Goal: Task Accomplishment & Management: Complete application form

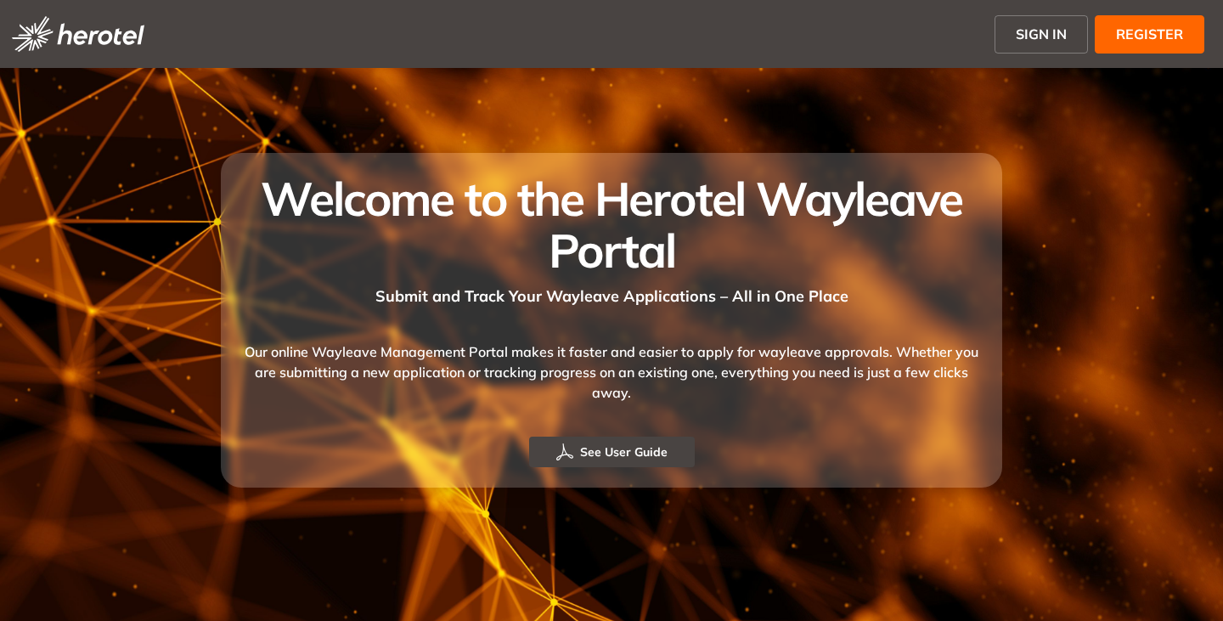
click at [1029, 21] on button "SIGN IN" at bounding box center [1041, 34] width 93 height 38
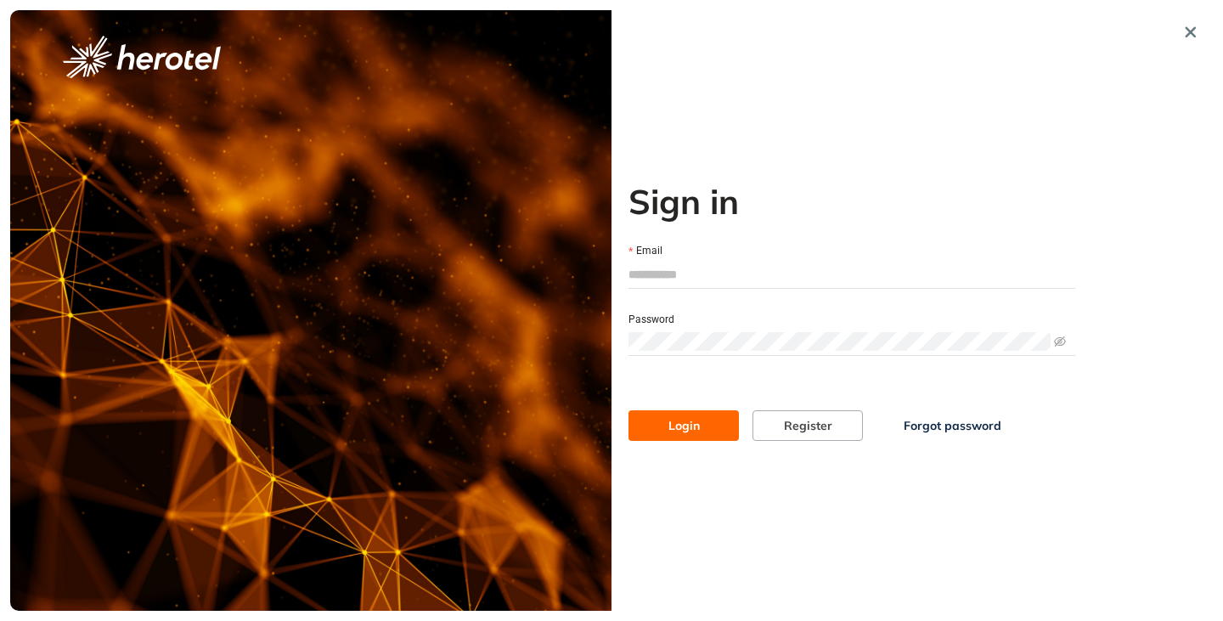
click at [664, 271] on input "Email" at bounding box center [852, 274] width 447 height 25
type input "**********"
click at [629, 410] on button "Login" at bounding box center [684, 425] width 110 height 31
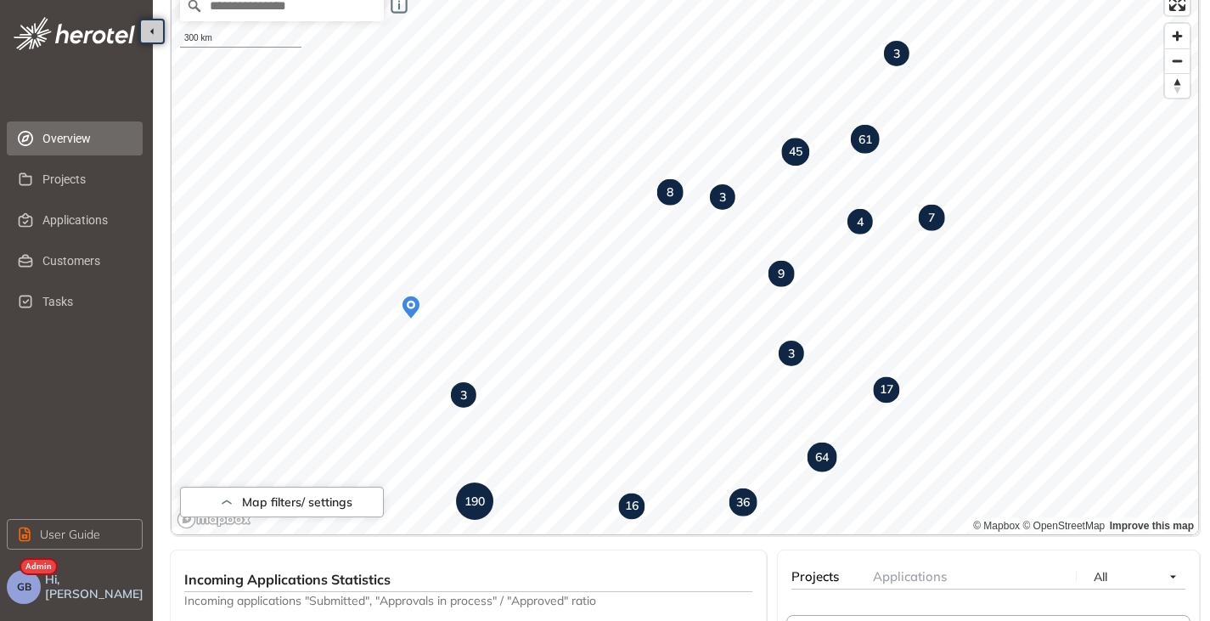
scroll to position [44, 0]
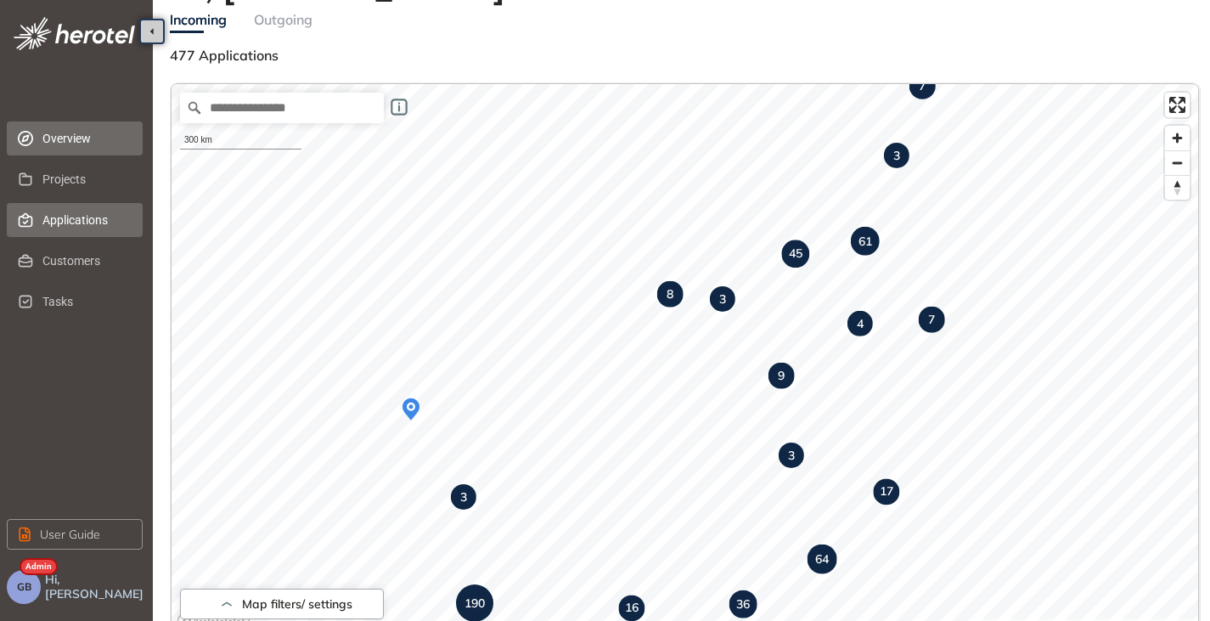
click at [54, 231] on span "Applications" at bounding box center [85, 220] width 87 height 34
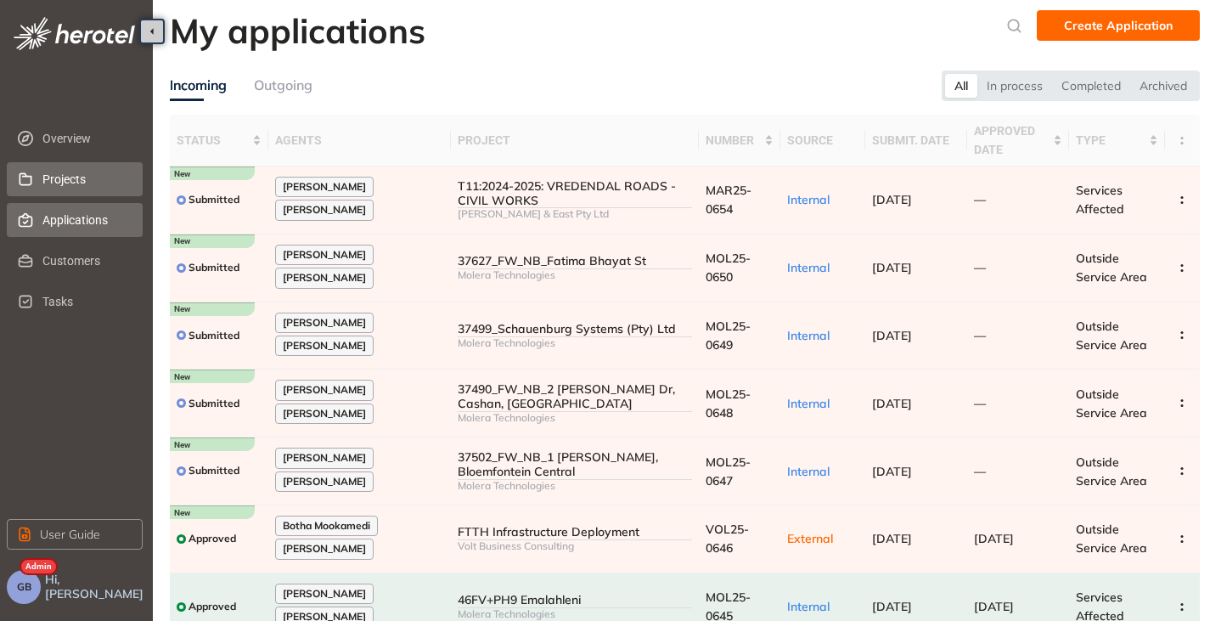
click at [54, 172] on span "Projects" at bounding box center [85, 179] width 87 height 34
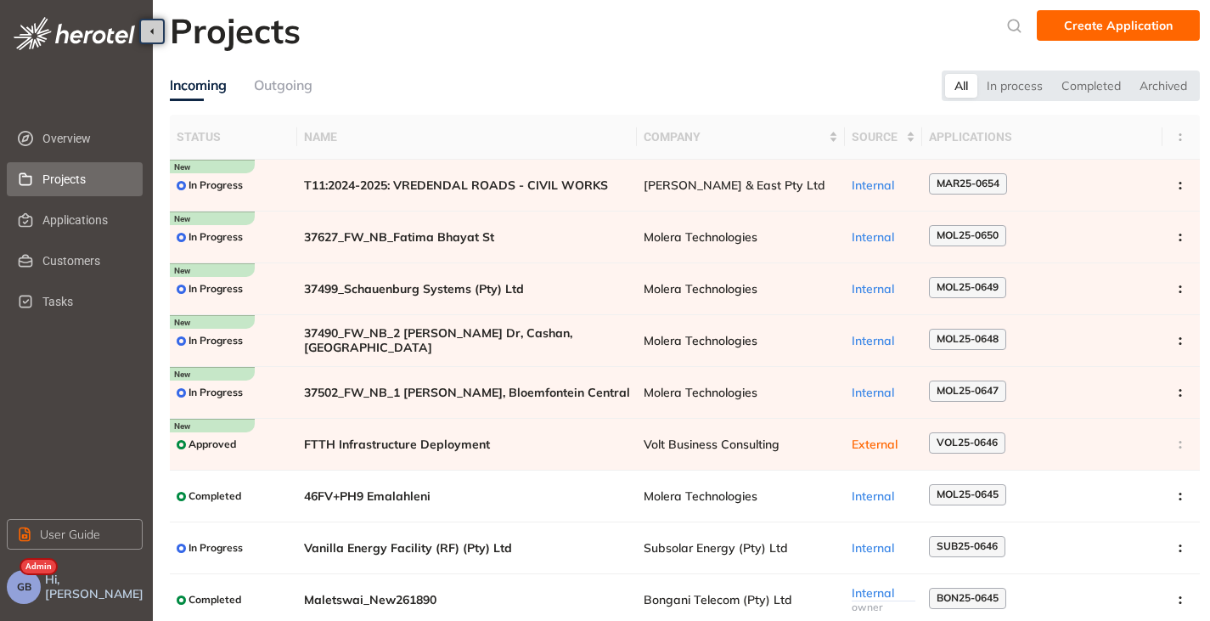
click at [22, 588] on span "GB" at bounding box center [24, 587] width 14 height 12
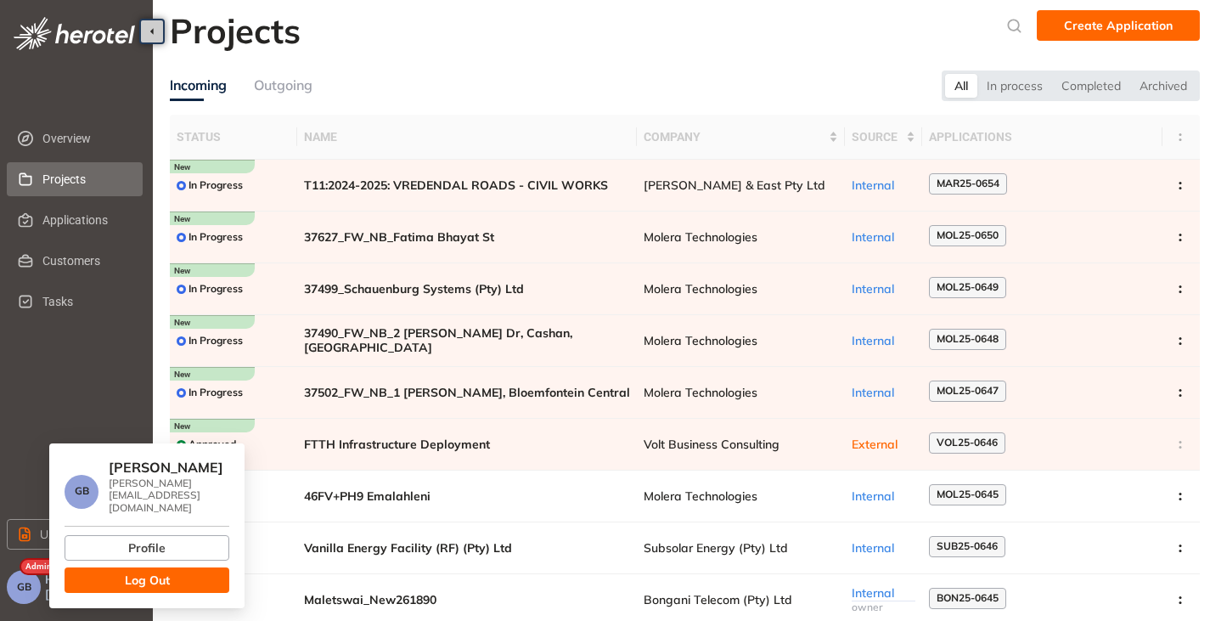
click at [102, 573] on button "Log Out" at bounding box center [147, 579] width 165 height 25
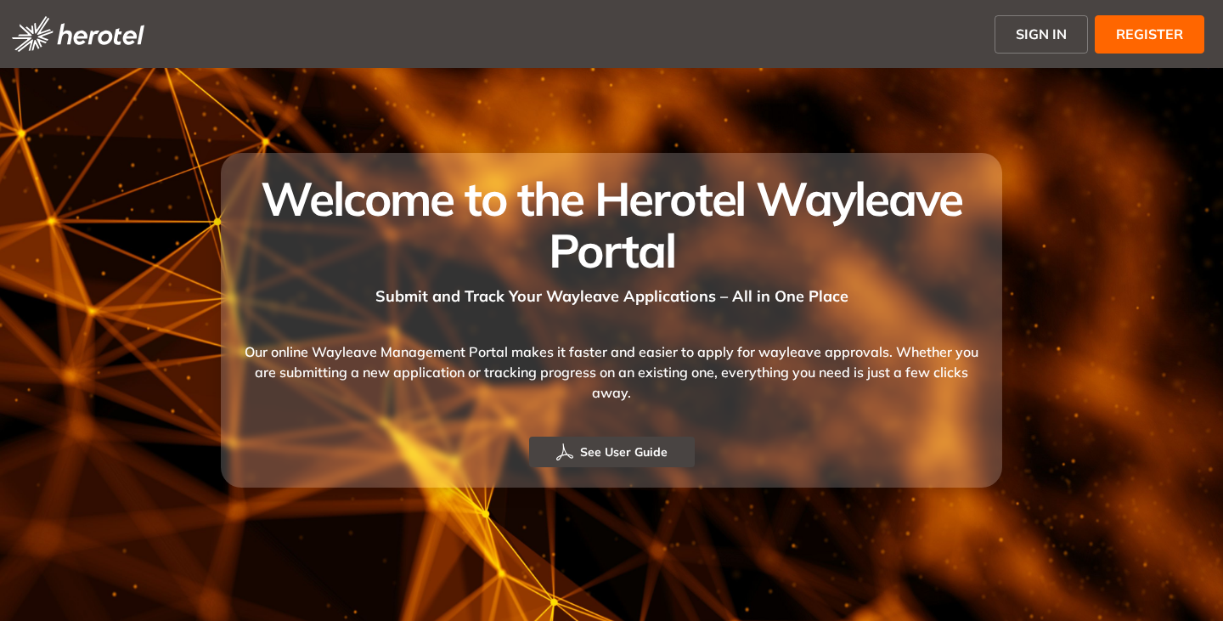
click at [1045, 40] on span "SIGN IN" at bounding box center [1041, 34] width 51 height 20
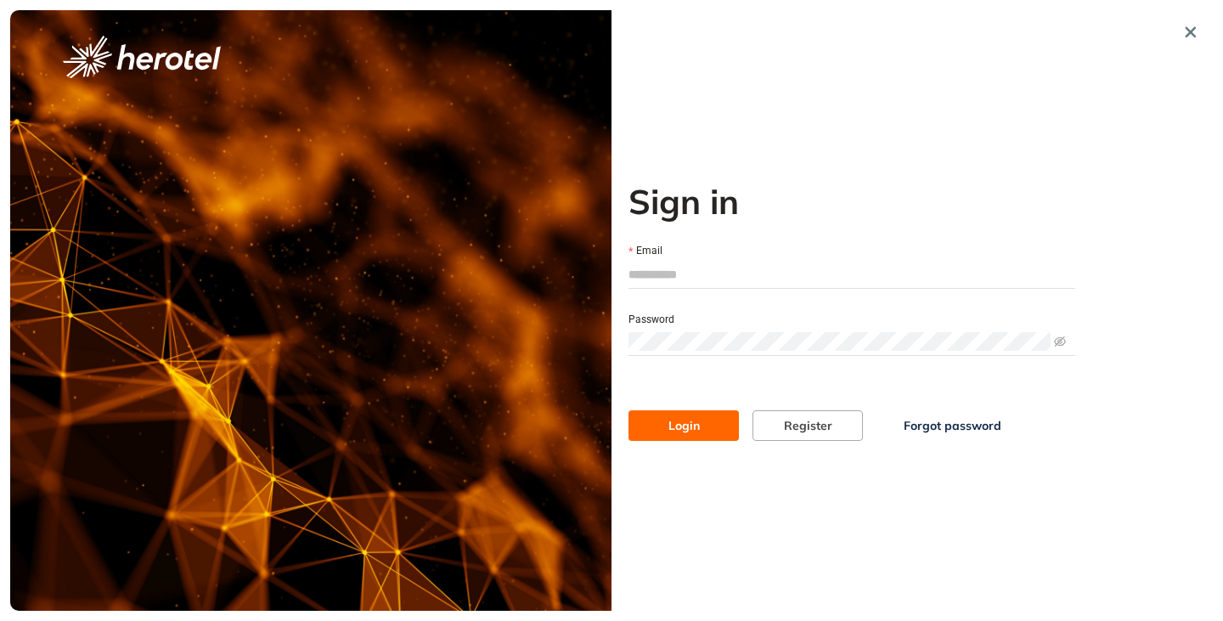
click at [694, 272] on input "Email" at bounding box center [852, 274] width 447 height 25
click at [1204, 30] on button "button" at bounding box center [1191, 32] width 31 height 31
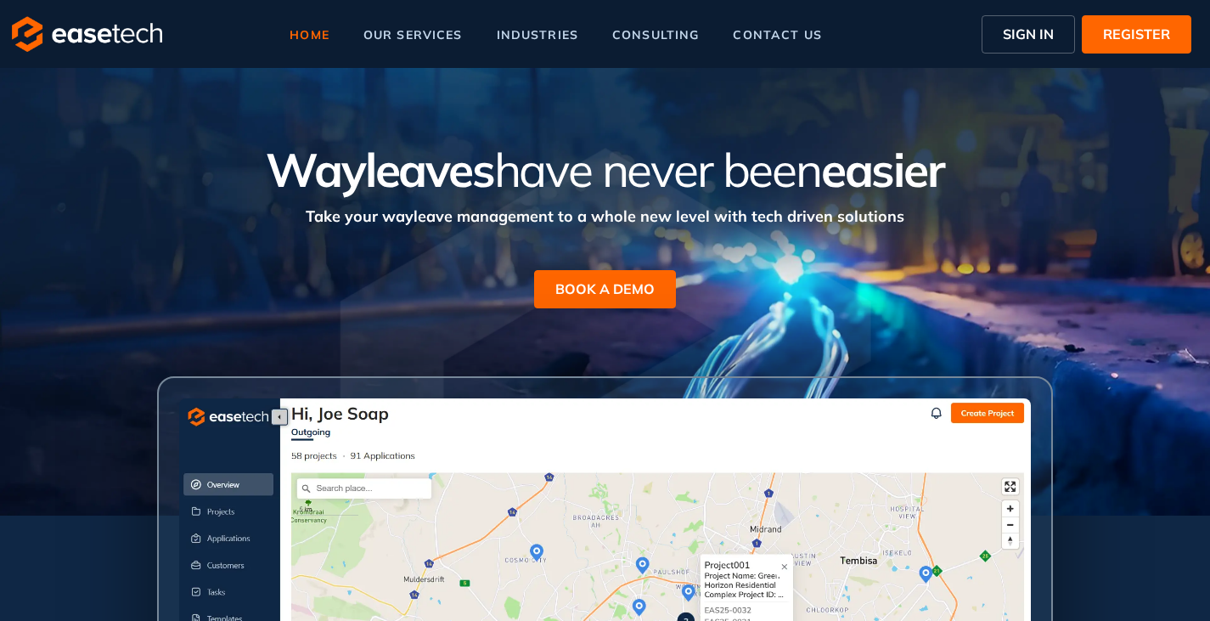
click at [1040, 28] on span "SIGN IN" at bounding box center [1028, 34] width 51 height 20
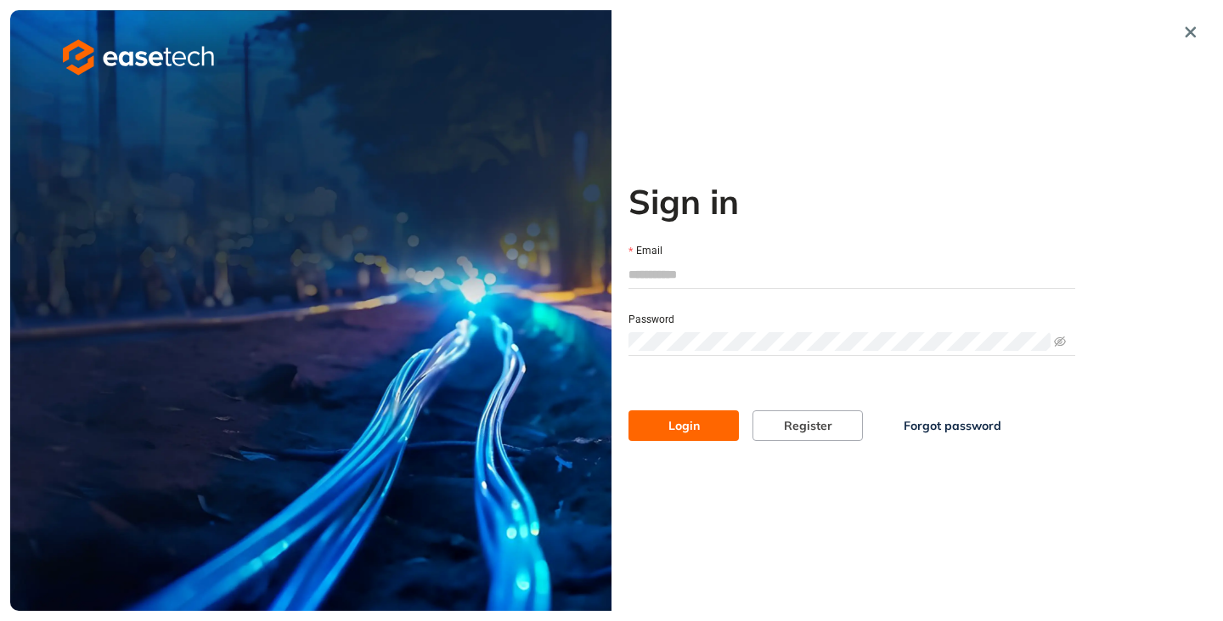
click at [709, 271] on input "Email" at bounding box center [852, 274] width 447 height 25
type input "**********"
click at [713, 426] on button "Login" at bounding box center [684, 425] width 110 height 31
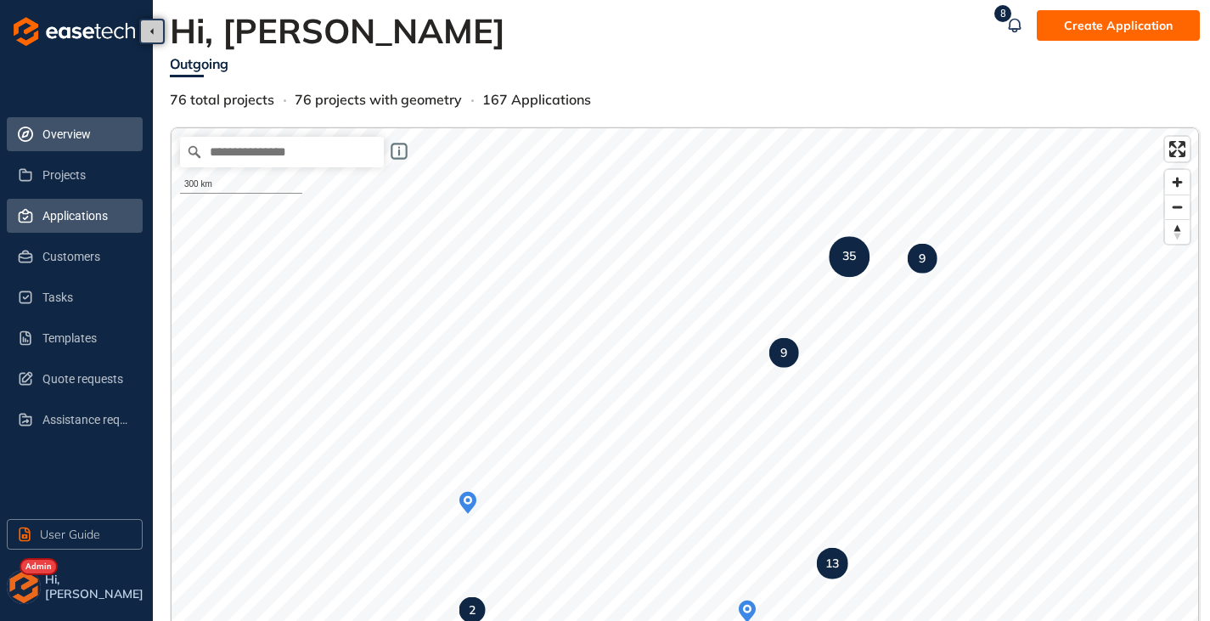
click at [71, 223] on span "Applications" at bounding box center [85, 216] width 87 height 34
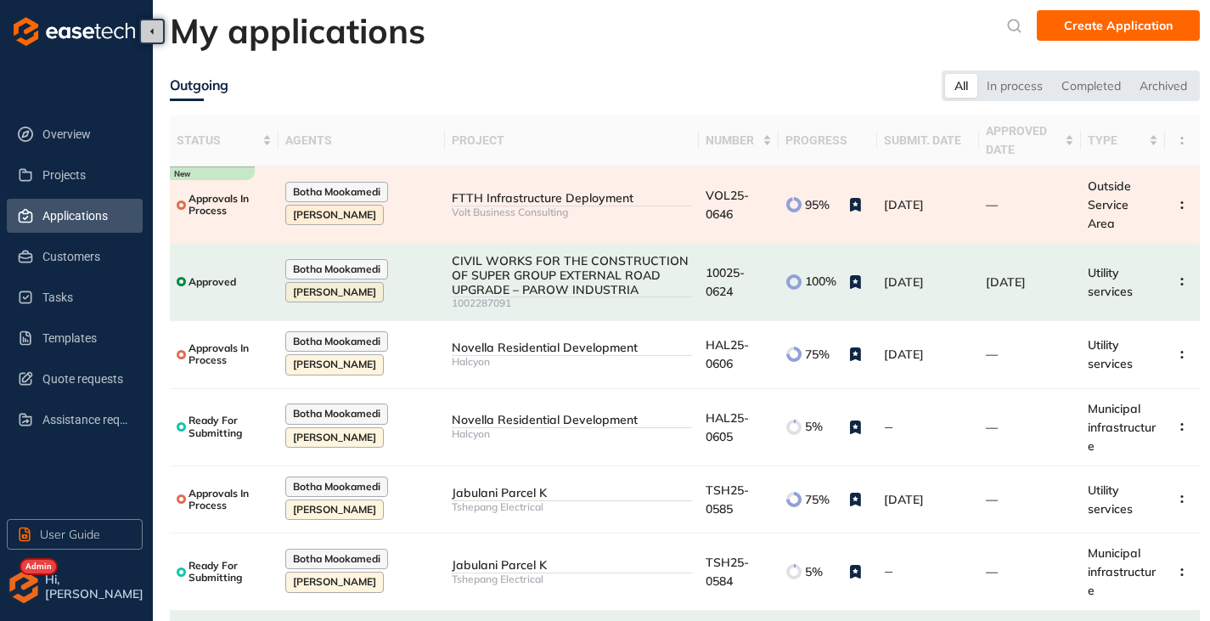
click at [527, 215] on td "FTTH Infrastructure Deployment Volt Business Consulting" at bounding box center [572, 204] width 254 height 77
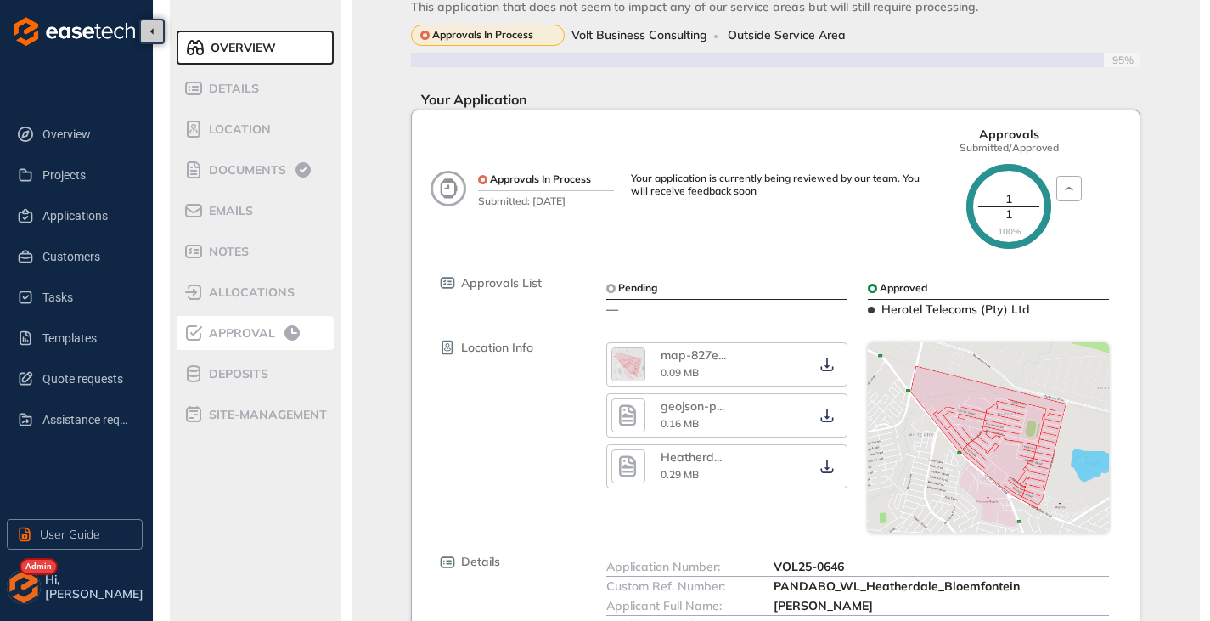
click at [266, 327] on span "Approval" at bounding box center [239, 333] width 71 height 14
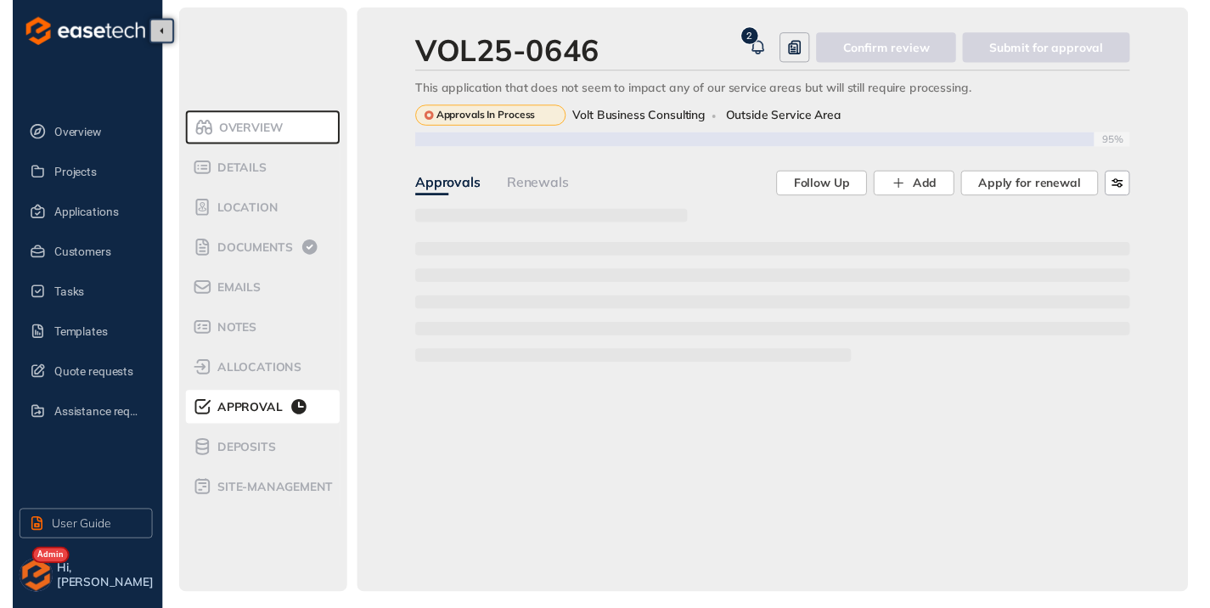
scroll to position [15, 0]
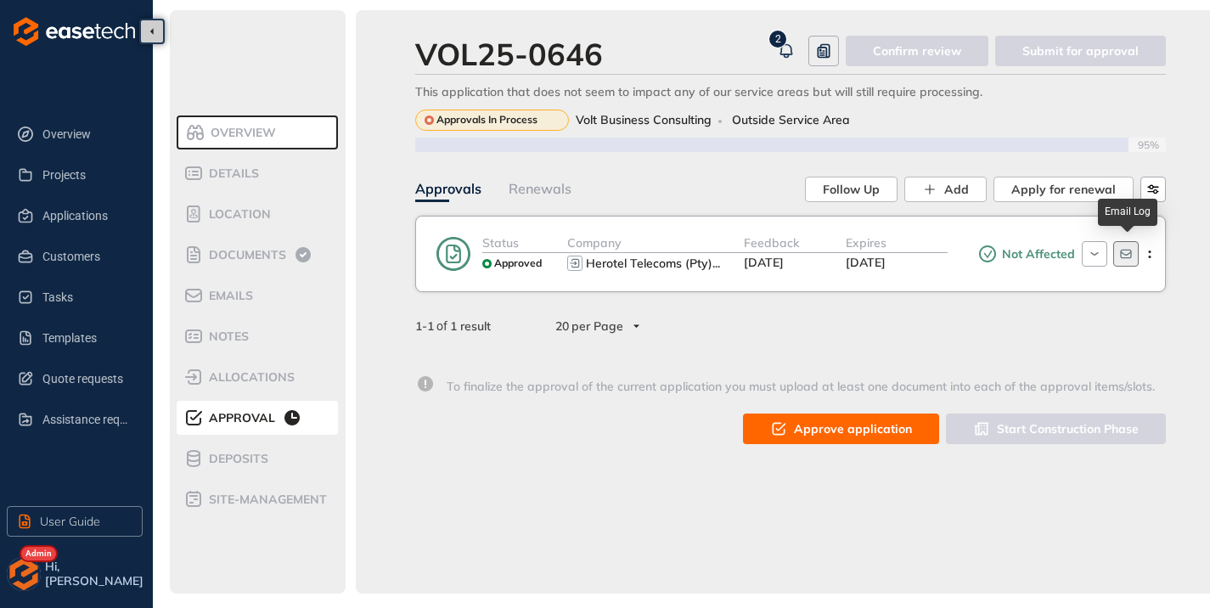
click at [1130, 250] on icon "button" at bounding box center [1125, 254] width 11 height 9
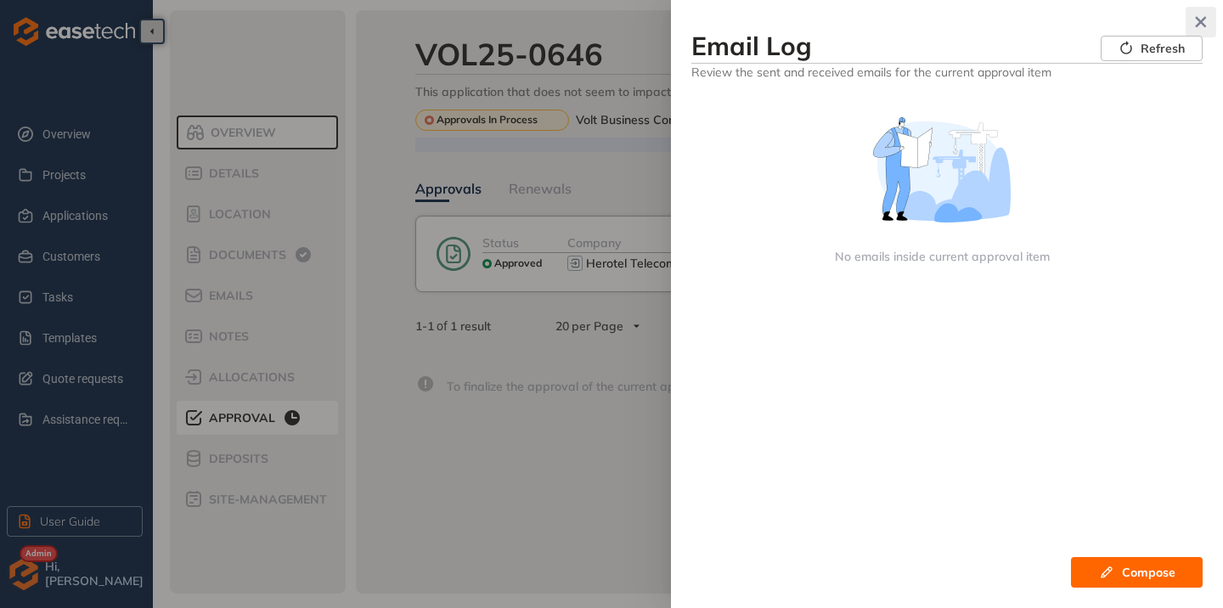
click at [1202, 22] on icon "button" at bounding box center [1201, 22] width 11 height 11
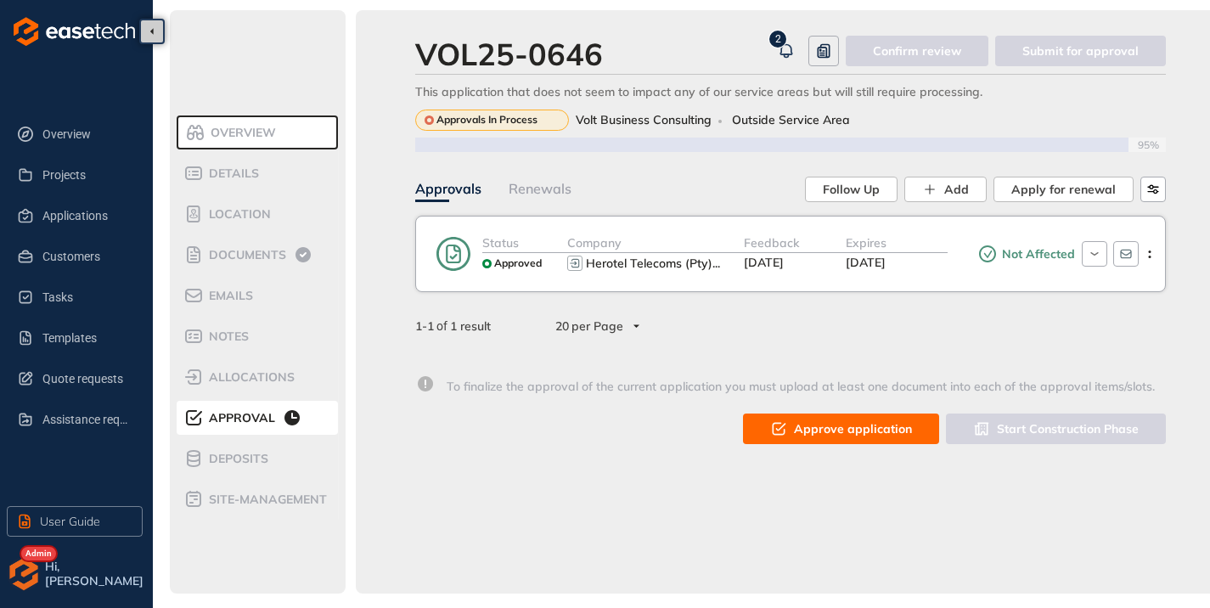
click at [829, 428] on span "Approve application" at bounding box center [853, 429] width 118 height 19
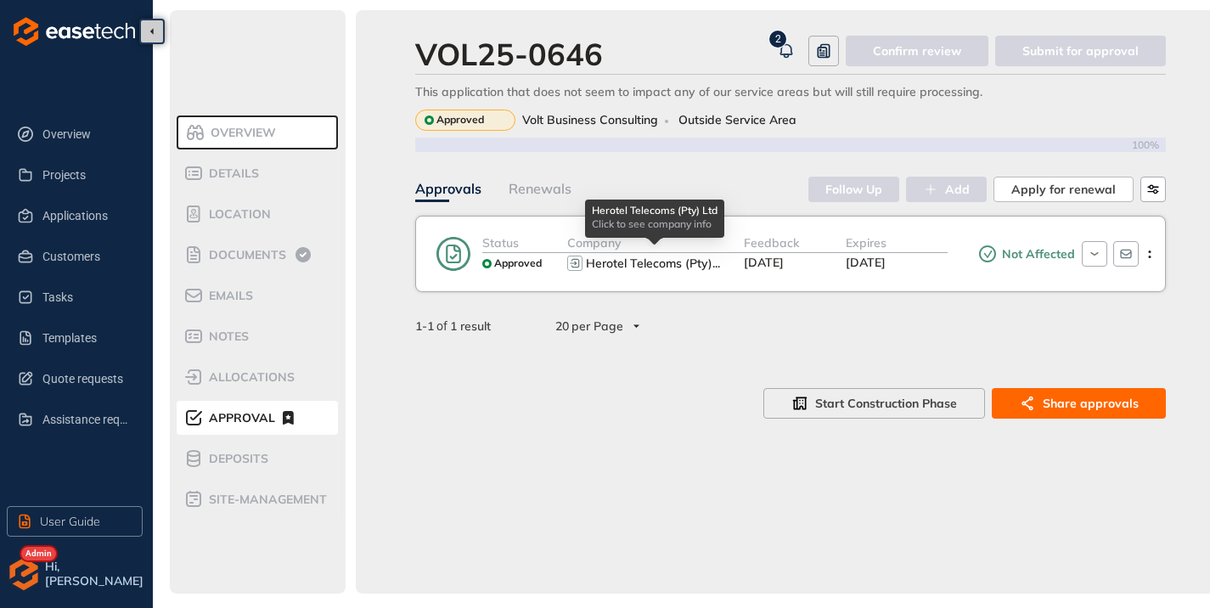
click at [713, 258] on span "..." at bounding box center [717, 263] width 8 height 15
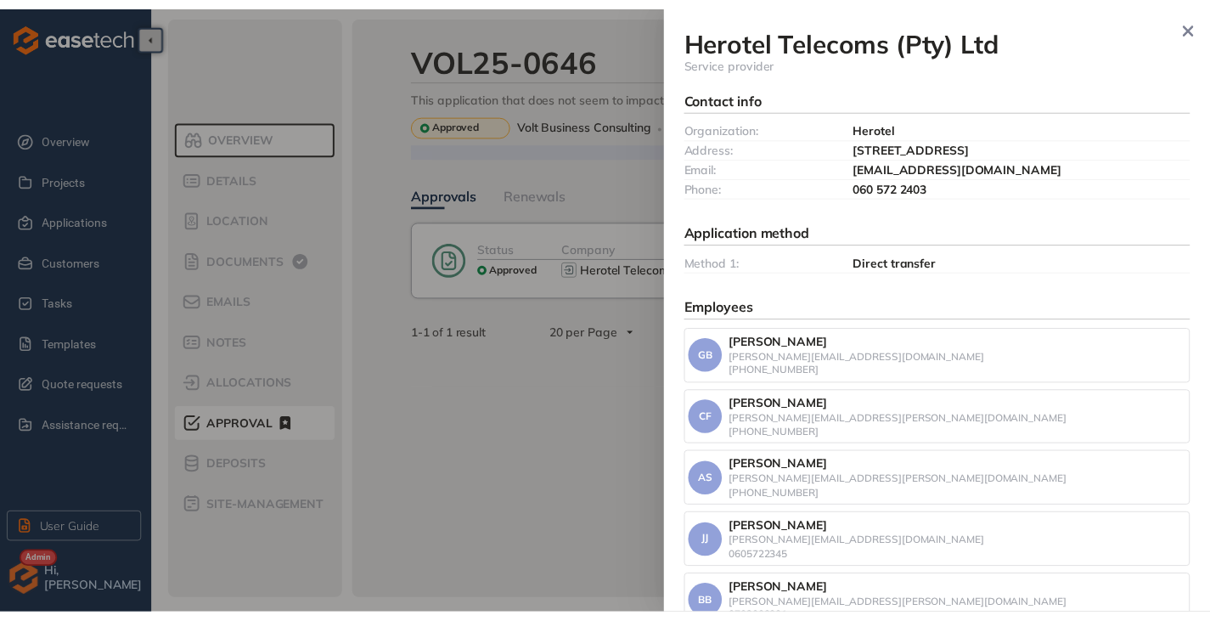
scroll to position [159, 0]
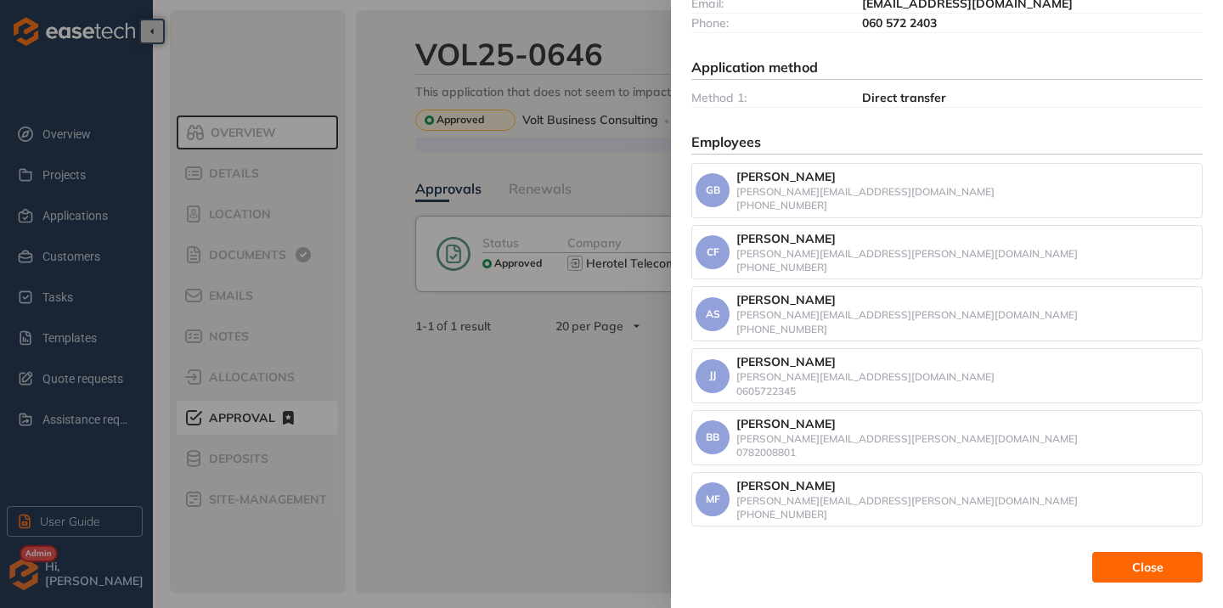
click at [1105, 571] on button "Close" at bounding box center [1147, 567] width 110 height 31
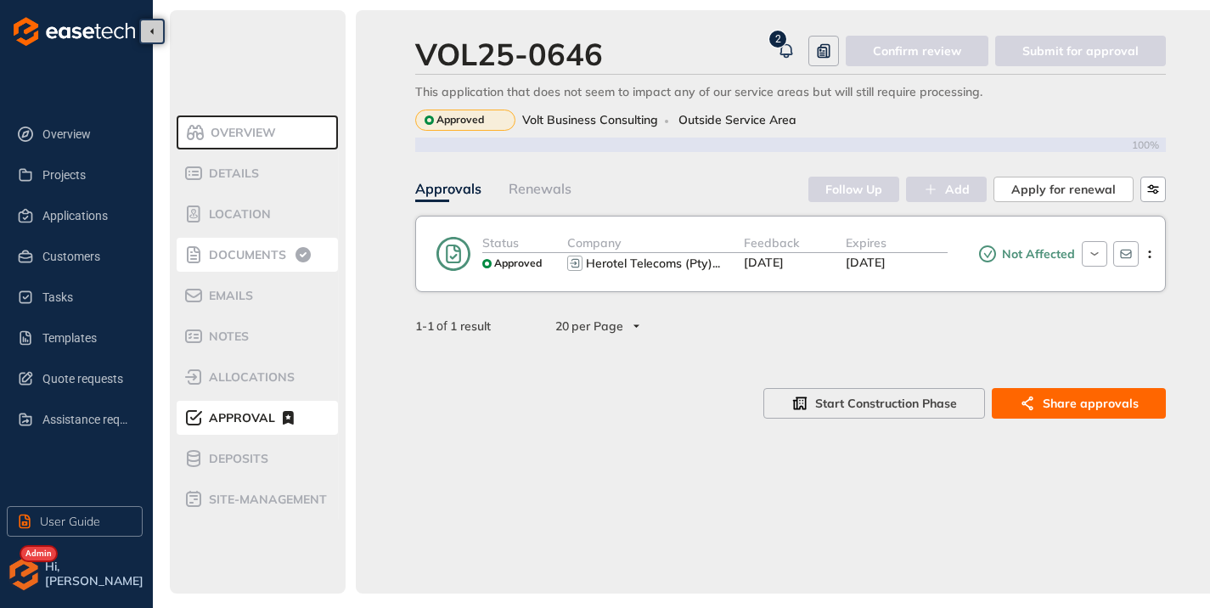
click at [249, 256] on span "Documents" at bounding box center [245, 255] width 82 height 14
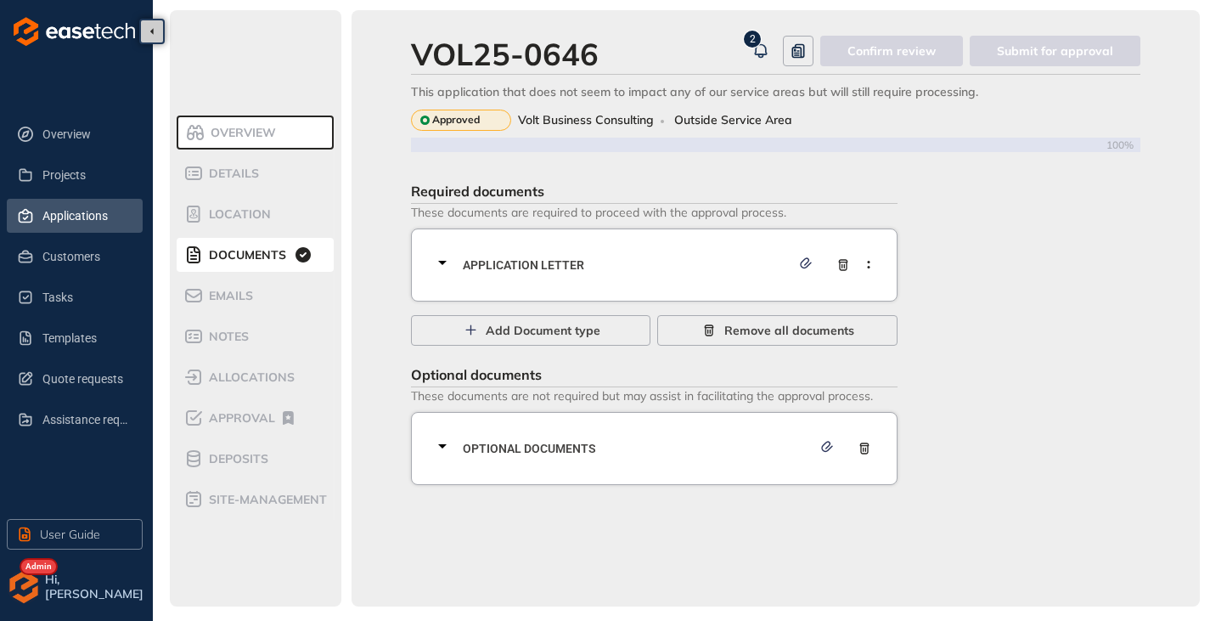
click at [48, 215] on span "Applications" at bounding box center [85, 216] width 87 height 34
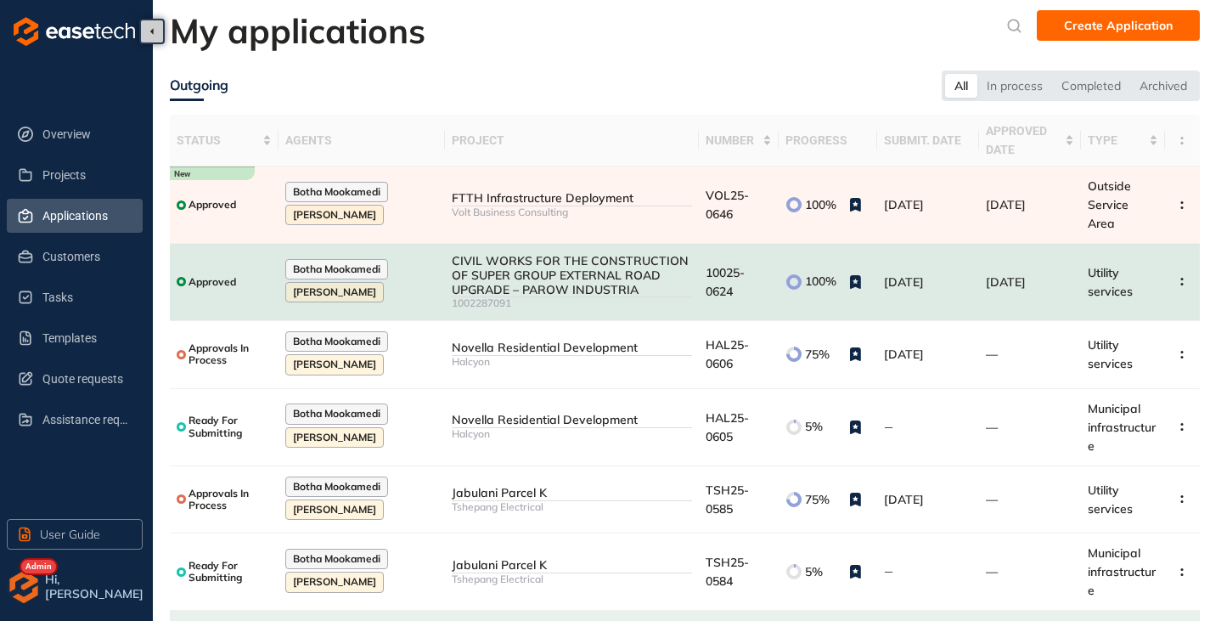
click at [659, 284] on div "CIVIL WORKS FOR THE CONSTRUCTION OF SUPER GROUP EXTERNAL ROAD UPGRADE – PAROW I…" at bounding box center [572, 275] width 240 height 42
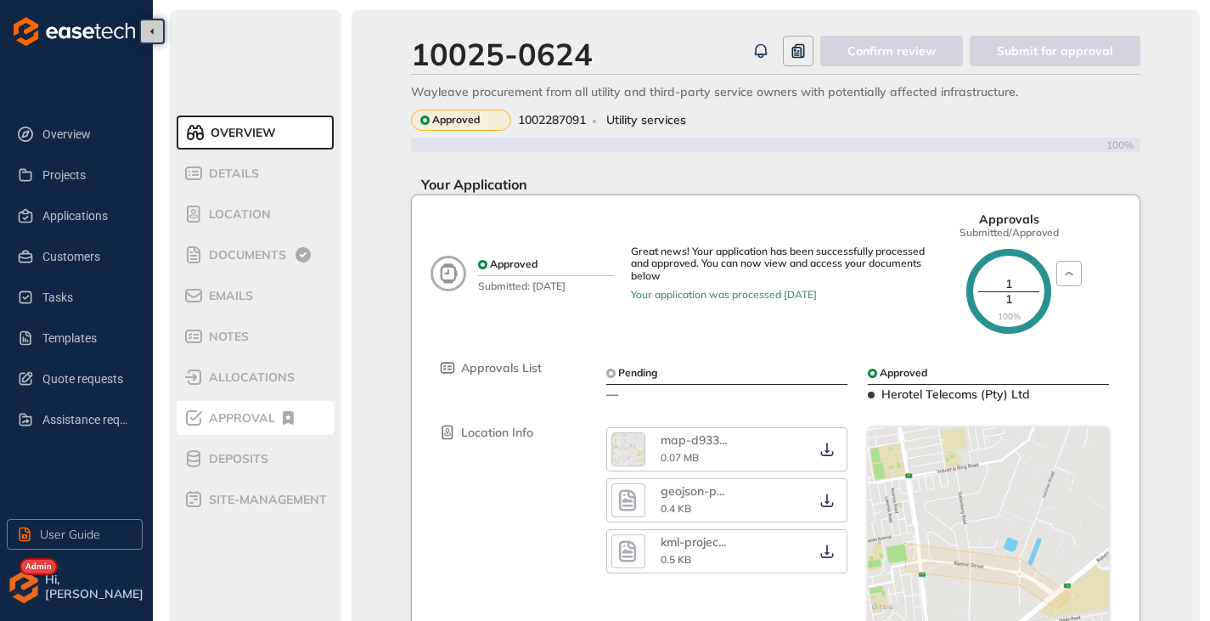
click at [234, 426] on div "Approval" at bounding box center [255, 418] width 144 height 20
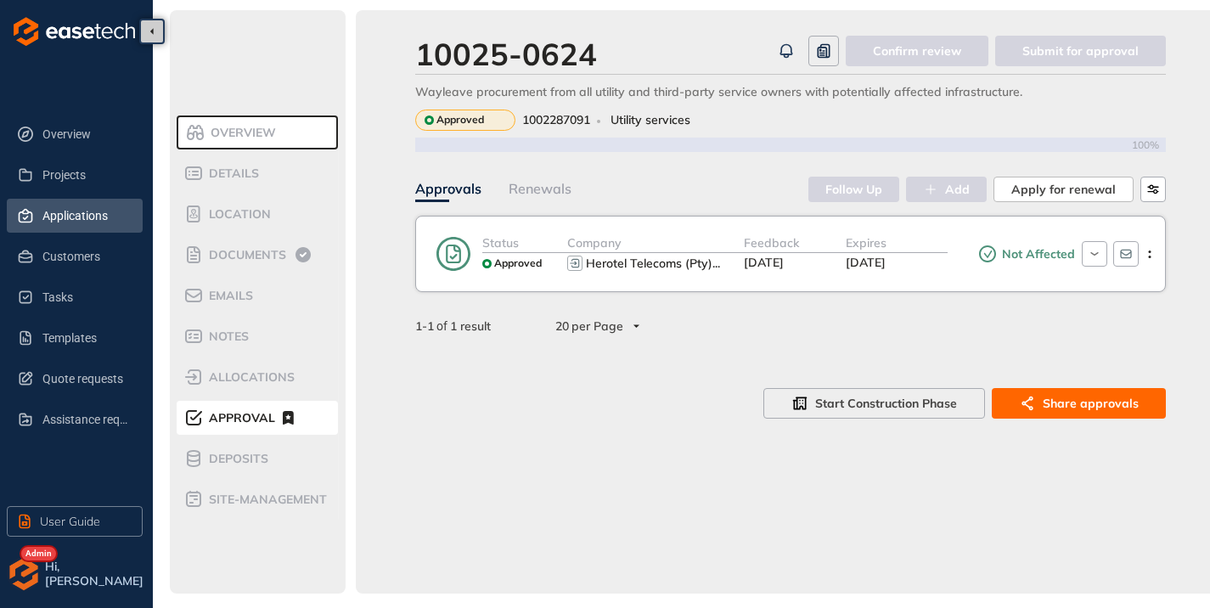
click at [70, 213] on span "Applications" at bounding box center [85, 216] width 87 height 34
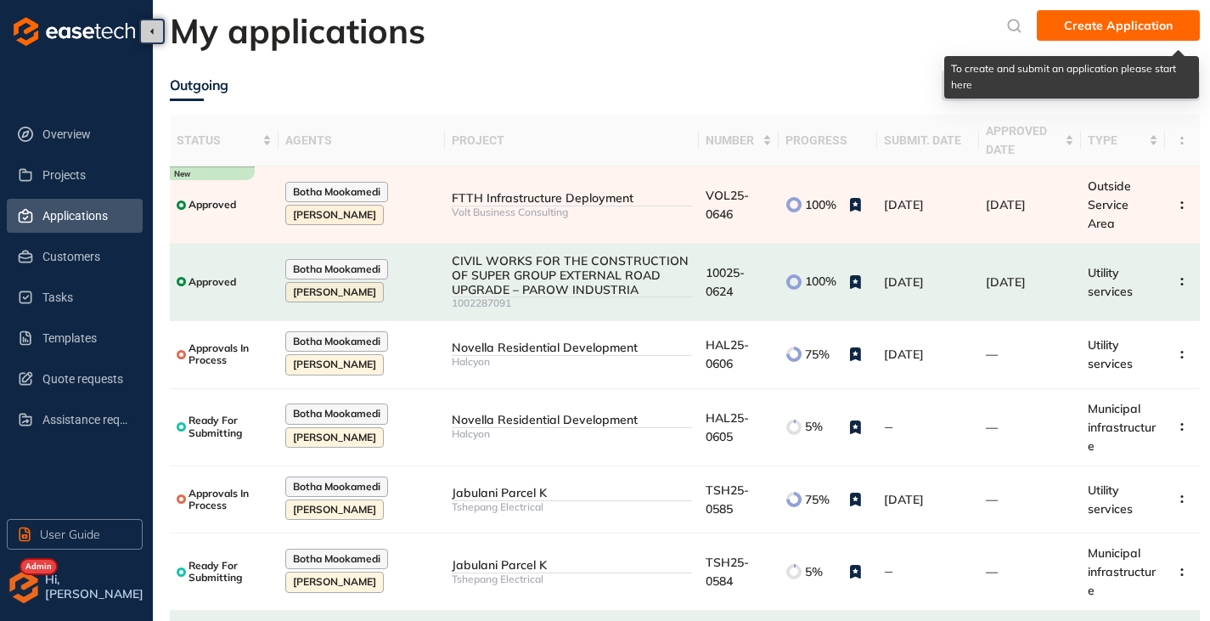
click at [1111, 18] on span "Create Application" at bounding box center [1118, 25] width 109 height 19
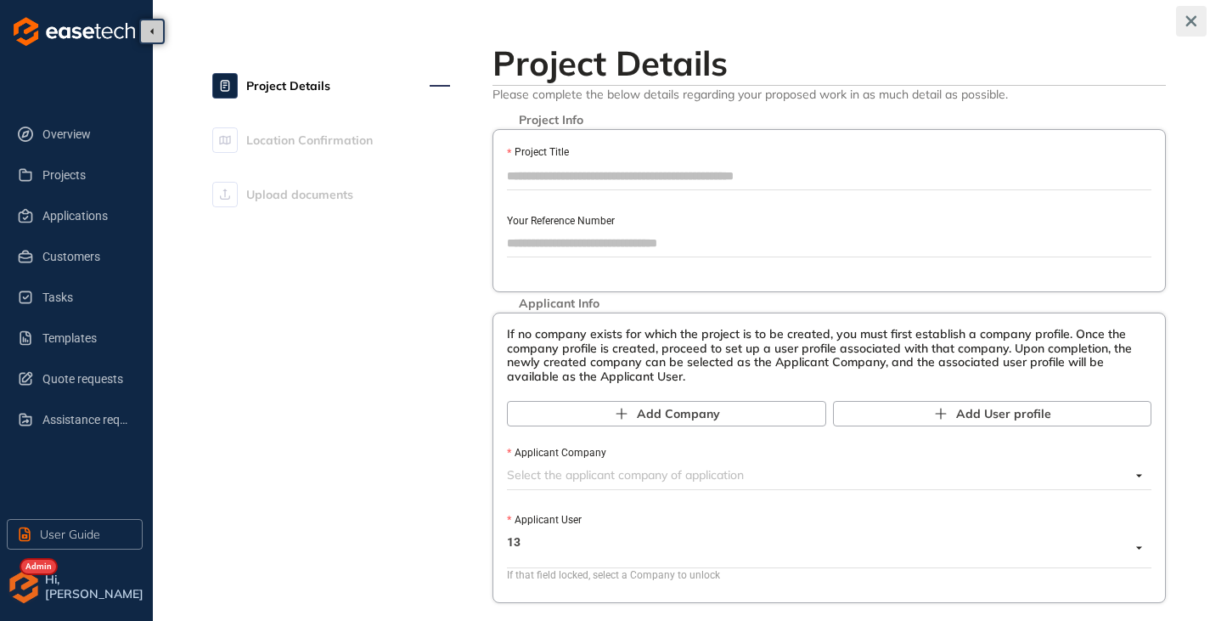
click at [1187, 20] on icon "button" at bounding box center [1191, 21] width 17 height 12
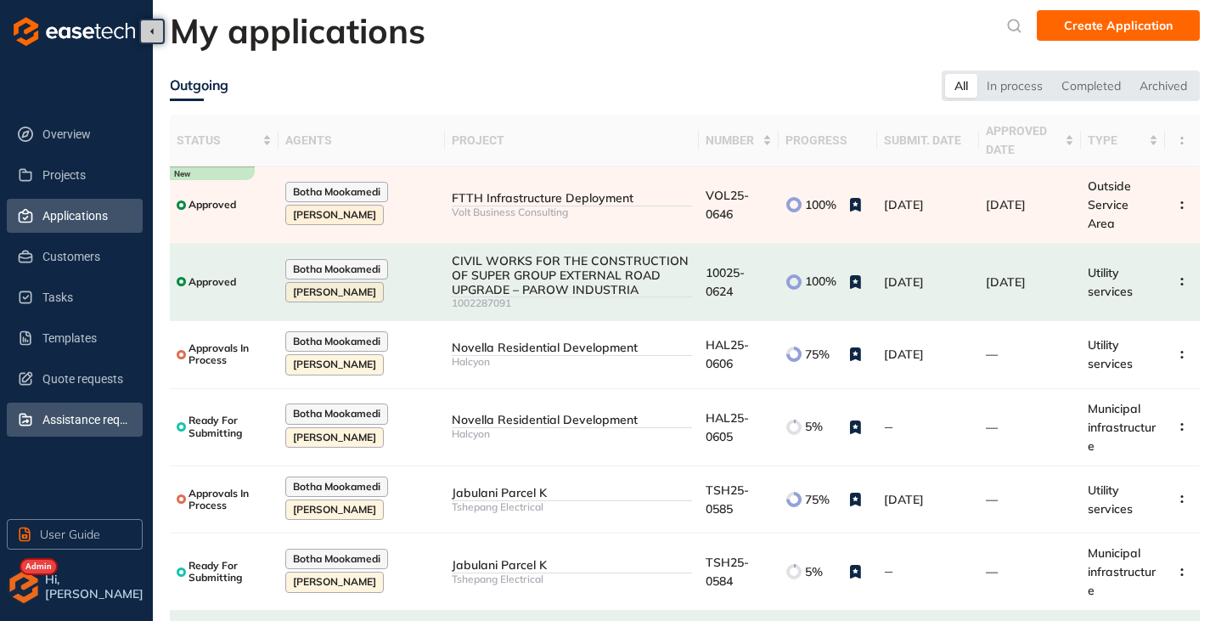
click at [60, 412] on span "Assistance requests" at bounding box center [85, 420] width 87 height 34
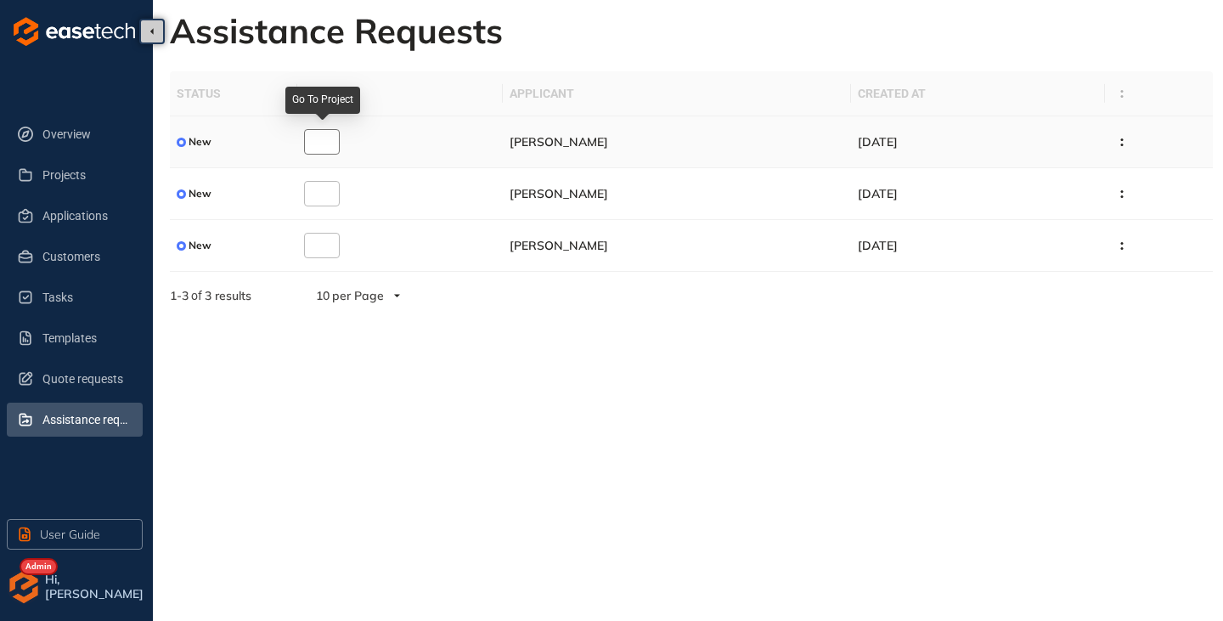
click at [319, 144] on button "button" at bounding box center [322, 141] width 36 height 25
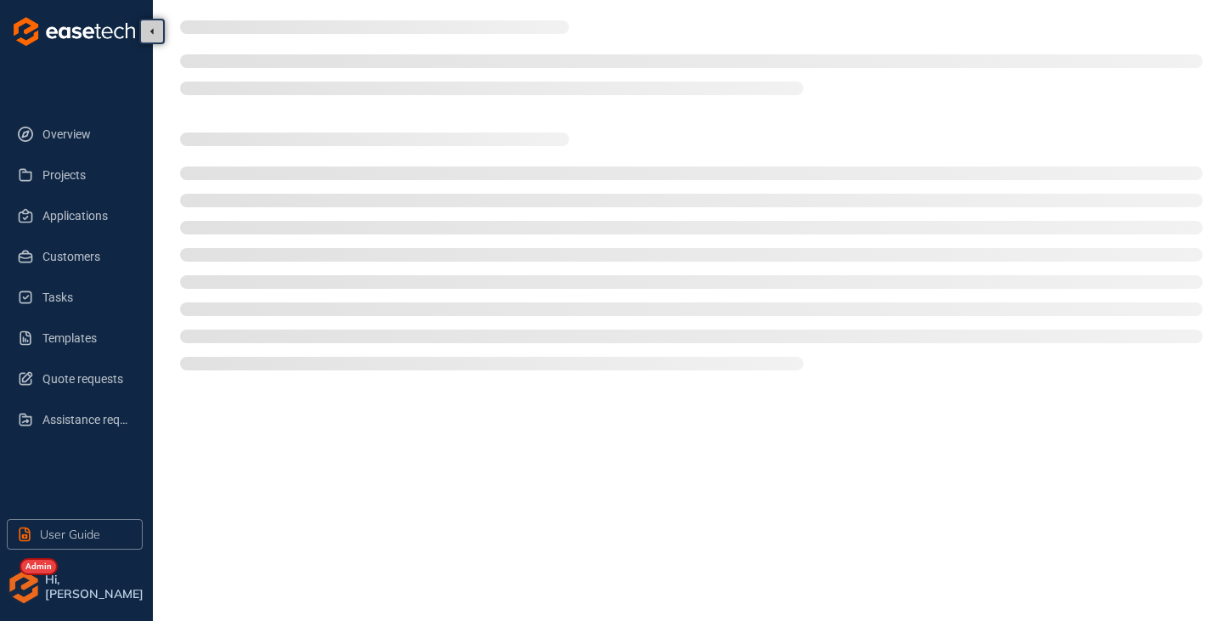
type textarea "**********"
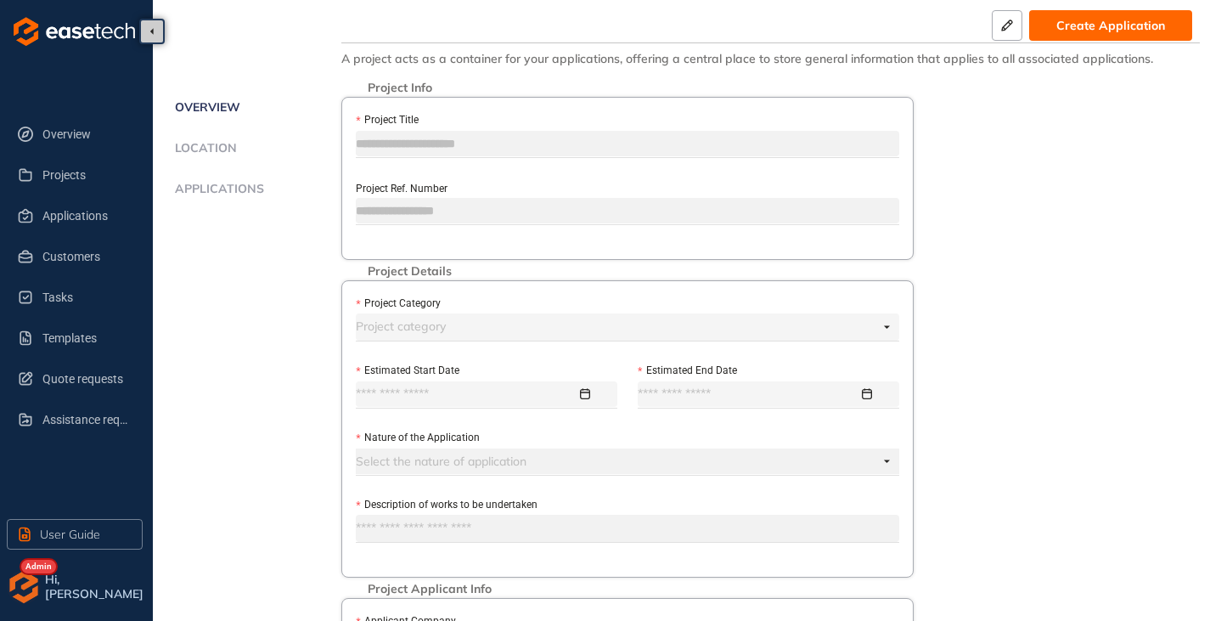
click at [215, 151] on span "Location" at bounding box center [203, 148] width 67 height 14
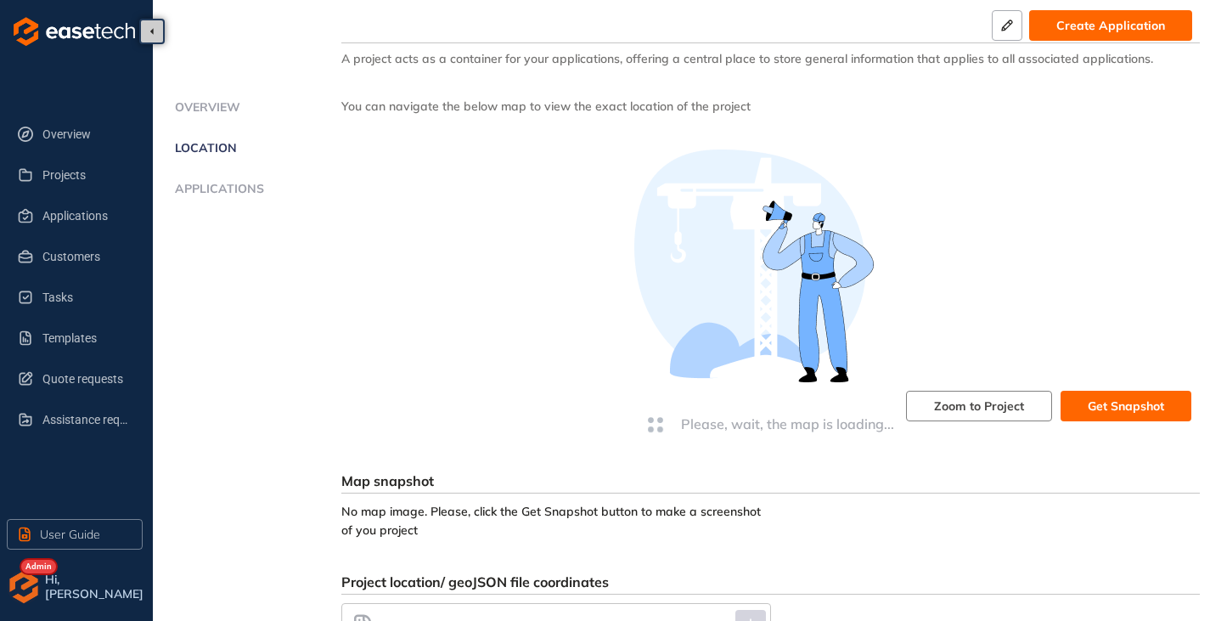
click at [209, 187] on span "Applications" at bounding box center [217, 189] width 94 height 14
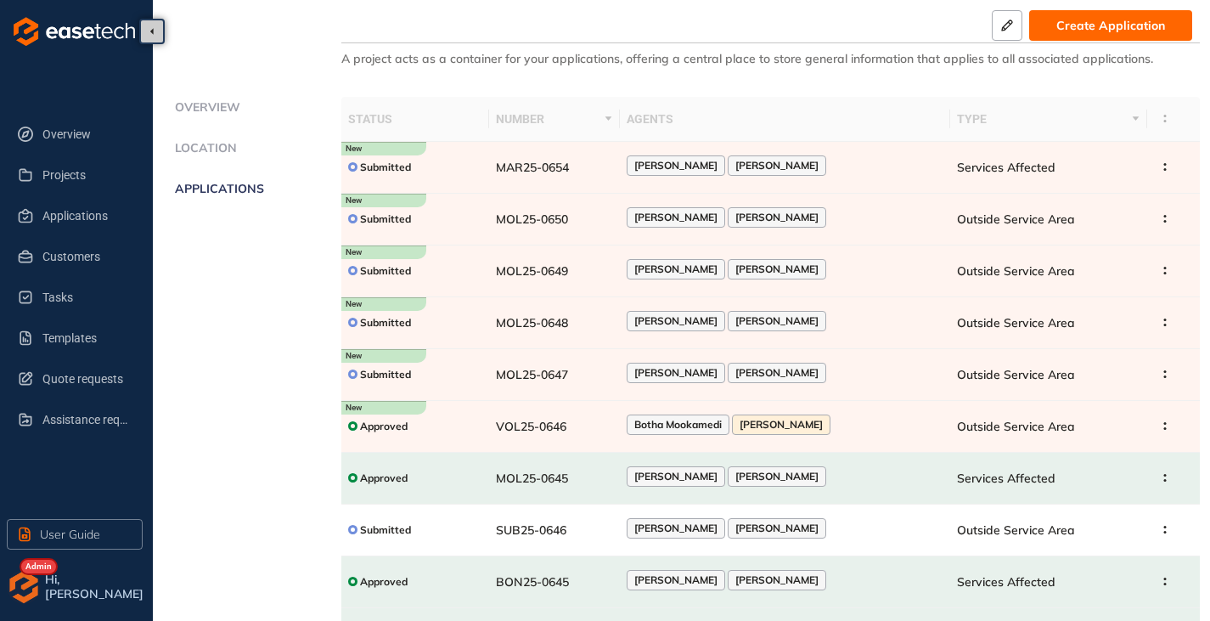
click at [222, 108] on span "Overview" at bounding box center [205, 107] width 70 height 14
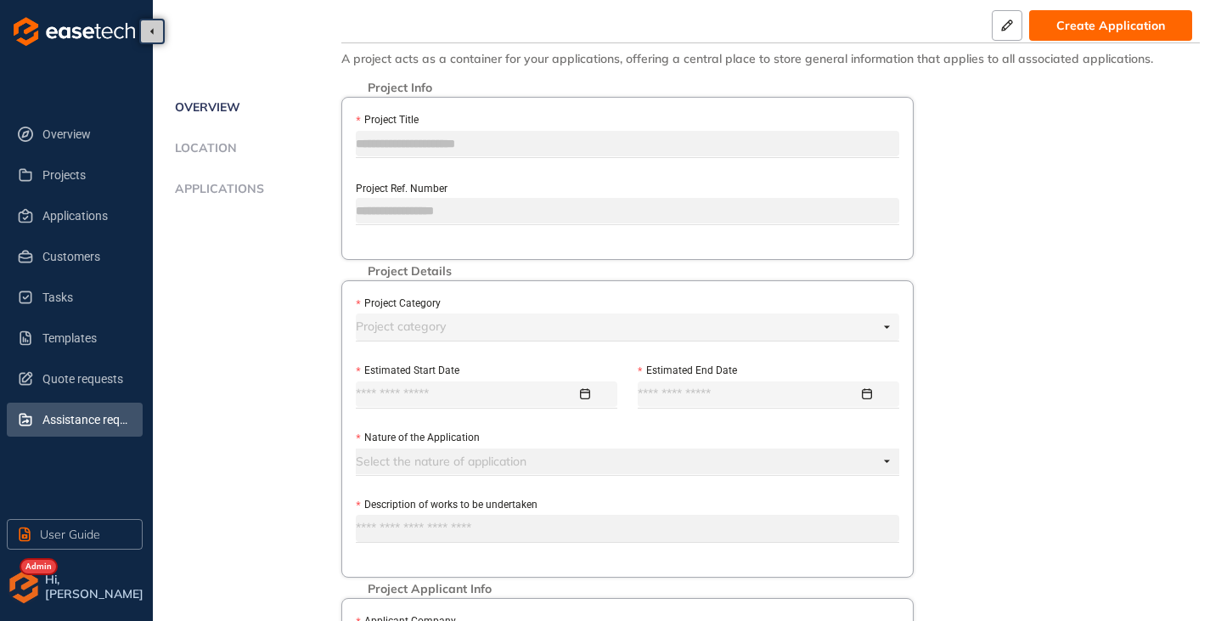
click at [102, 414] on span "Assistance requests" at bounding box center [85, 420] width 87 height 34
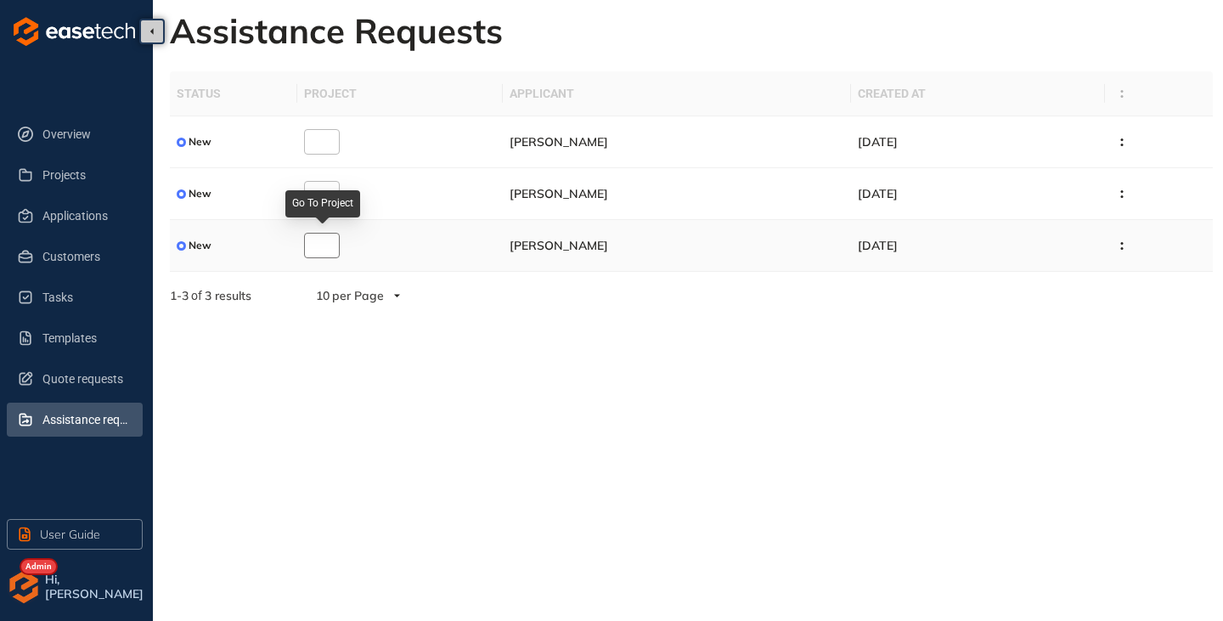
click at [326, 246] on button "button" at bounding box center [322, 245] width 36 height 25
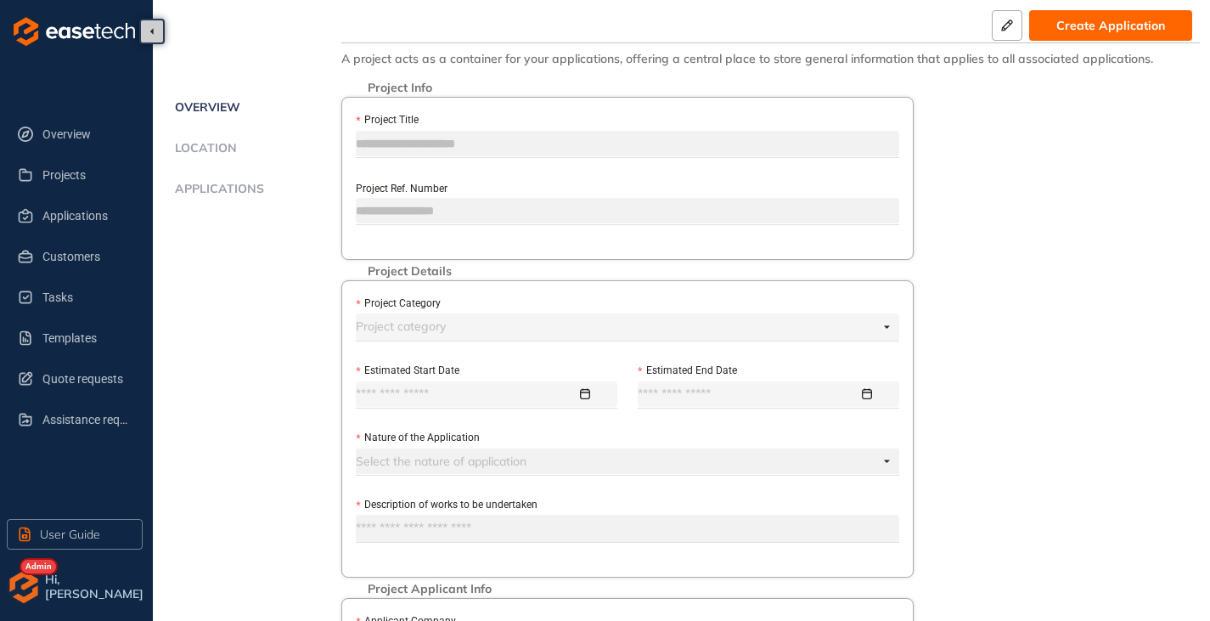
click at [228, 148] on span "Location" at bounding box center [203, 148] width 67 height 14
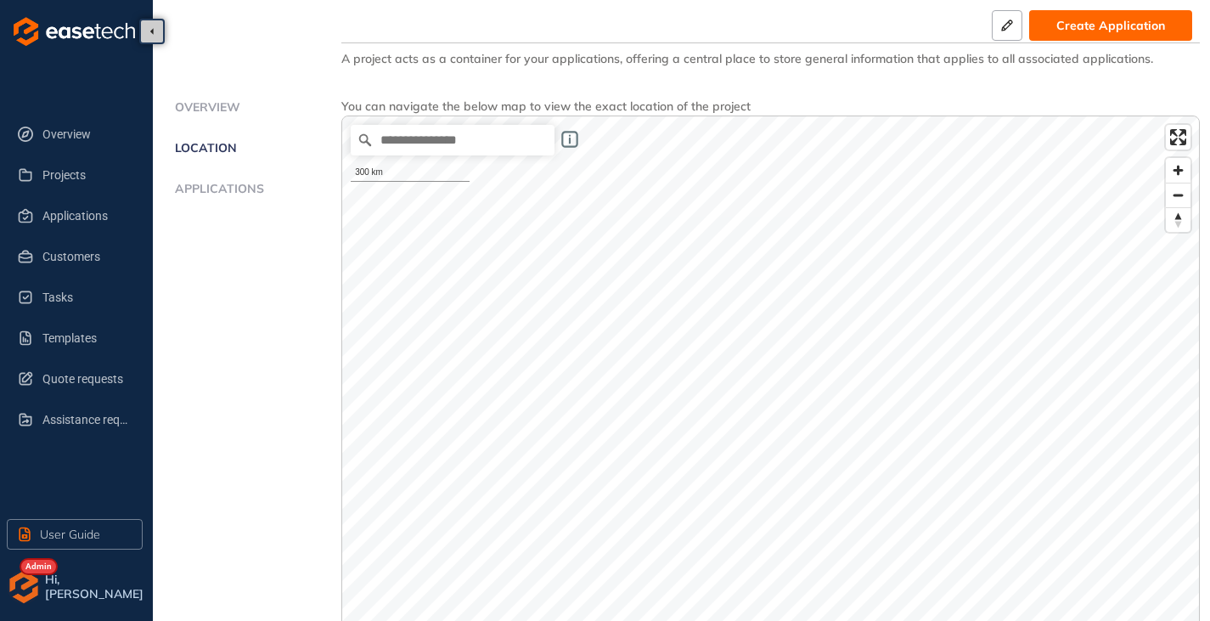
click at [234, 186] on span "Applications" at bounding box center [217, 189] width 94 height 14
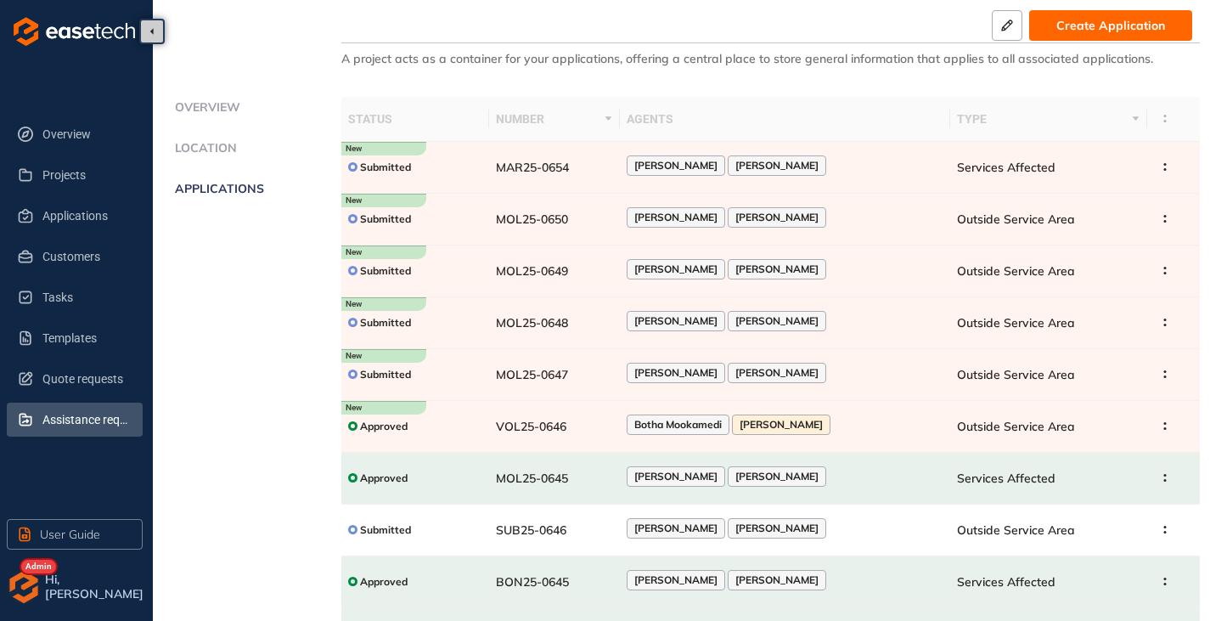
click at [54, 421] on span "Assistance requests" at bounding box center [85, 420] width 87 height 34
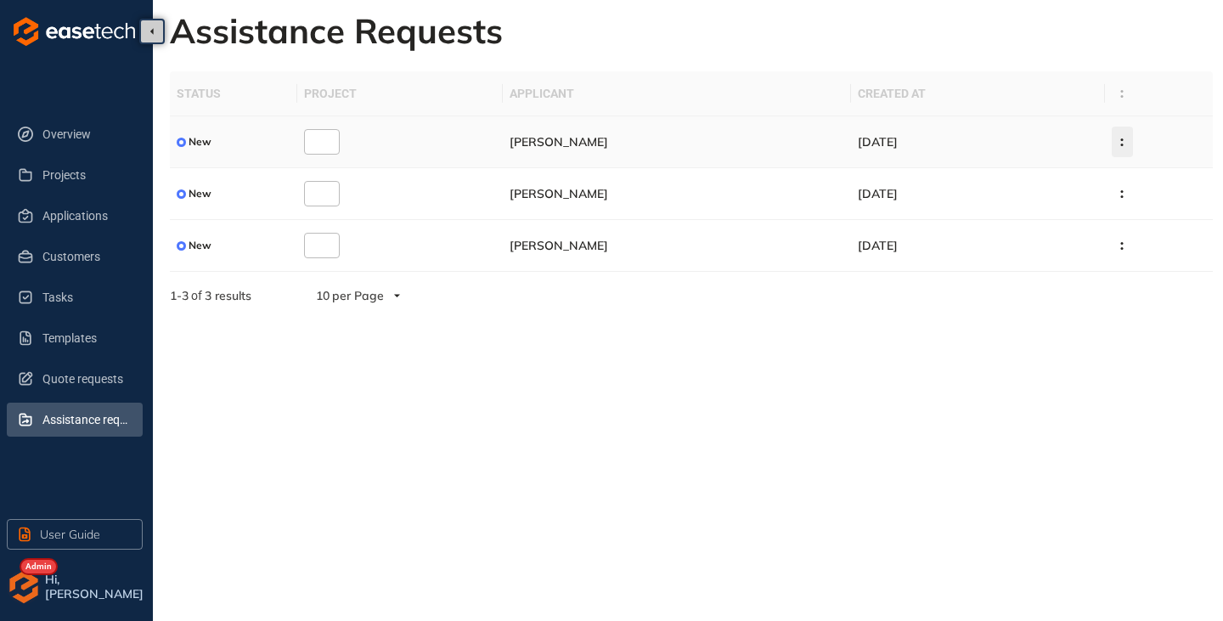
click at [1120, 140] on icon "button" at bounding box center [1122, 142] width 17 height 8
click at [1026, 250] on span "Delete Request" at bounding box center [1035, 250] width 87 height 14
click at [1114, 192] on icon "button" at bounding box center [1122, 194] width 17 height 8
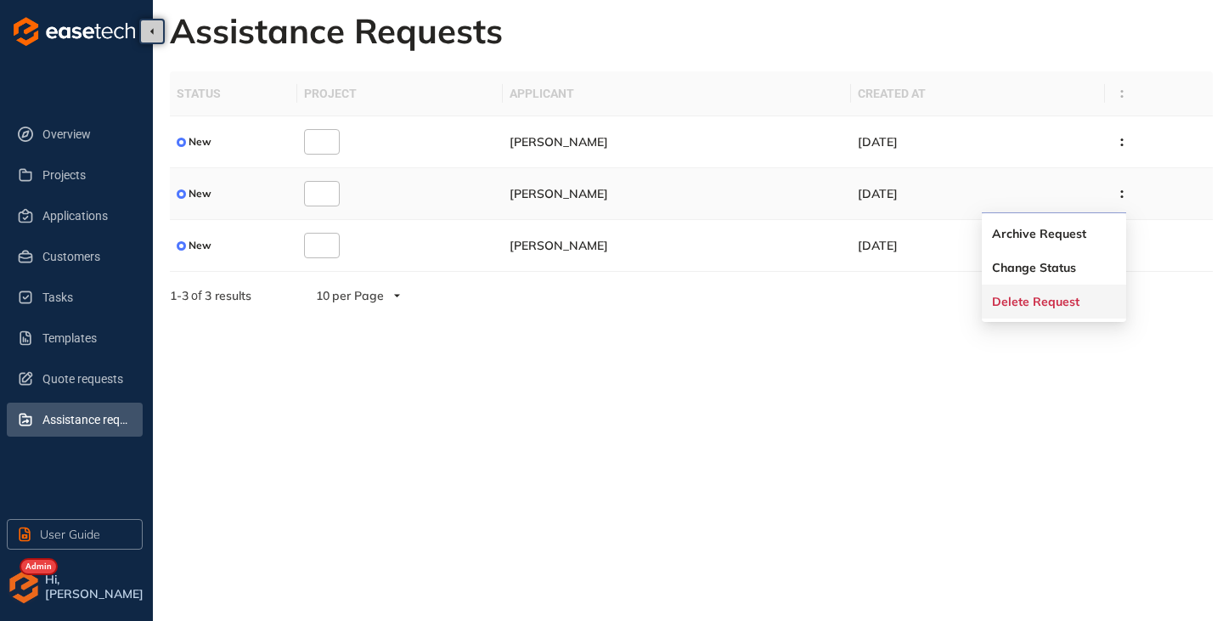
click at [1021, 300] on span "Delete Request" at bounding box center [1035, 302] width 87 height 14
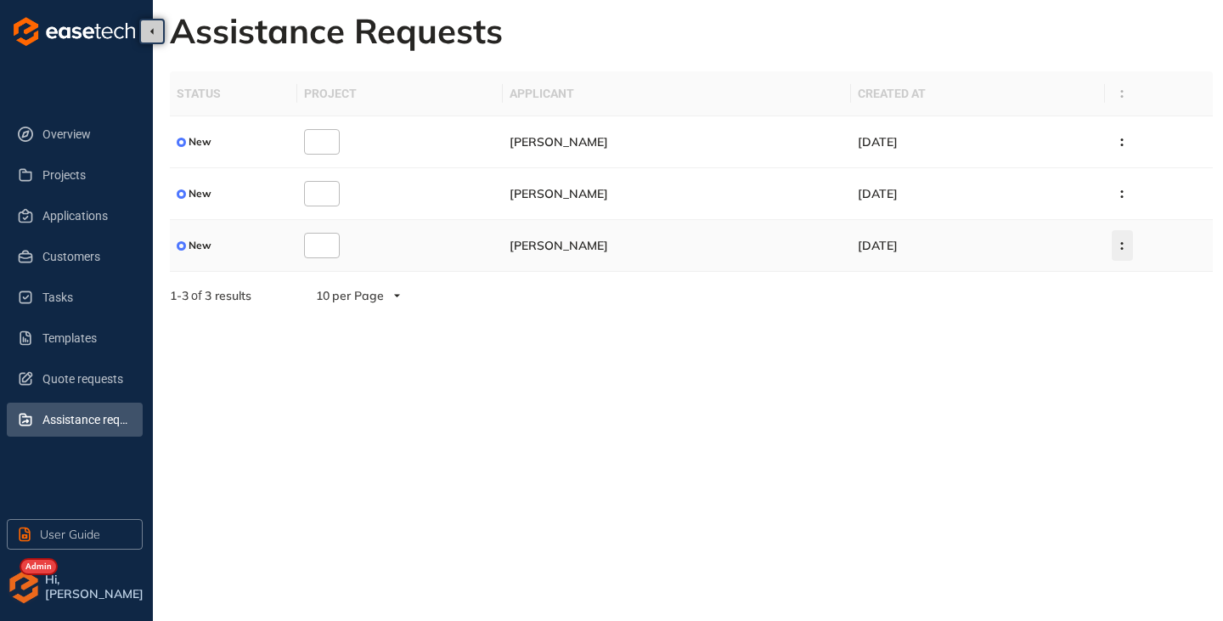
click at [1125, 254] on button "button" at bounding box center [1122, 245] width 21 height 31
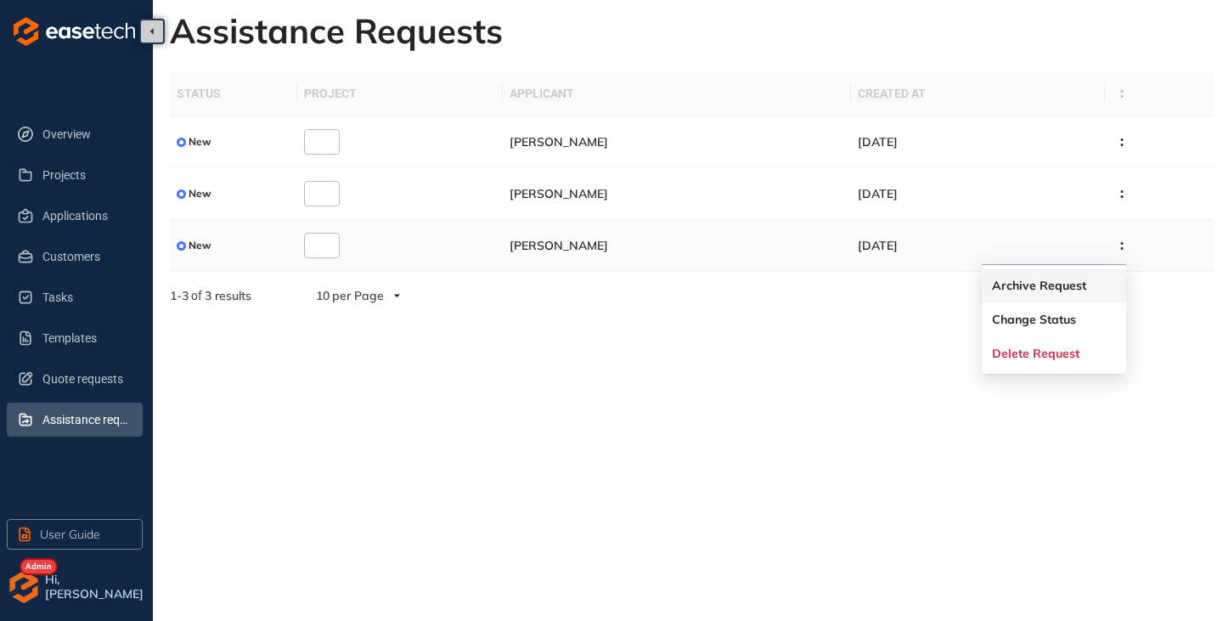
click at [1072, 285] on span "Archive Request" at bounding box center [1039, 286] width 94 height 14
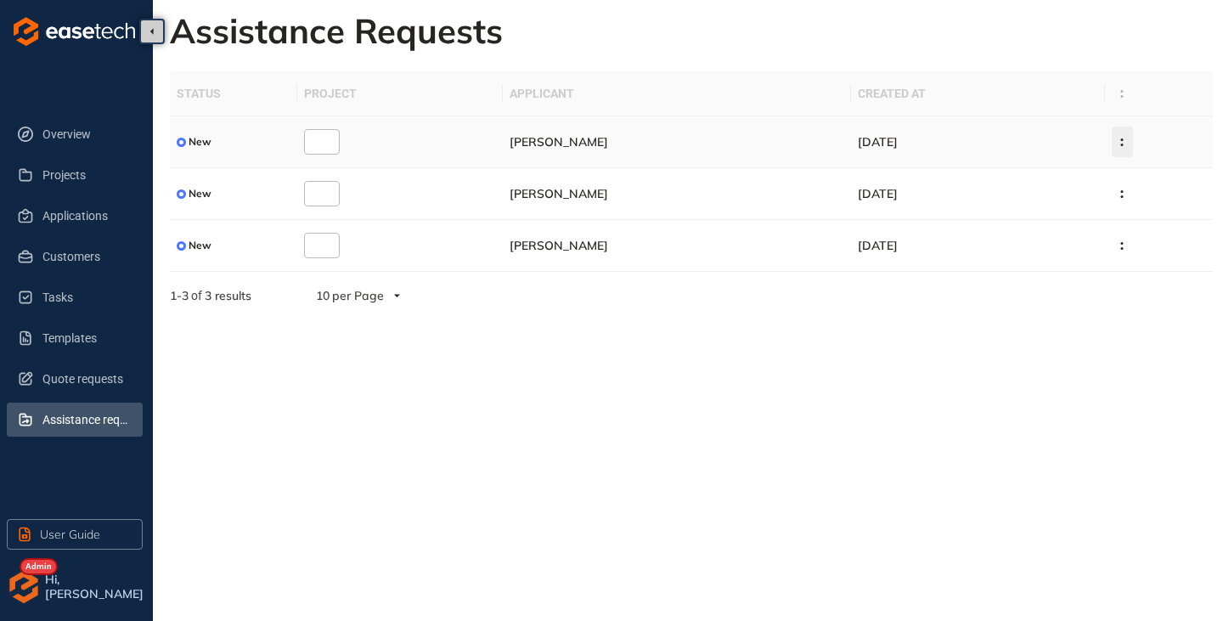
click at [1120, 139] on icon "button" at bounding box center [1122, 142] width 17 height 8
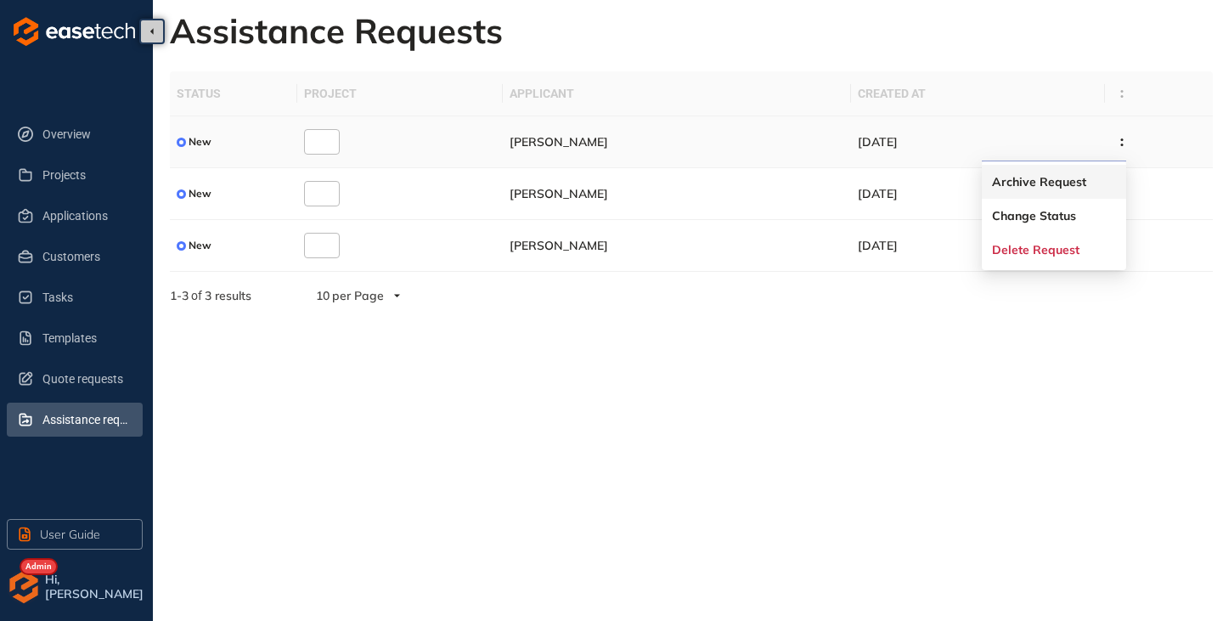
click at [1008, 182] on span "Archive Request" at bounding box center [1039, 182] width 94 height 14
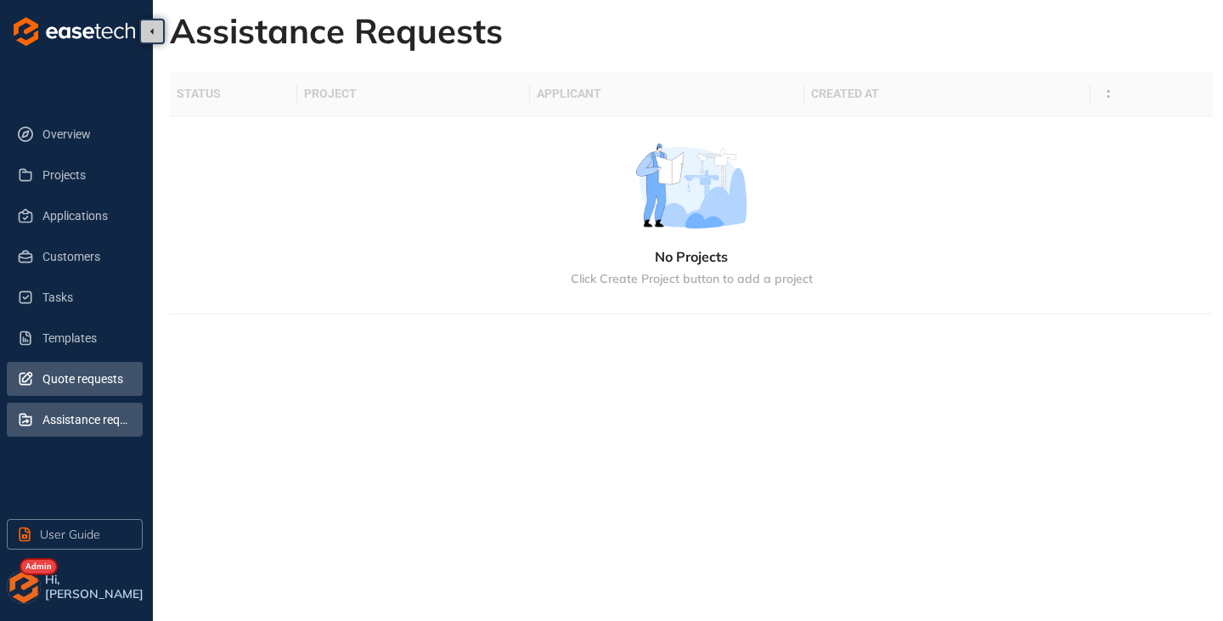
click at [40, 381] on li "Quote requests" at bounding box center [75, 379] width 136 height 34
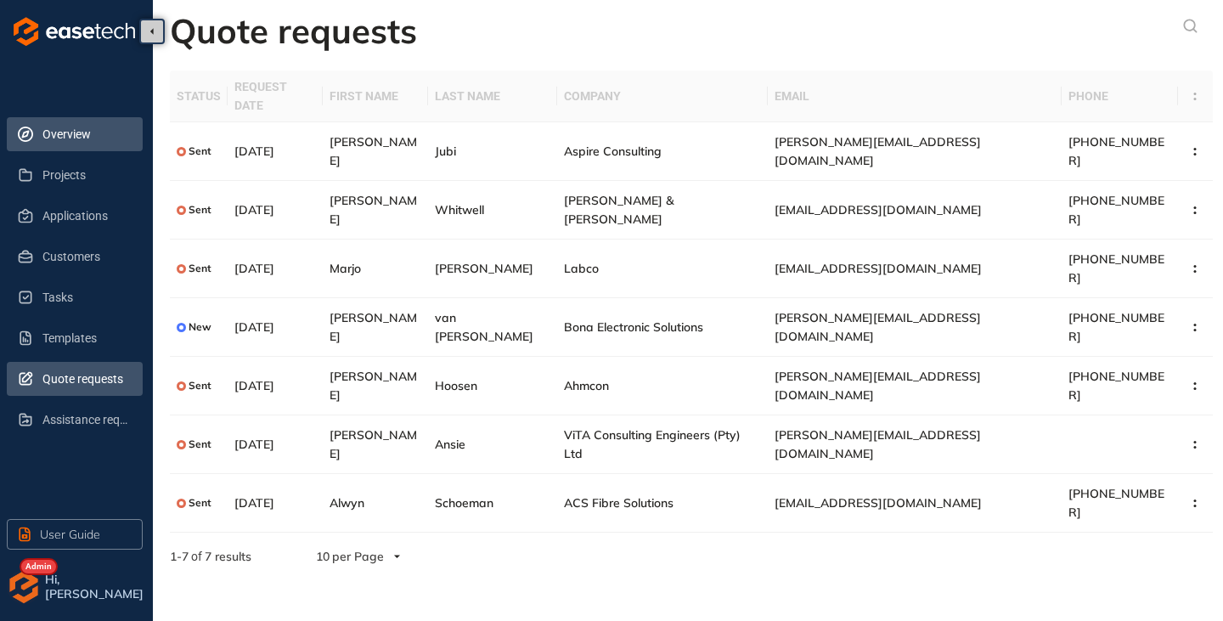
click at [78, 144] on span "Overview" at bounding box center [85, 134] width 87 height 34
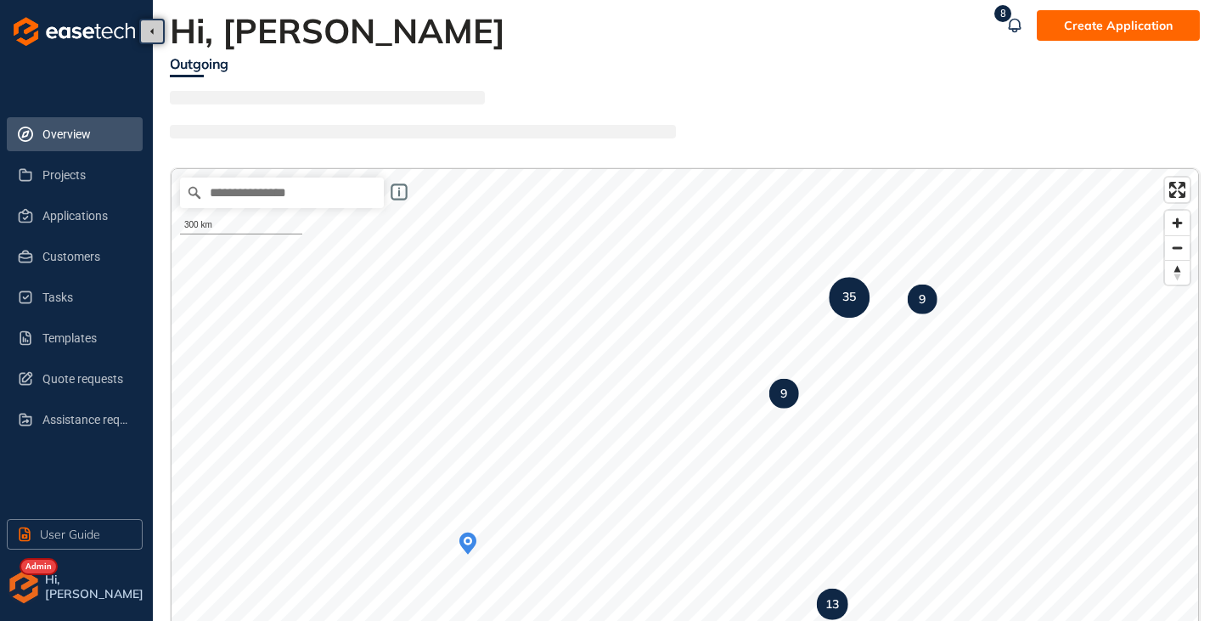
click at [20, 587] on img "button" at bounding box center [24, 587] width 34 height 34
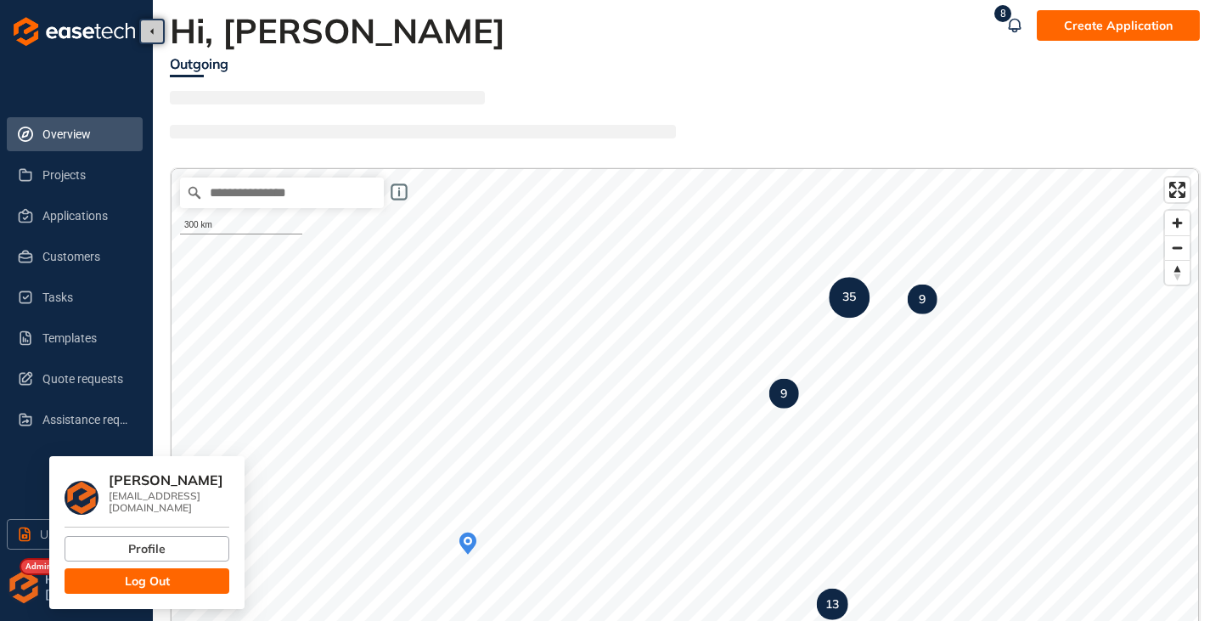
click at [132, 572] on span "Log Out" at bounding box center [147, 581] width 45 height 19
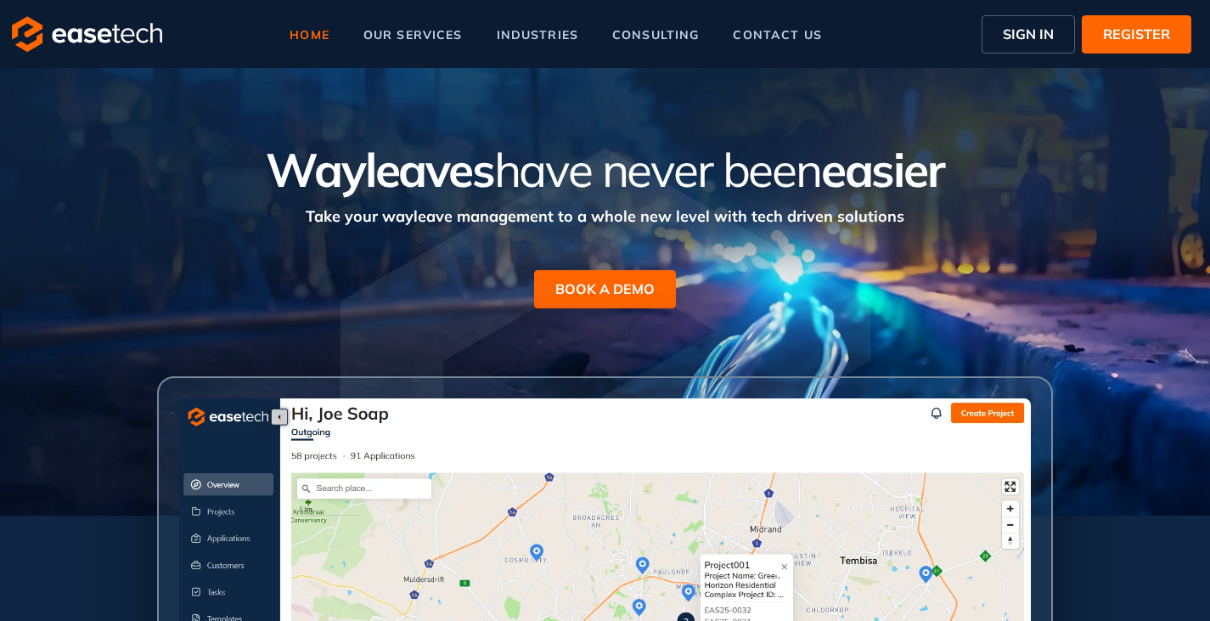
click at [1015, 37] on span "SIGN IN" at bounding box center [1028, 34] width 51 height 20
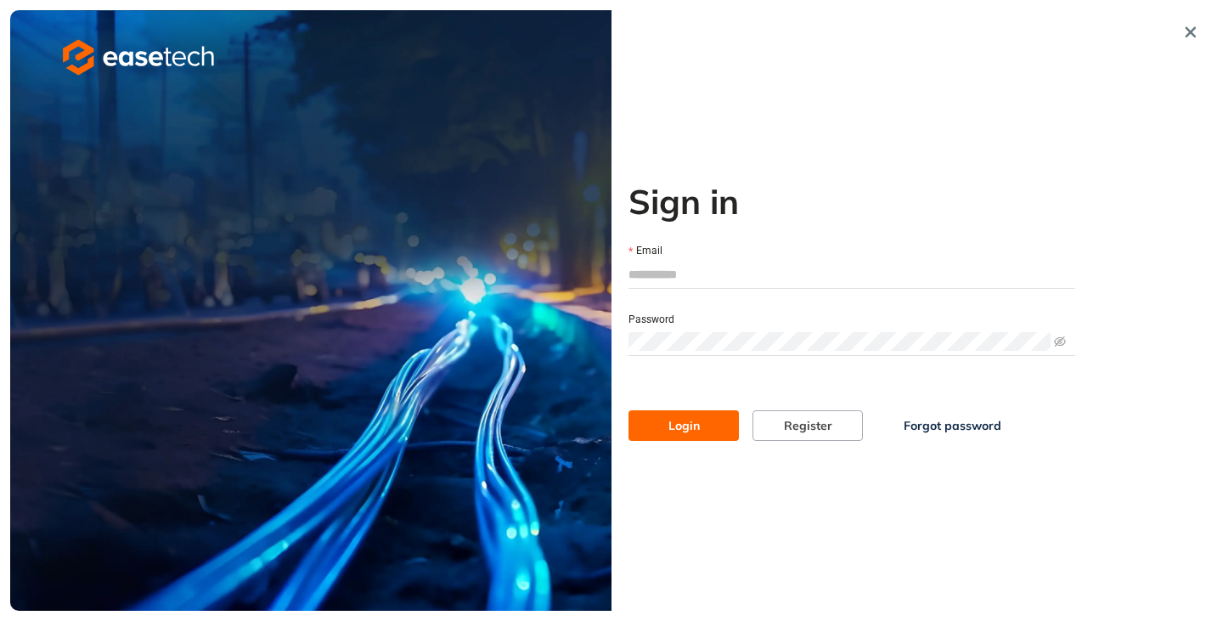
click at [668, 282] on input "Email" at bounding box center [852, 274] width 447 height 25
type input "**********"
click at [629, 410] on button "Login" at bounding box center [684, 425] width 110 height 31
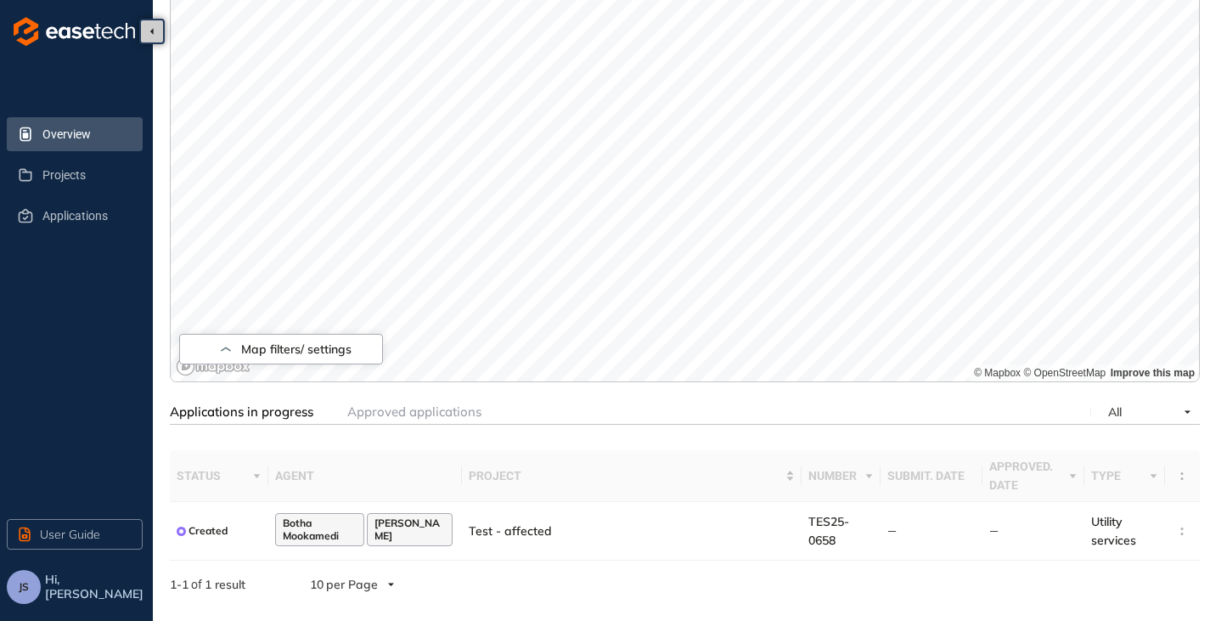
scroll to position [262, 0]
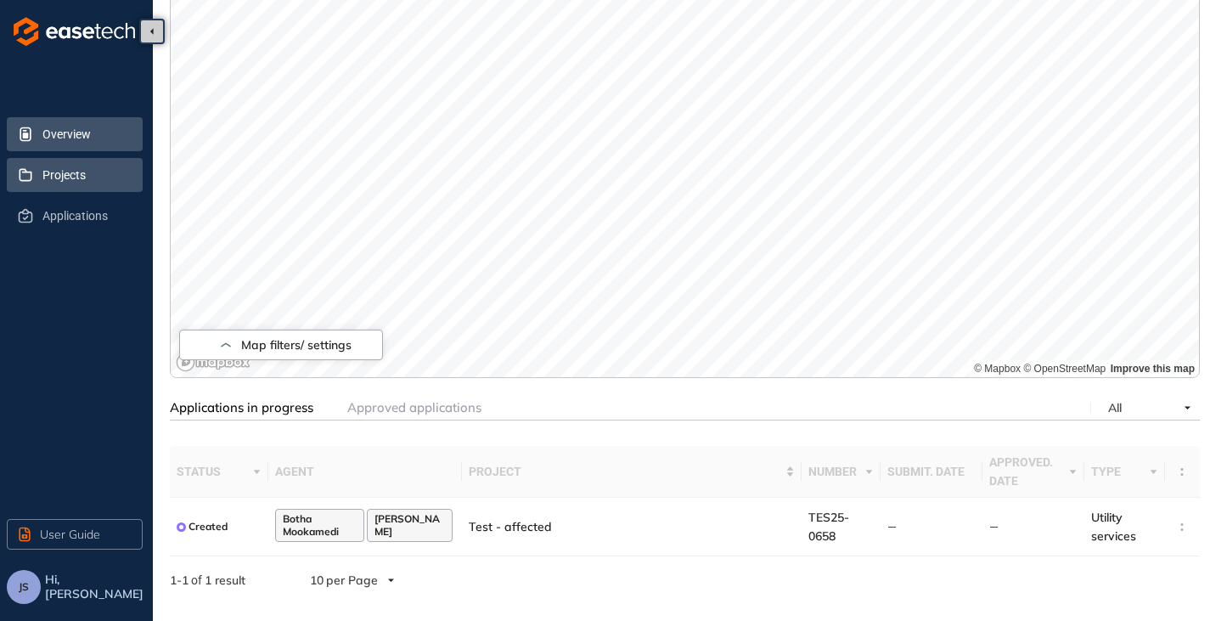
click at [76, 172] on span "Projects" at bounding box center [85, 175] width 87 height 34
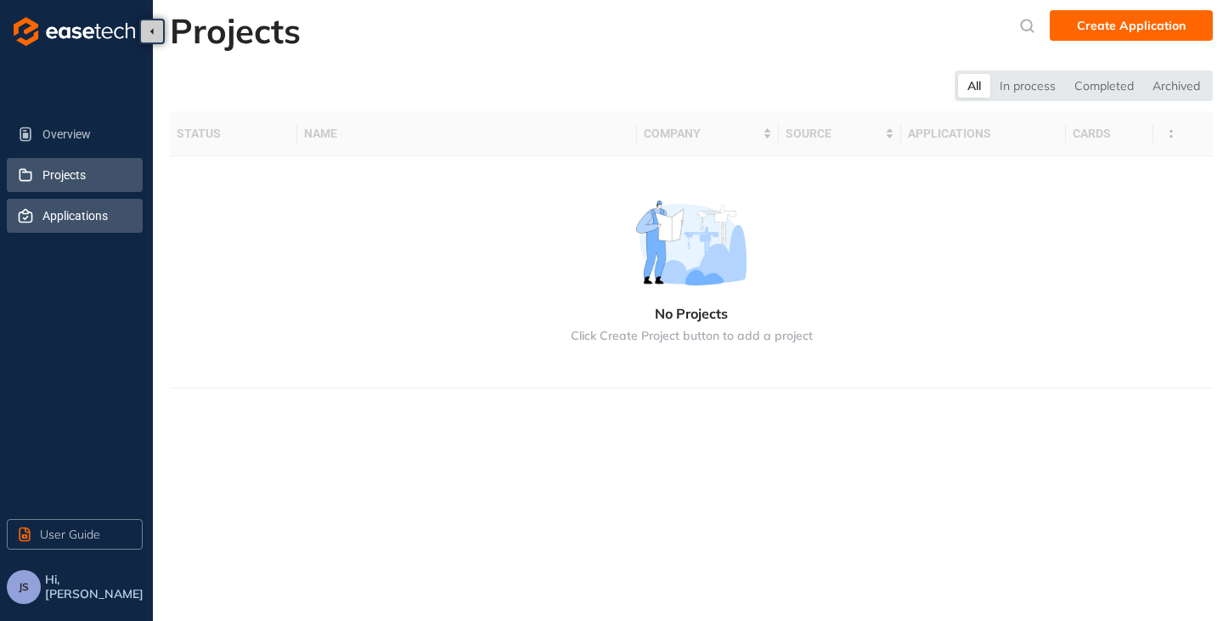
click at [44, 221] on span "Applications" at bounding box center [85, 216] width 87 height 34
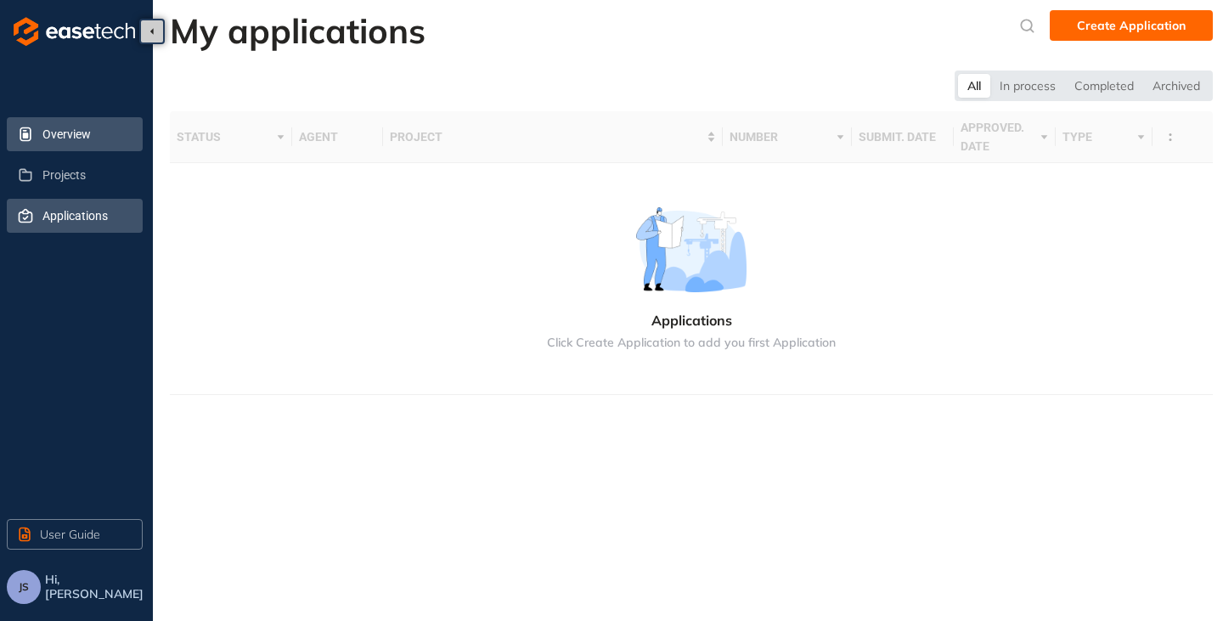
click at [67, 135] on span "Overview" at bounding box center [85, 134] width 87 height 34
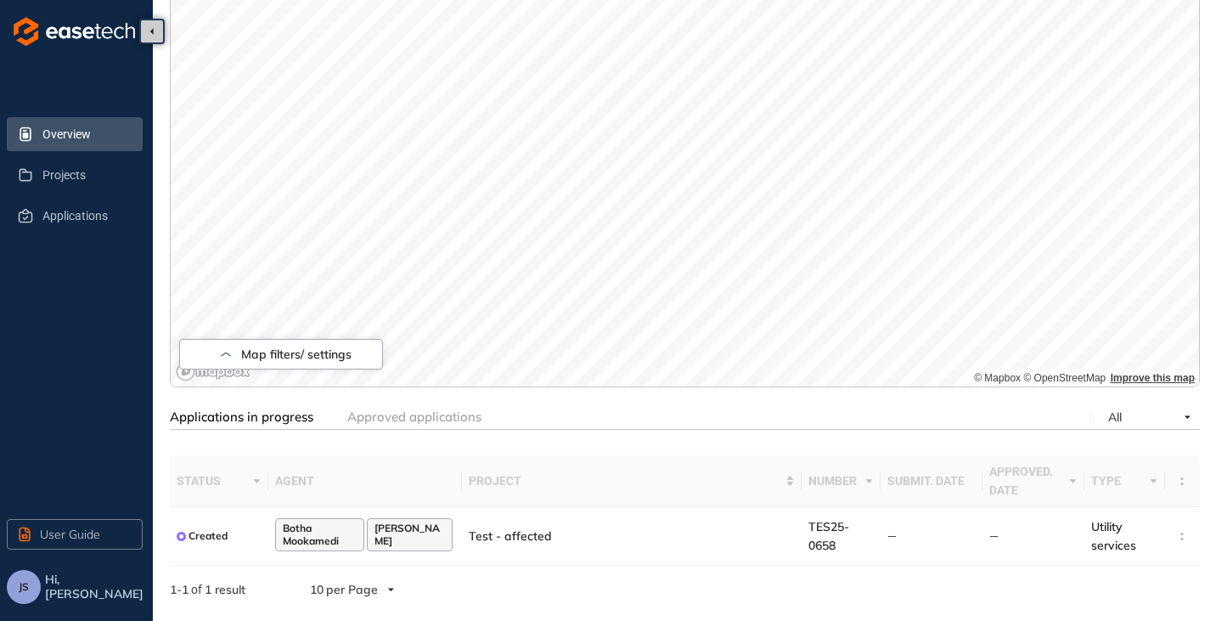
scroll to position [255, 0]
click at [424, 406] on div "Applications in progress Approved applications All" at bounding box center [685, 415] width 1030 height 25
click at [395, 412] on span "Approved applications" at bounding box center [414, 415] width 134 height 16
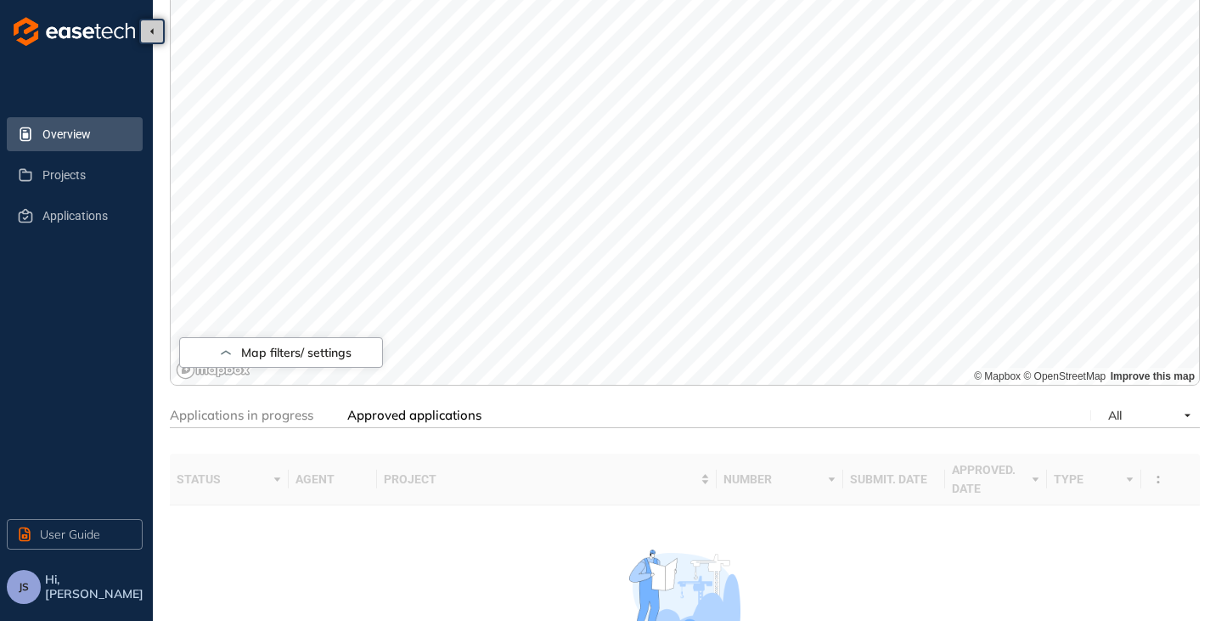
click at [284, 412] on span "Applications in progress" at bounding box center [242, 415] width 144 height 16
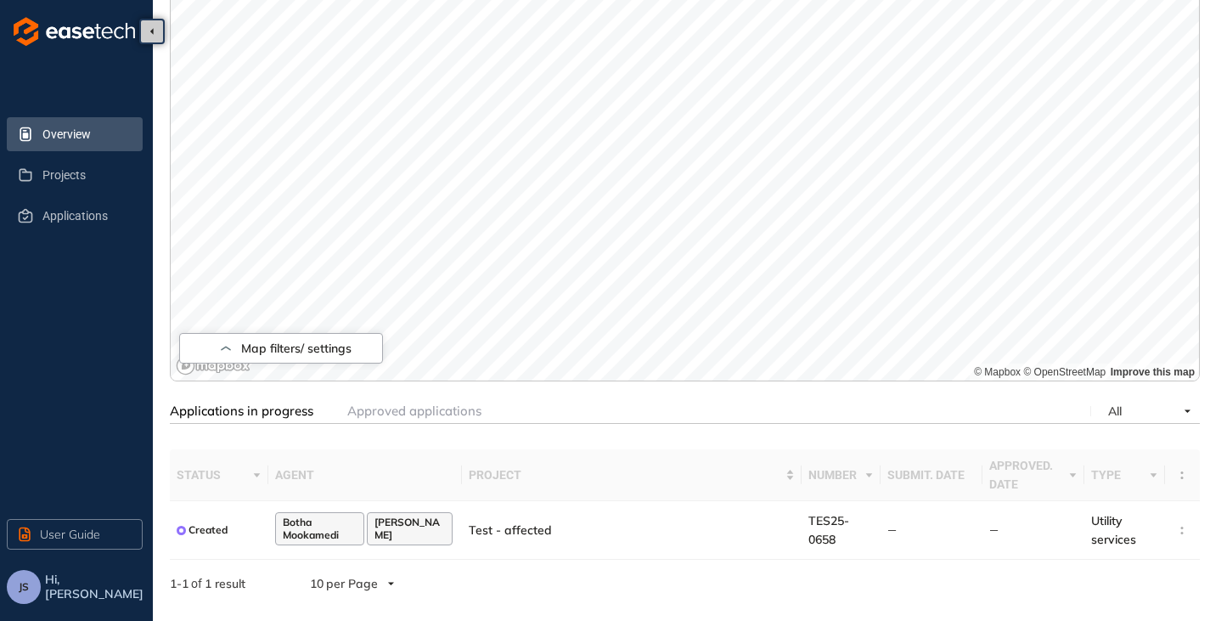
scroll to position [262, 0]
click at [575, 522] on td "Test - affected" at bounding box center [632, 527] width 340 height 59
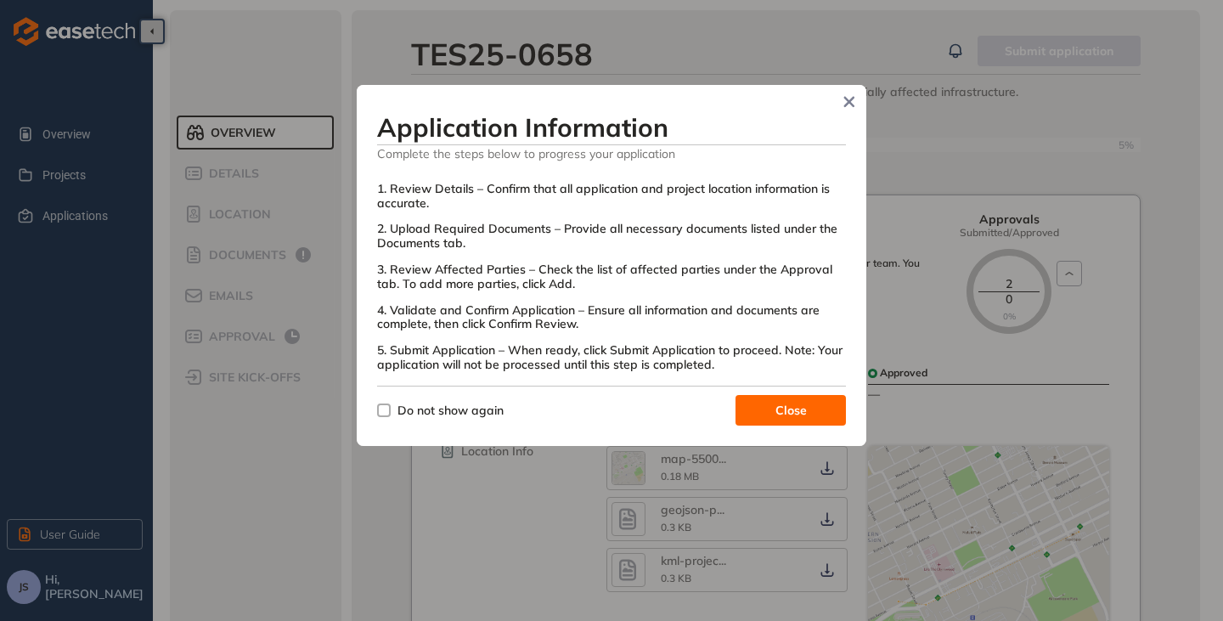
click at [778, 406] on span "Close" at bounding box center [790, 410] width 31 height 19
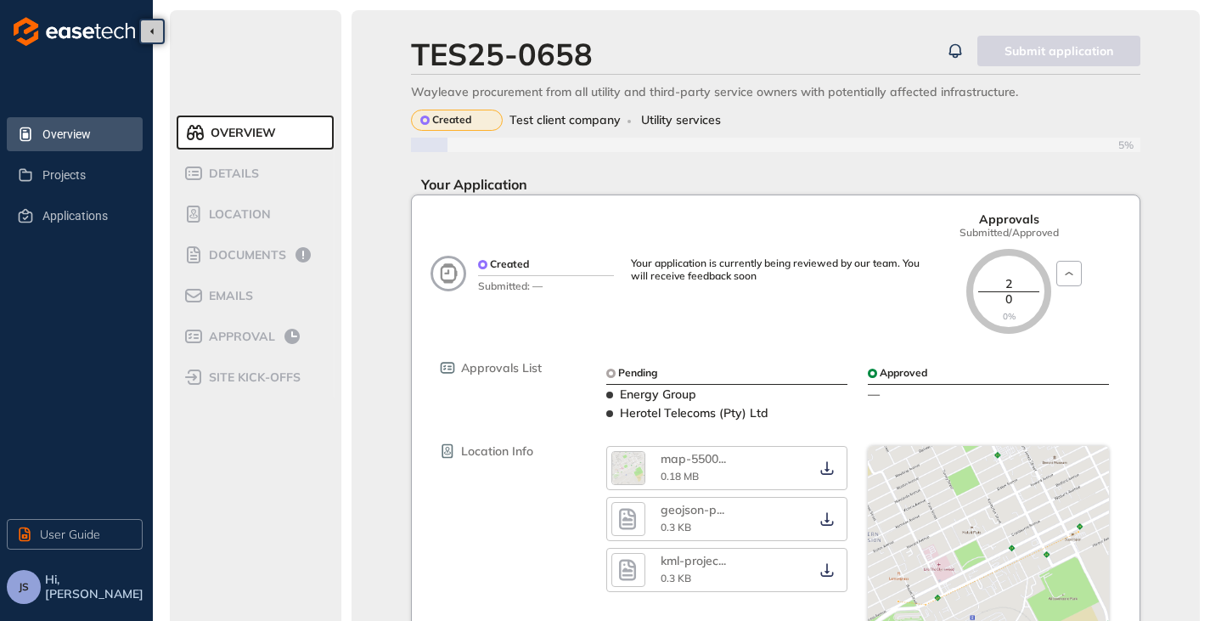
click at [49, 148] on span "Overview" at bounding box center [85, 134] width 87 height 34
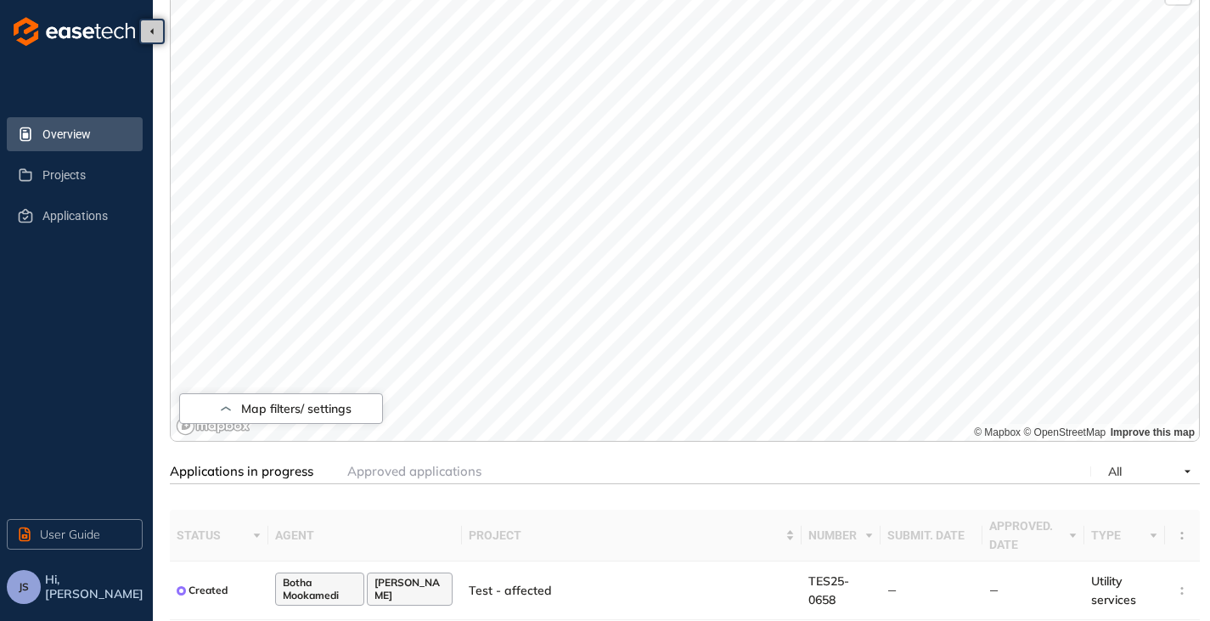
scroll to position [262, 0]
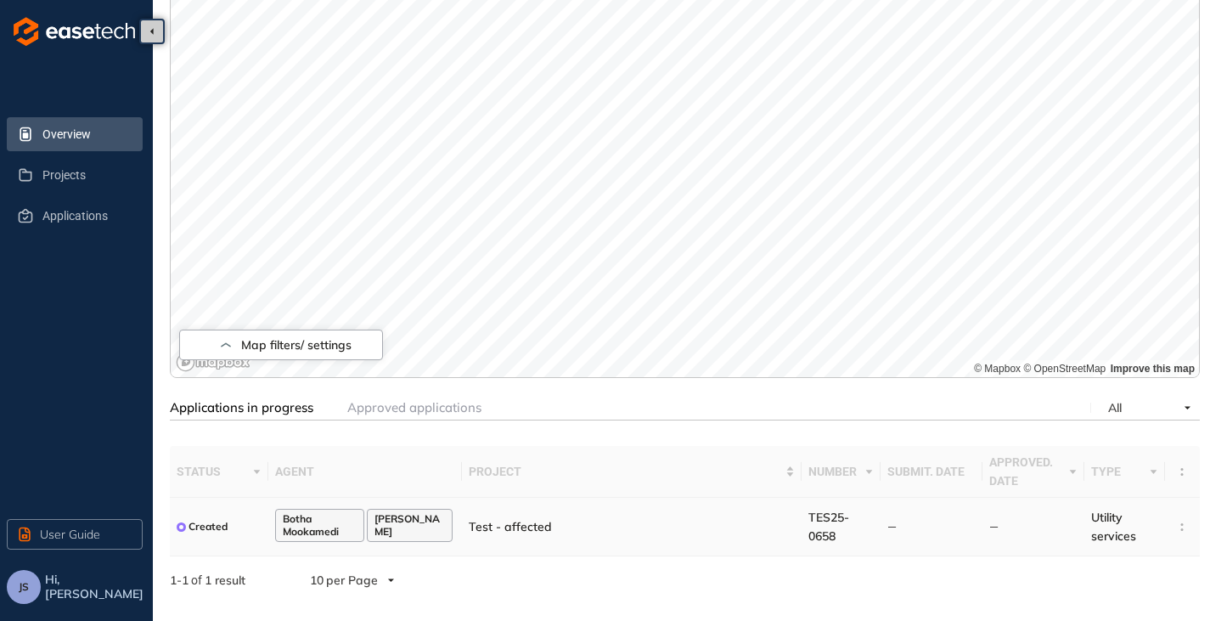
click at [1177, 523] on td at bounding box center [1182, 527] width 35 height 59
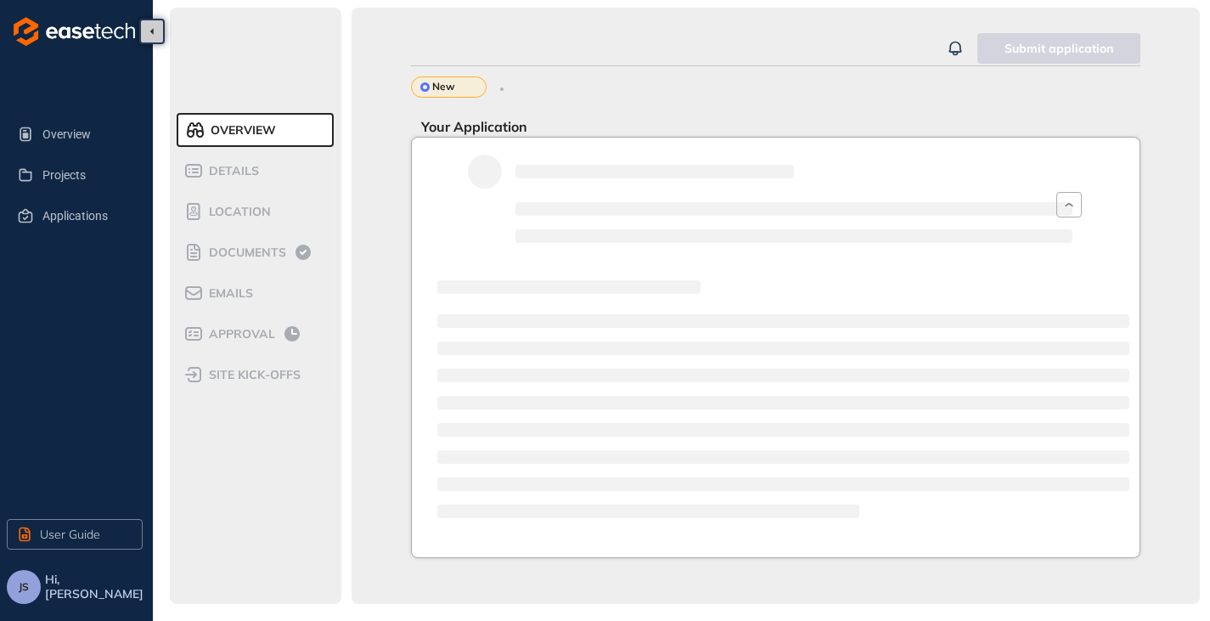
scroll to position [262, 0]
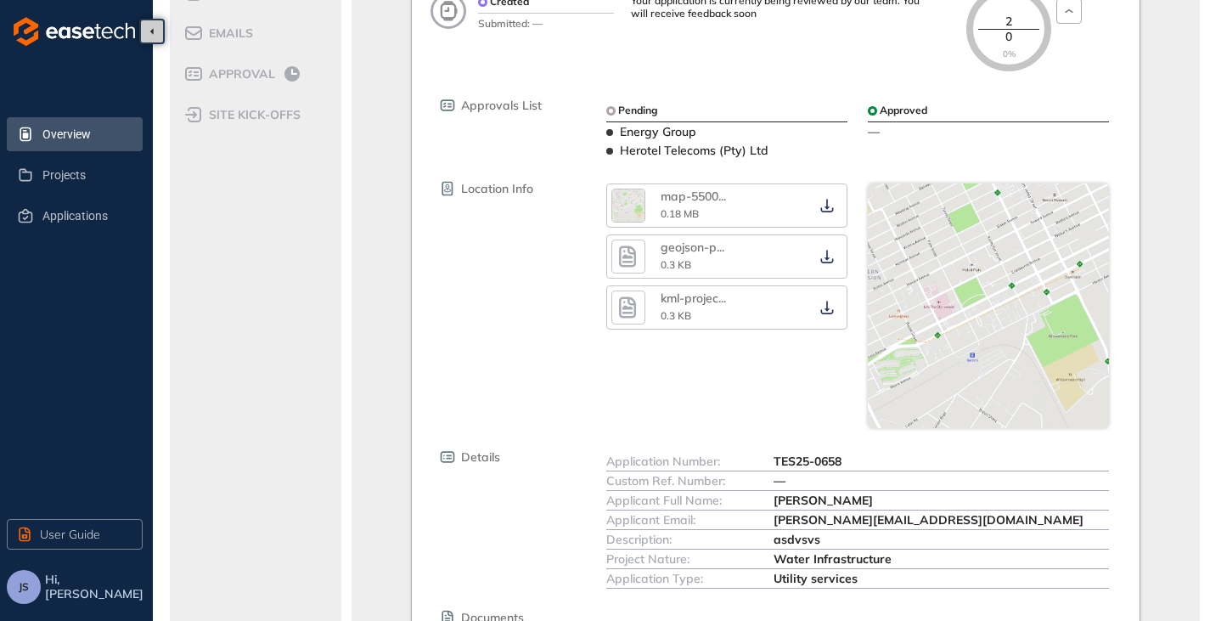
click at [59, 127] on span "Overview" at bounding box center [85, 134] width 87 height 34
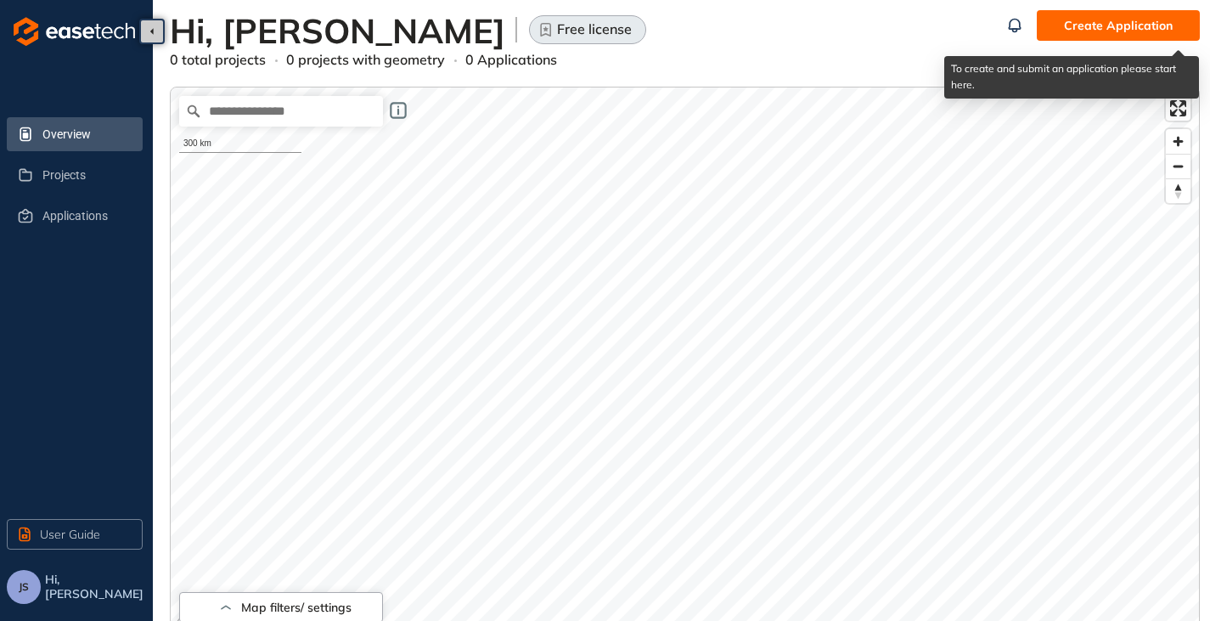
click at [1148, 19] on span "Create Application" at bounding box center [1118, 25] width 109 height 19
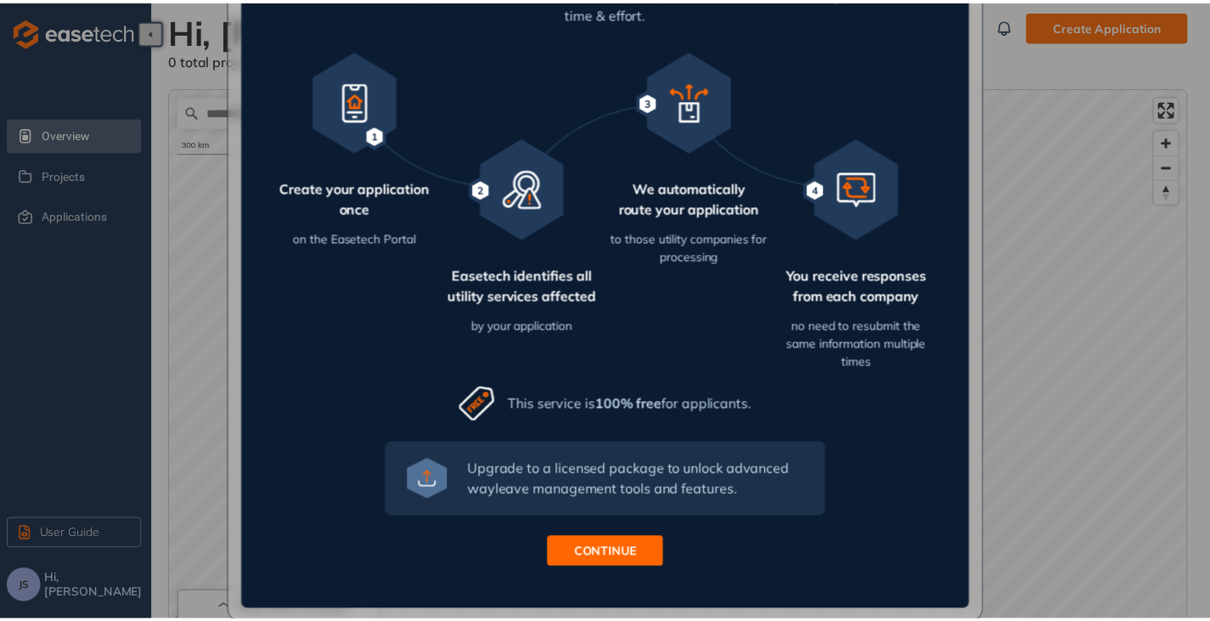
scroll to position [181, 0]
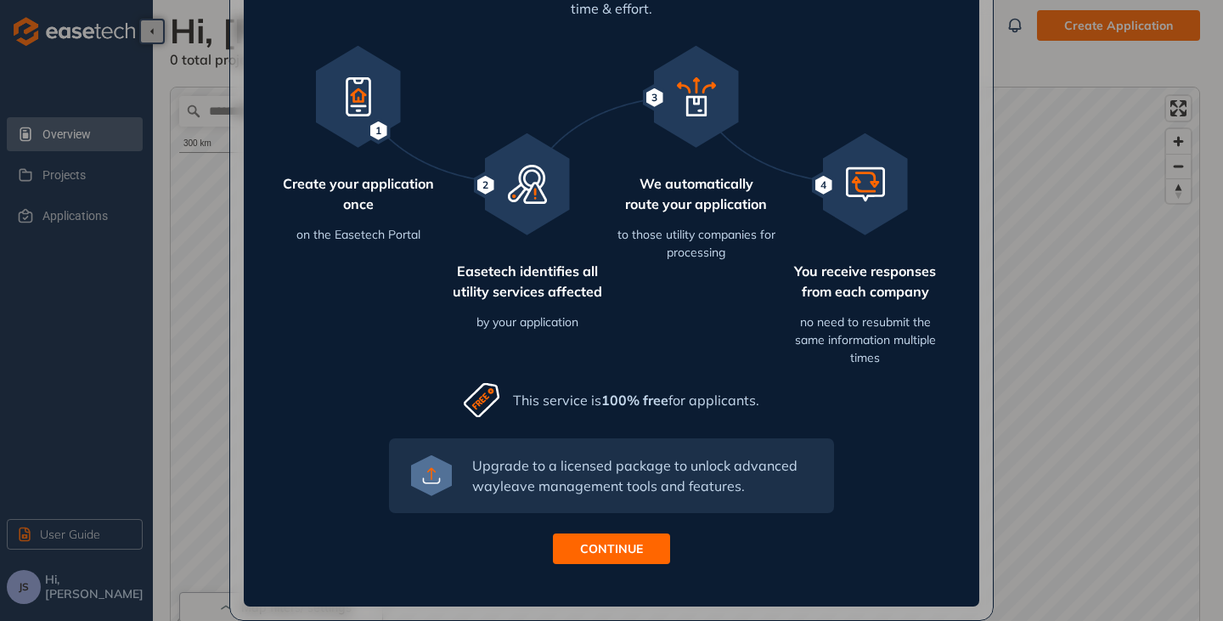
click at [601, 563] on button "CONTINUE" at bounding box center [611, 548] width 117 height 31
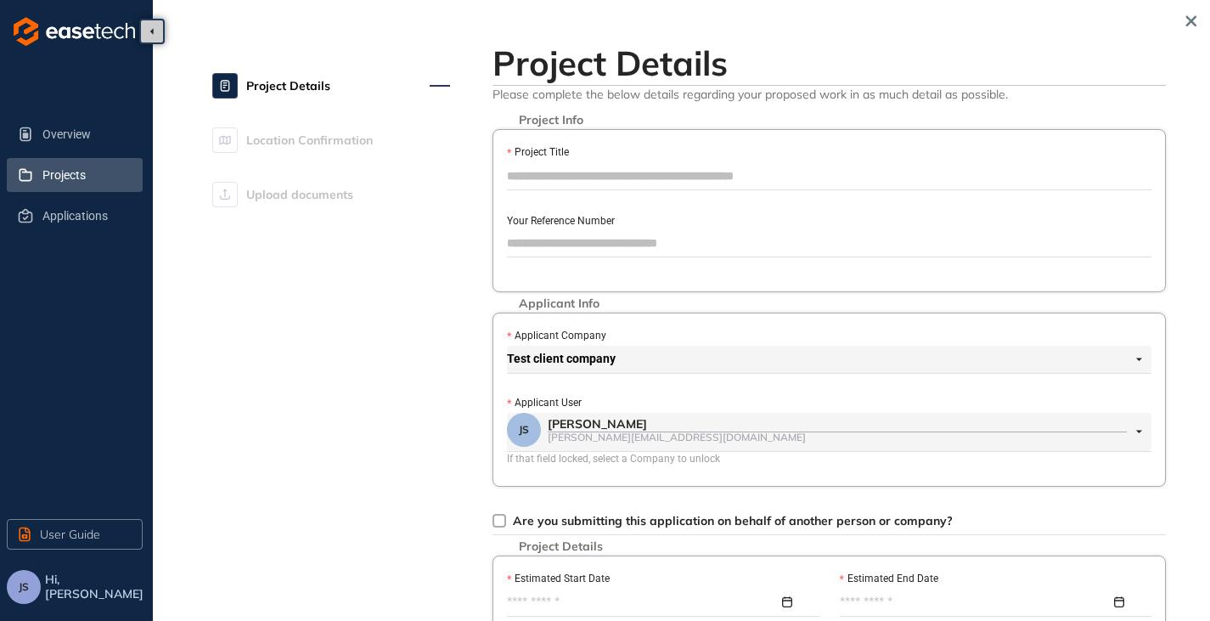
click at [53, 166] on span "Projects" at bounding box center [85, 175] width 87 height 34
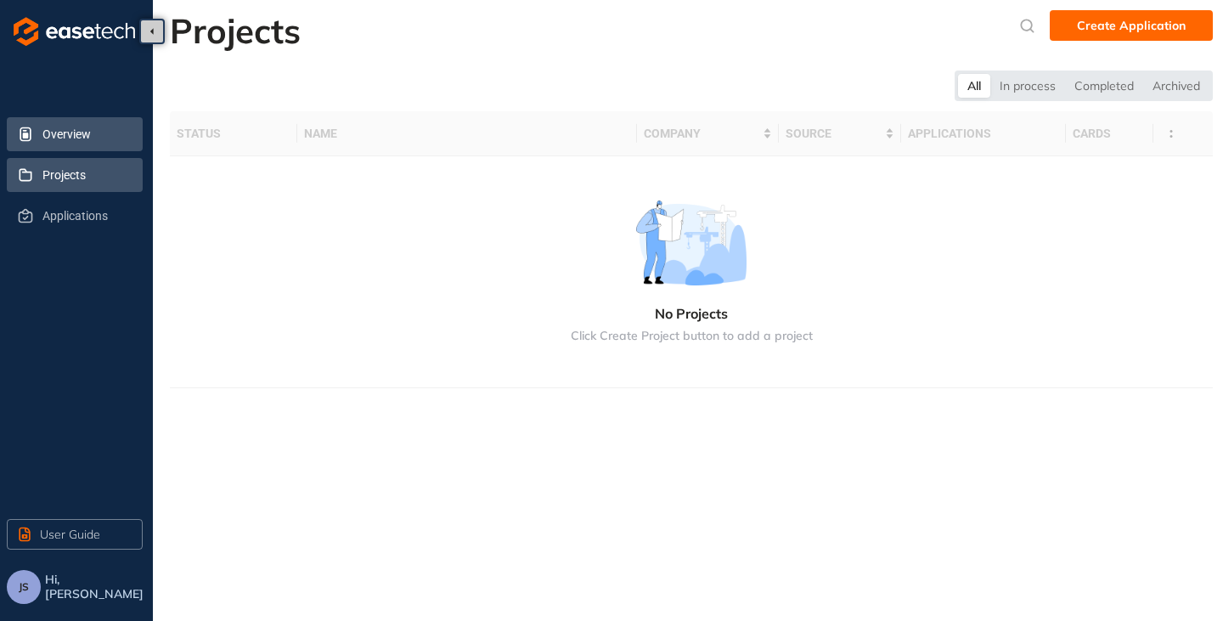
click at [77, 135] on span "Overview" at bounding box center [85, 134] width 87 height 34
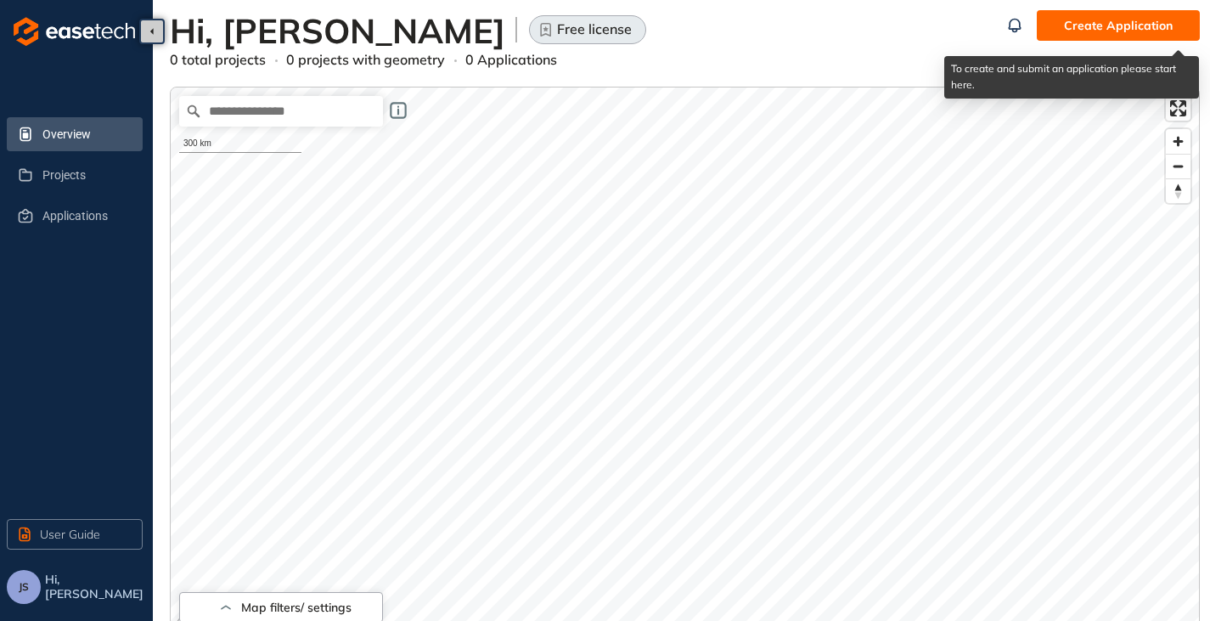
click at [1107, 25] on span "Create Application" at bounding box center [1118, 25] width 109 height 19
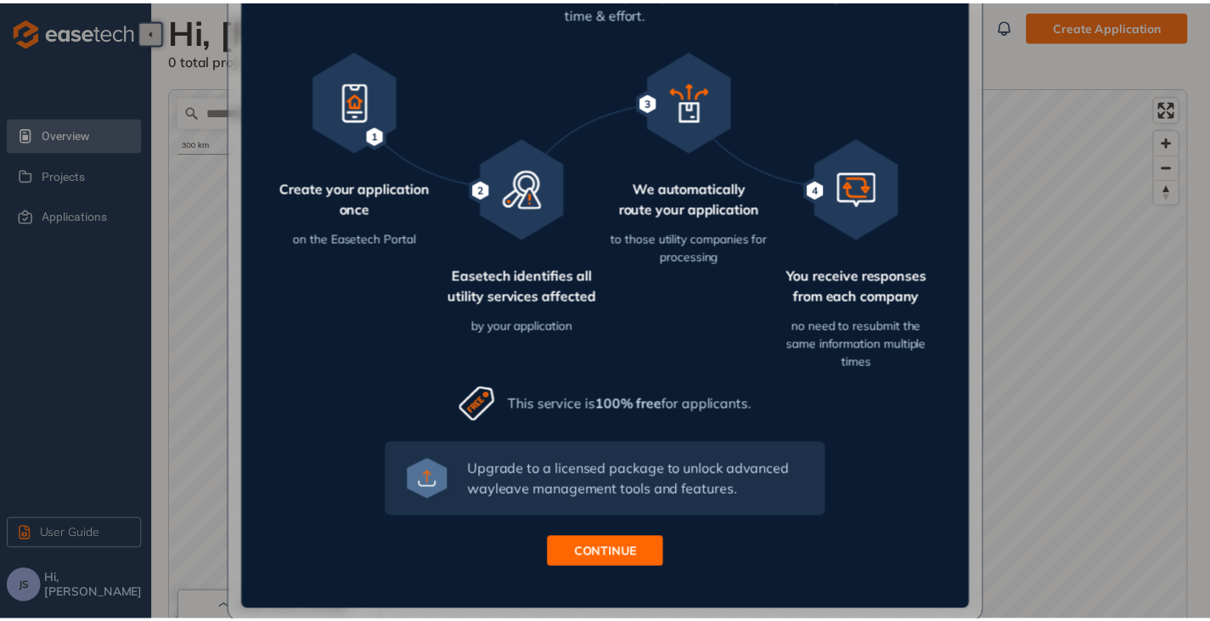
scroll to position [181, 0]
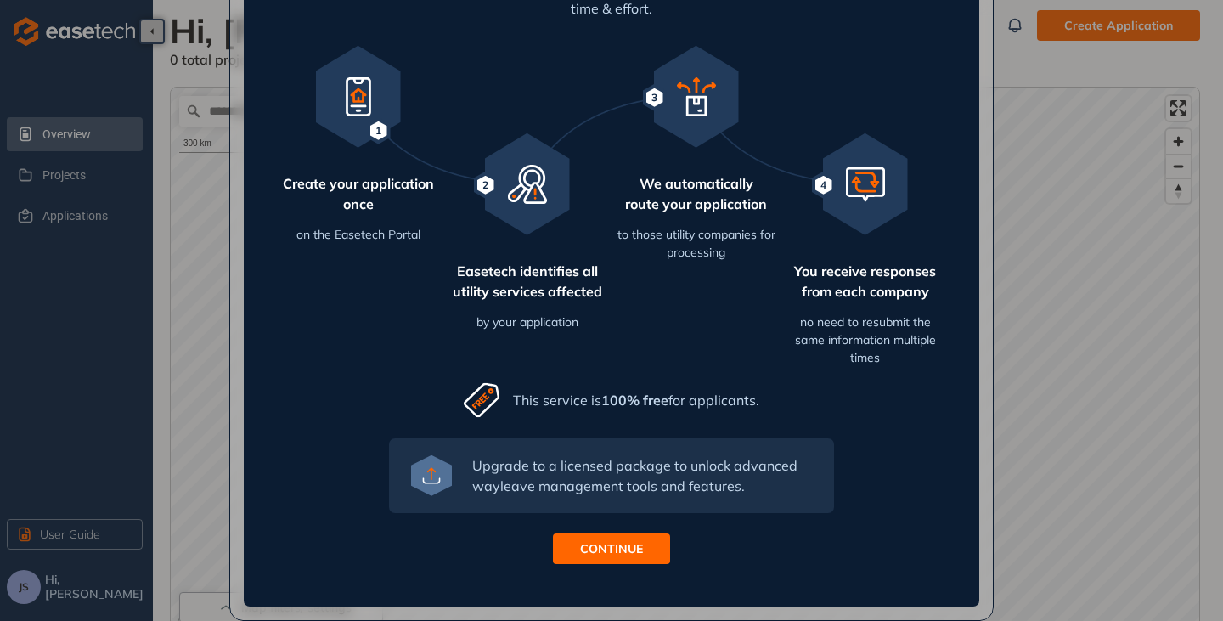
click at [596, 545] on span "CONTINUE" at bounding box center [611, 548] width 63 height 19
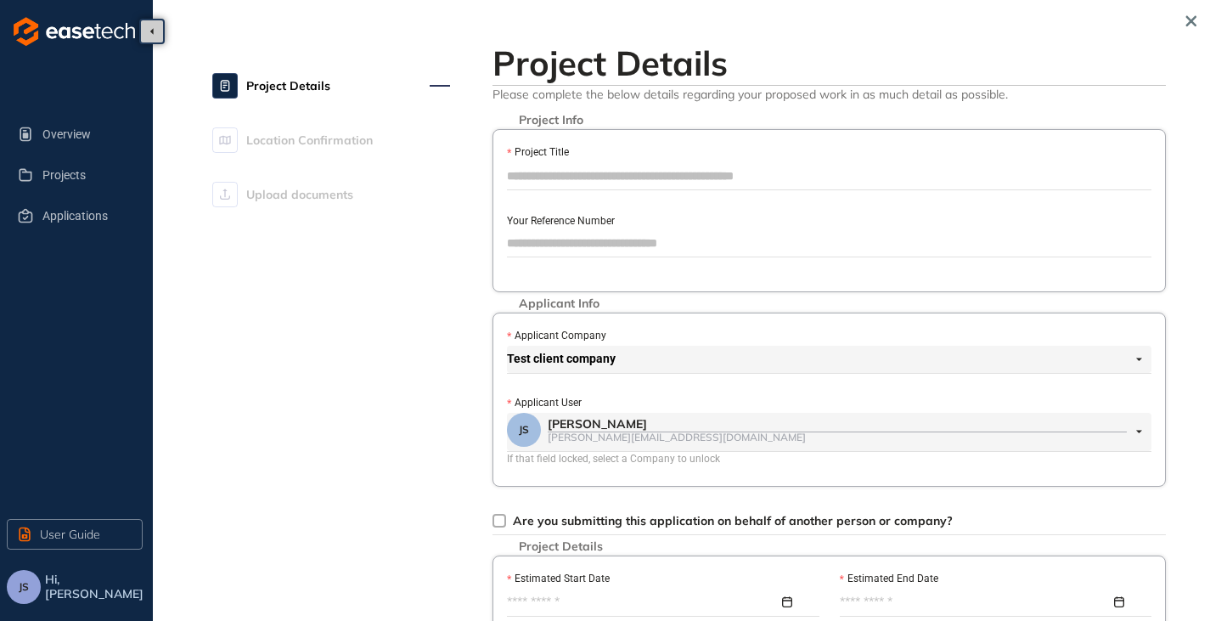
click at [569, 182] on input "Project Title" at bounding box center [829, 175] width 645 height 25
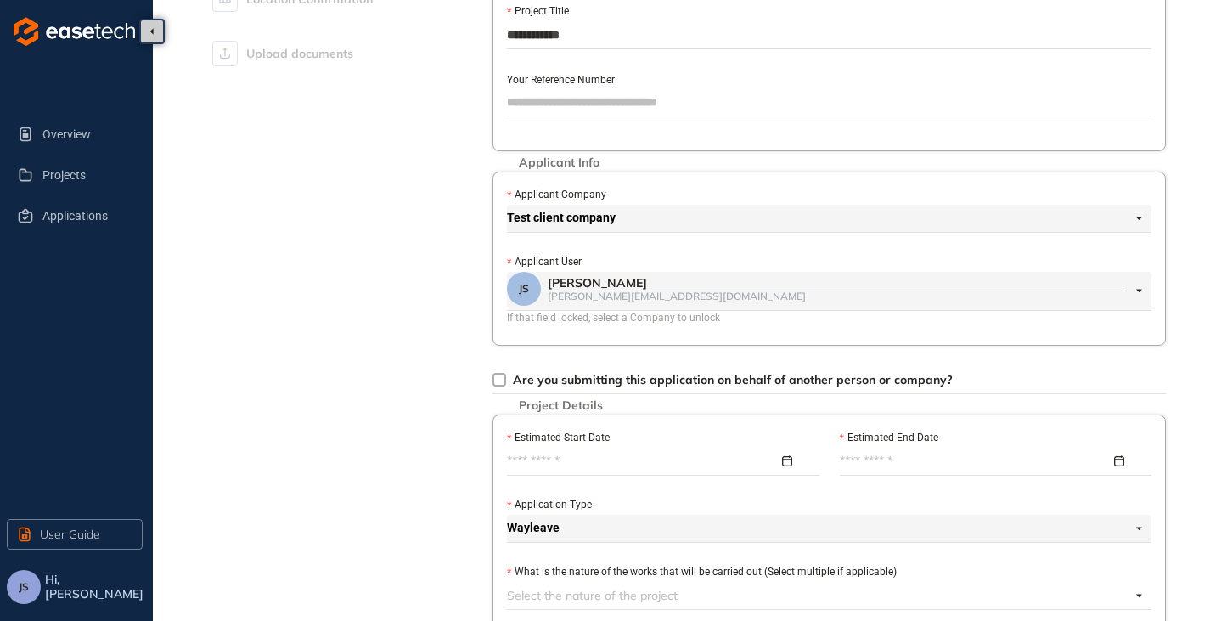
scroll to position [170, 0]
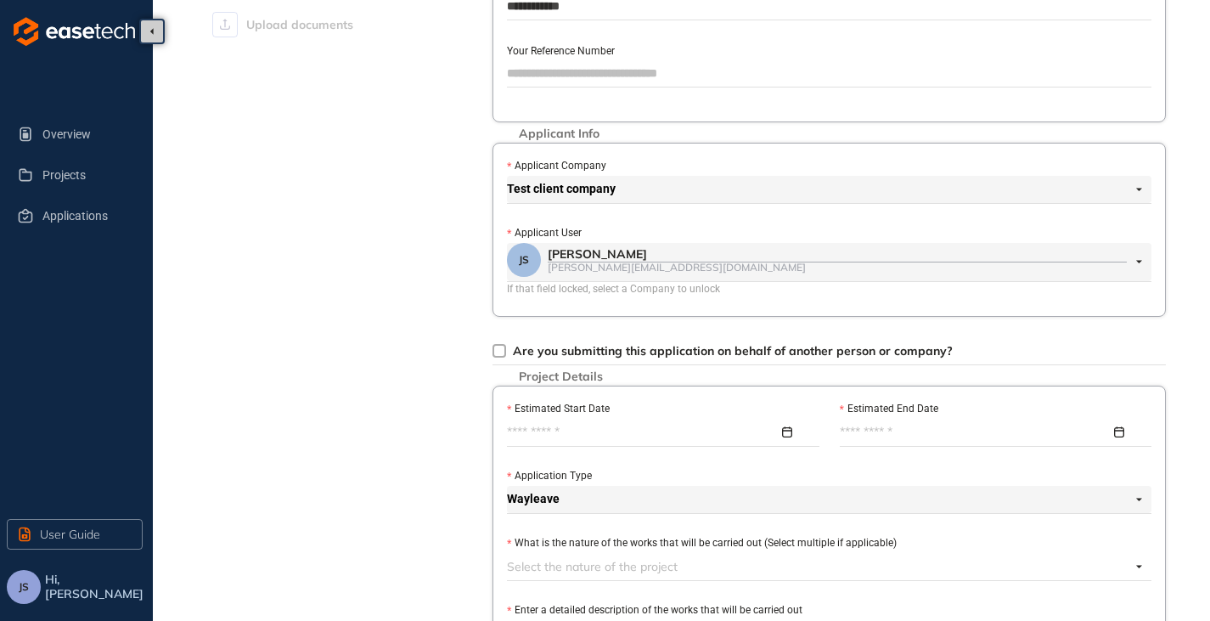
type input "**********"
click at [574, 441] on input "Estimated Start Date" at bounding box center [643, 432] width 272 height 19
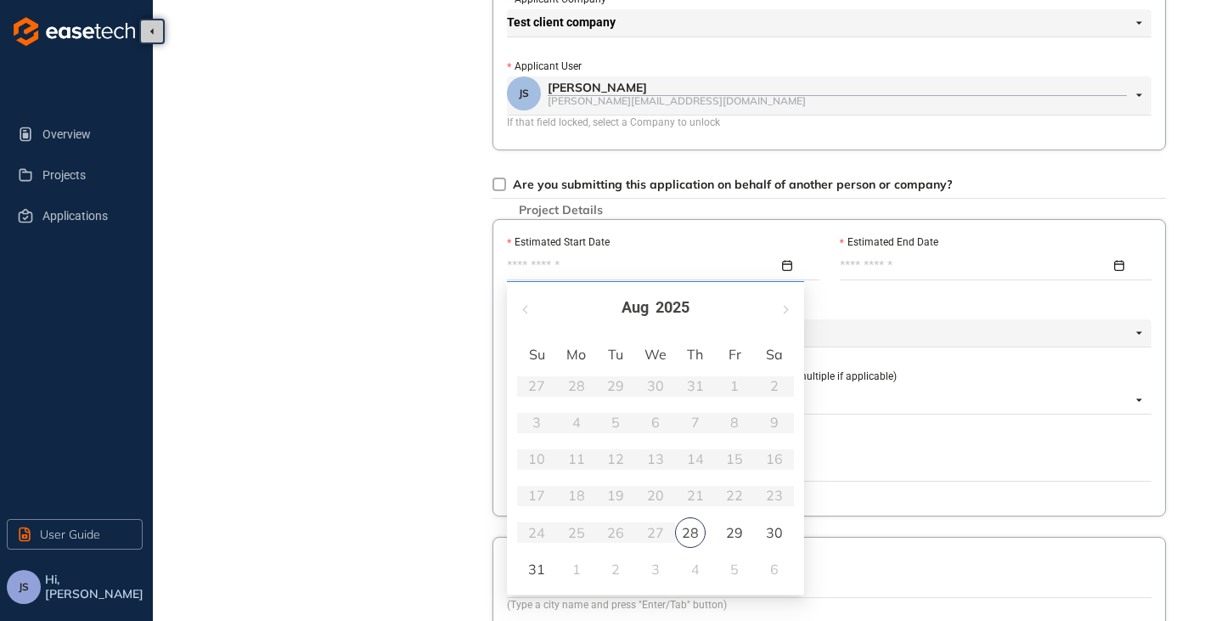
scroll to position [340, 0]
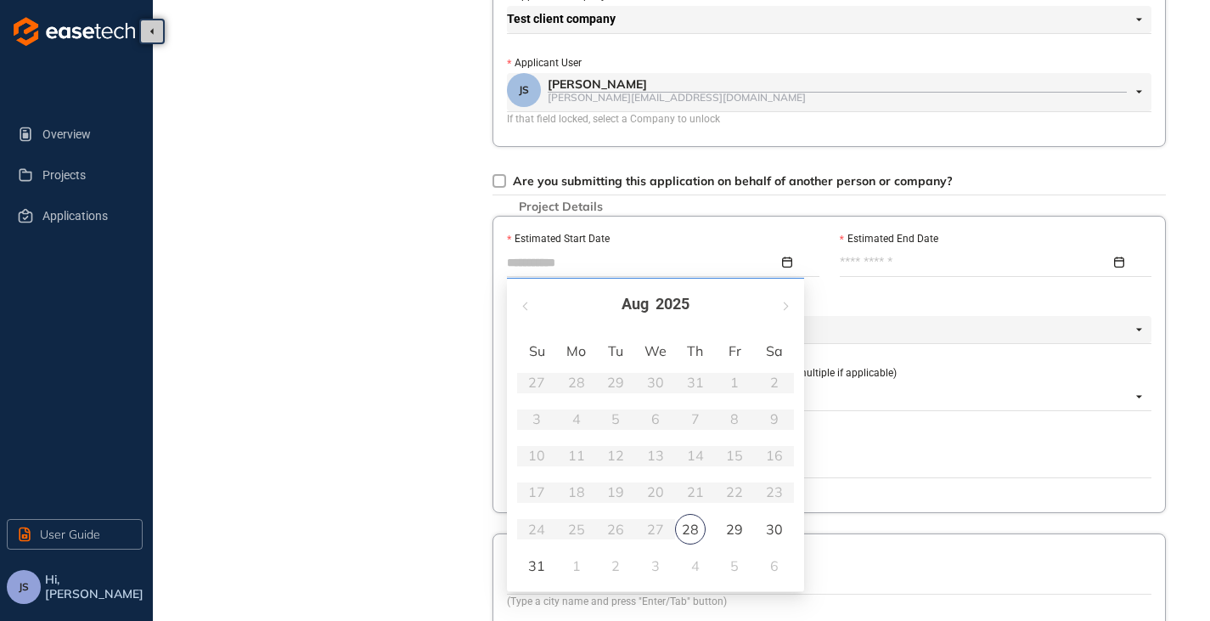
type input "**********"
click at [729, 531] on div "29" at bounding box center [735, 529] width 20 height 20
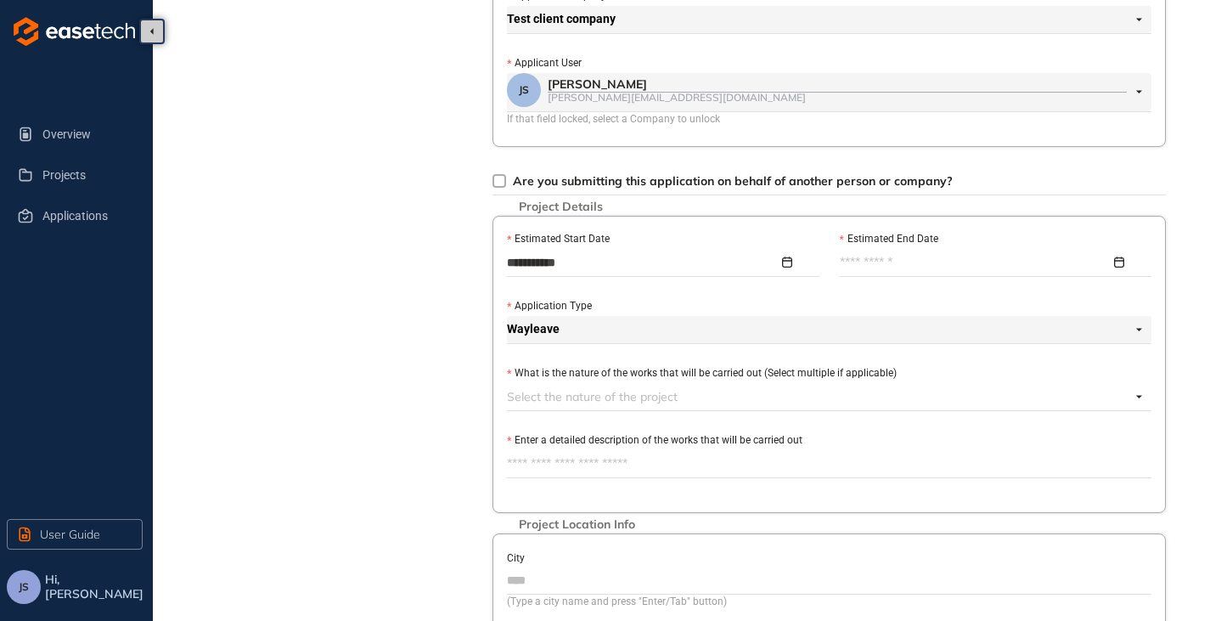
click at [895, 267] on input "Estimated End Date" at bounding box center [976, 262] width 272 height 19
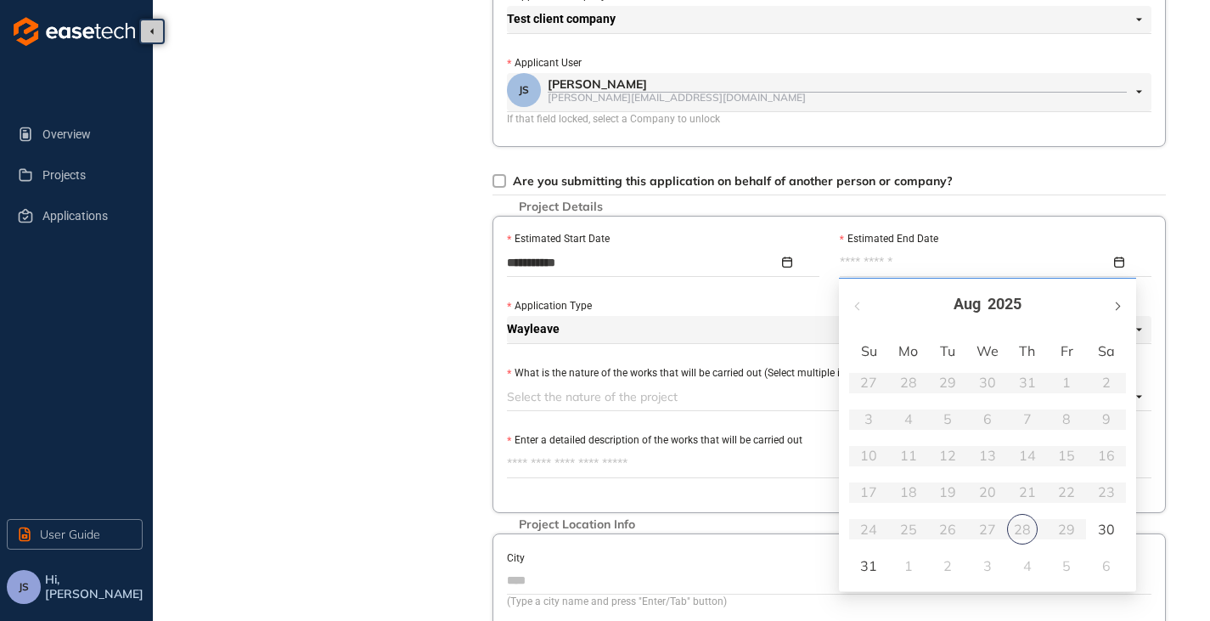
click at [1119, 308] on button "button" at bounding box center [1117, 304] width 19 height 35
type input "**********"
click at [874, 563] on div "30" at bounding box center [869, 565] width 20 height 20
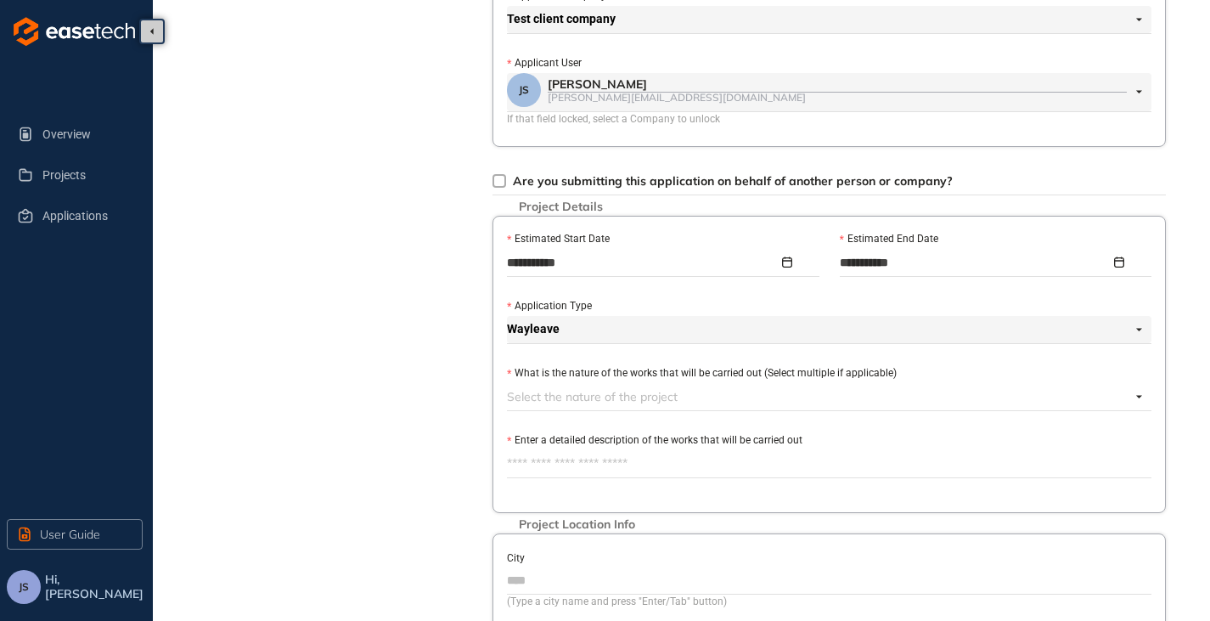
click at [584, 413] on div "**********" at bounding box center [830, 364] width 674 height 297
click at [584, 398] on div at bounding box center [819, 396] width 624 height 20
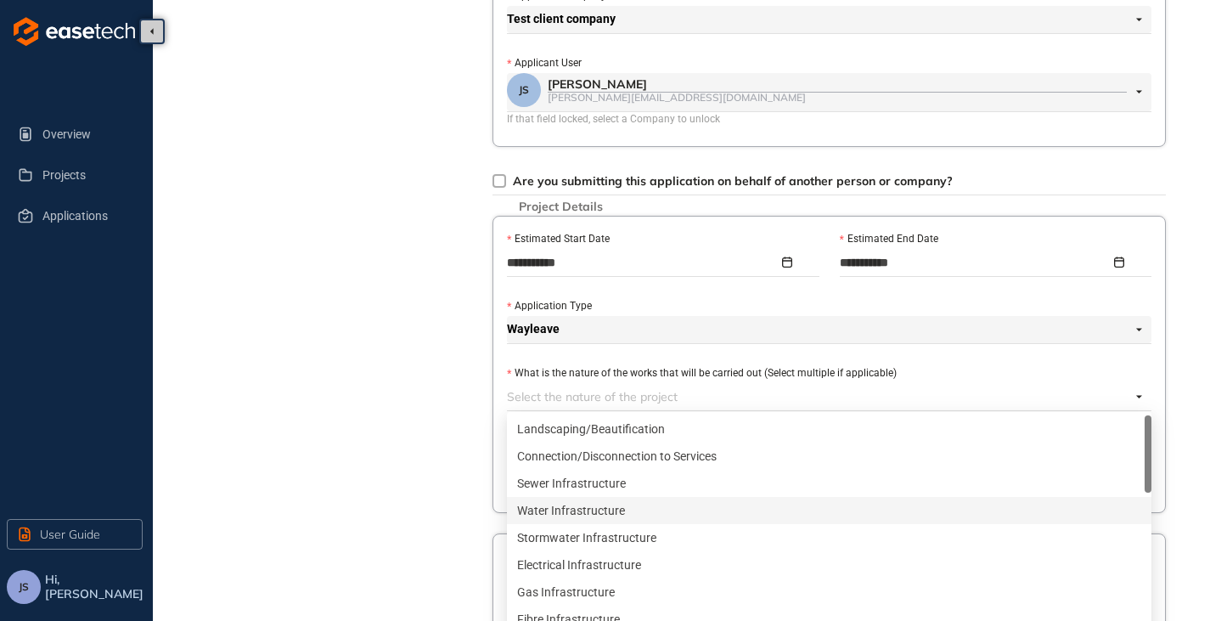
click at [533, 515] on div "Water Infrastructure" at bounding box center [829, 510] width 624 height 19
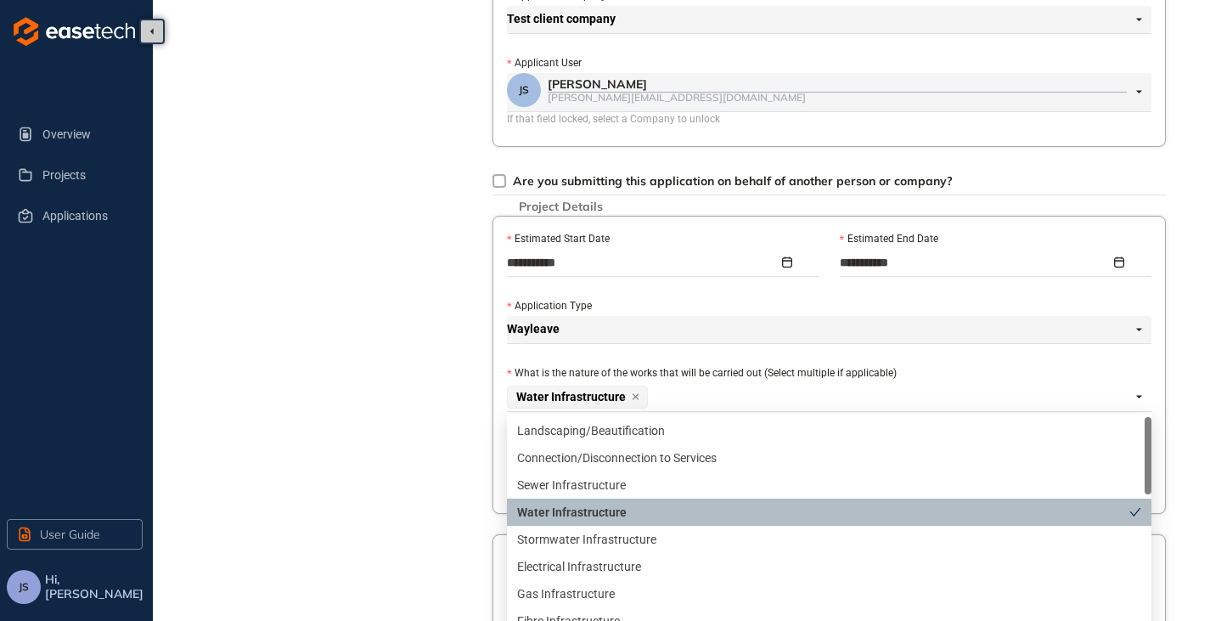
click at [347, 473] on div "Project Details Location Confirmation Upload documents" at bounding box center [331, 302] width 238 height 1212
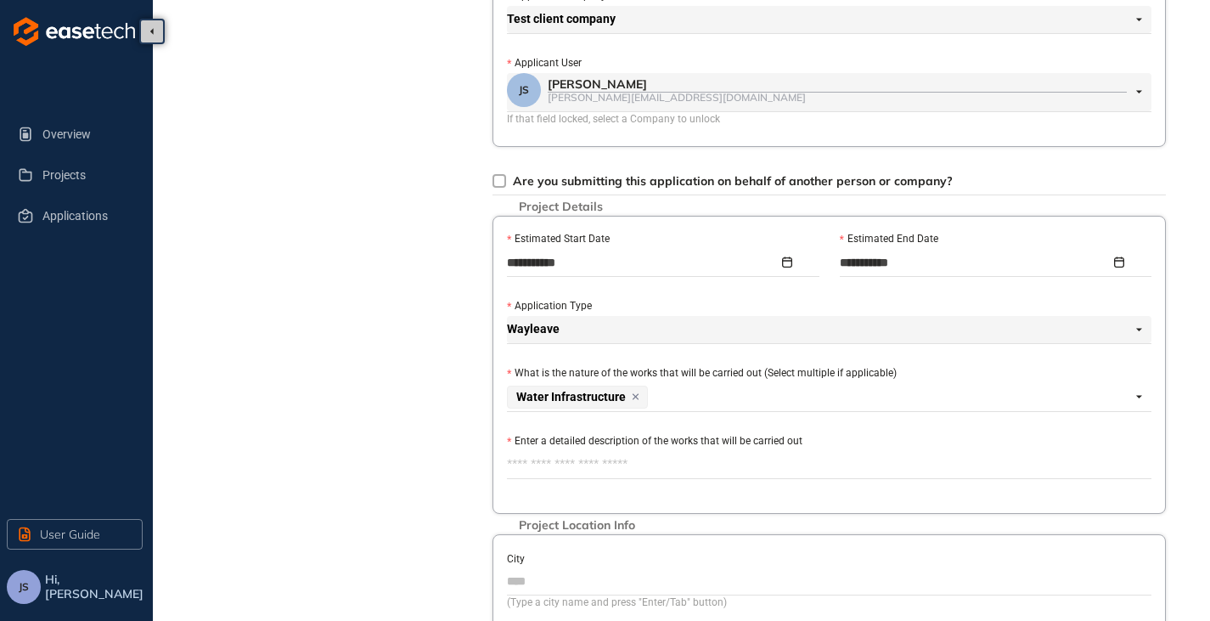
click at [547, 468] on textarea "Enter a detailed description of the works that will be carried out" at bounding box center [829, 464] width 645 height 27
type textarea "*"
type textarea "**"
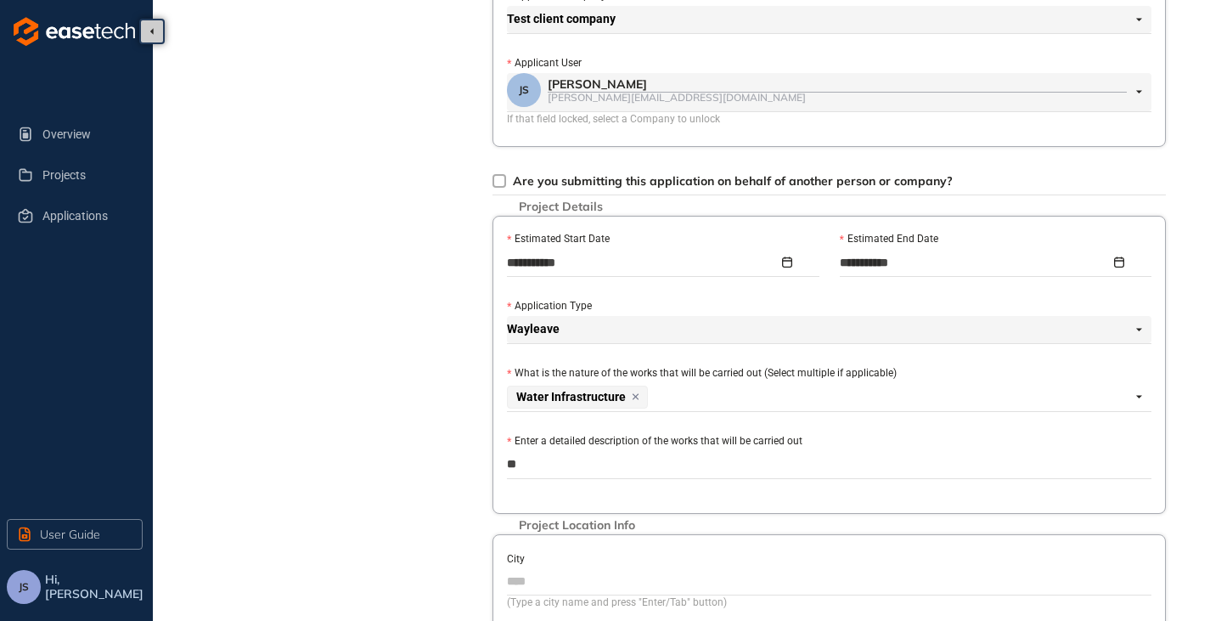
type textarea "***"
type textarea "****"
type textarea "*****"
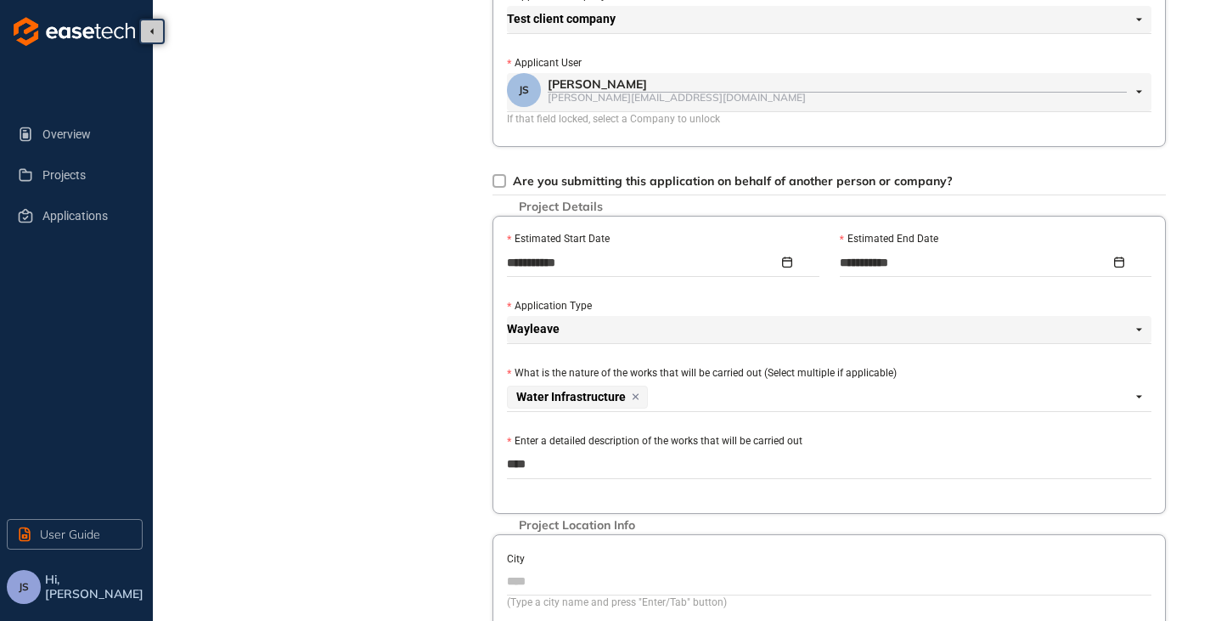
type textarea "*****"
type textarea "******"
type textarea "*******"
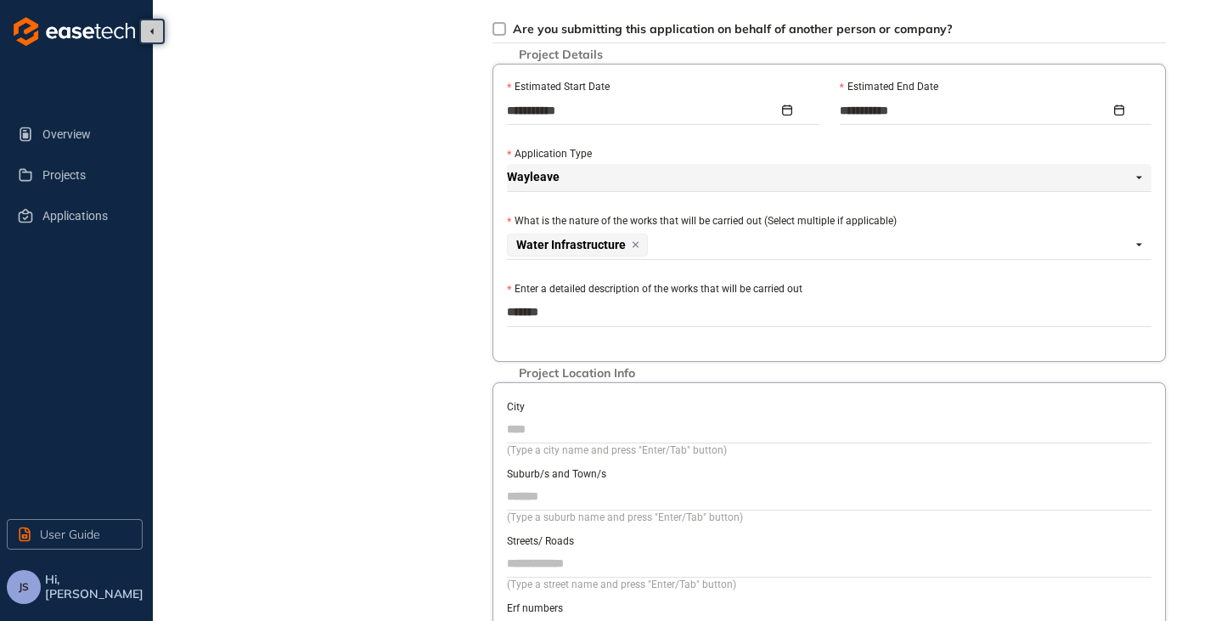
scroll to position [510, 0]
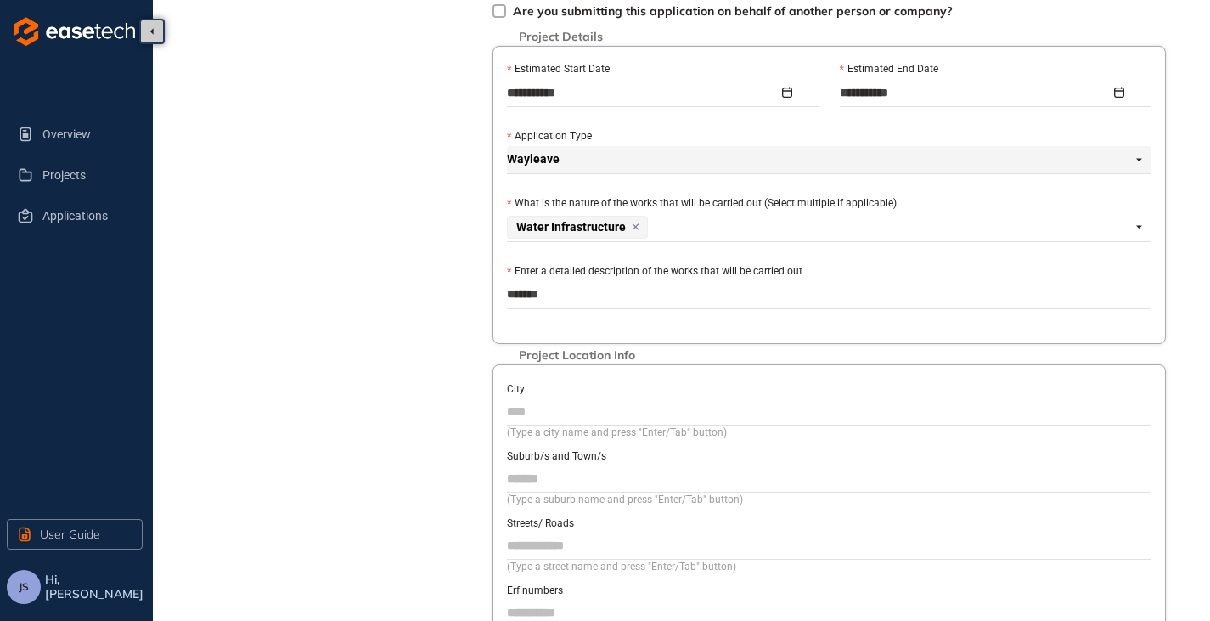
type textarea "*******"
click at [544, 400] on input "City" at bounding box center [829, 410] width 645 height 25
type input "**********"
click at [529, 479] on input "Suburb/s and Town/s" at bounding box center [829, 477] width 645 height 25
type input "*******"
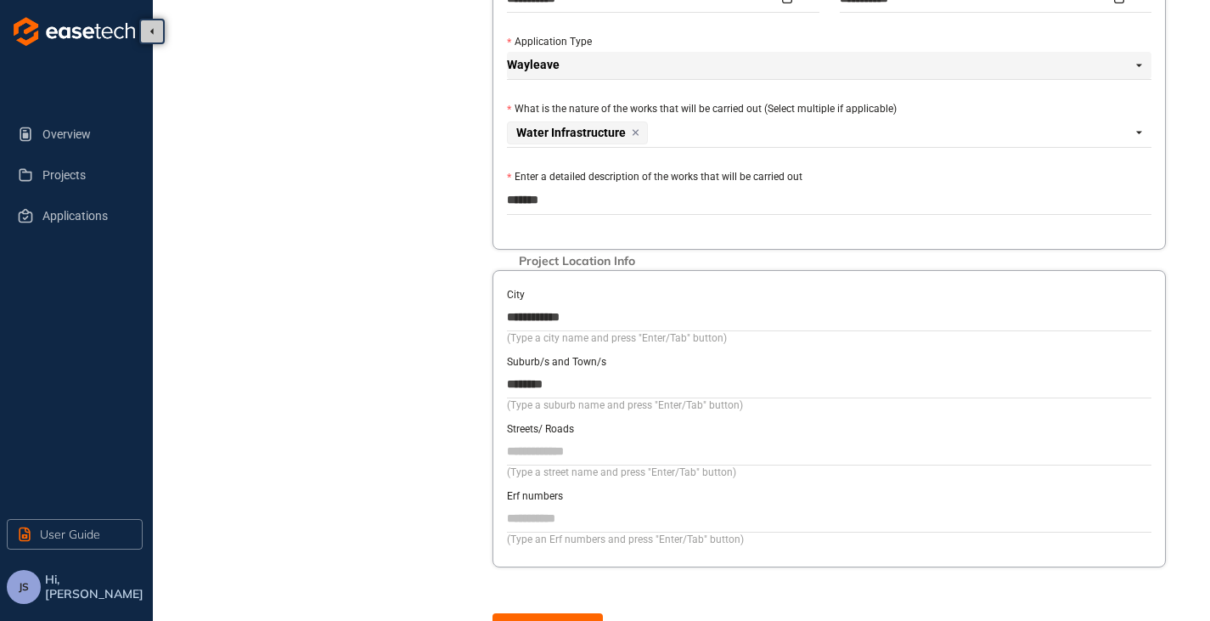
scroll to position [669, 0]
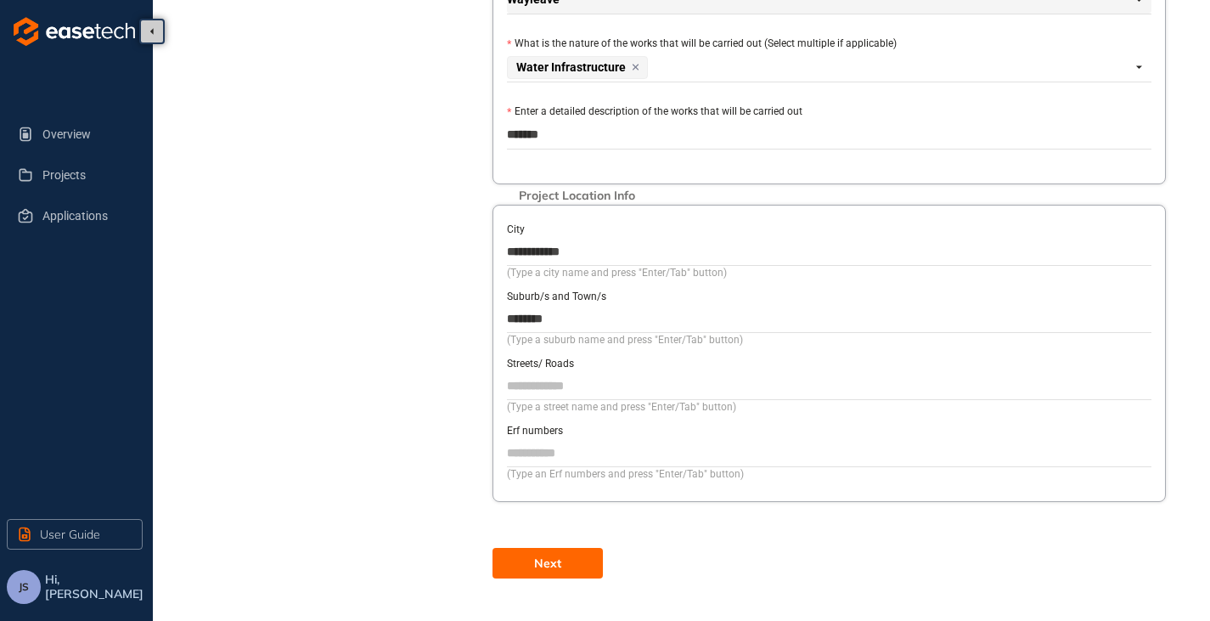
click at [544, 562] on span "Next" at bounding box center [547, 563] width 27 height 19
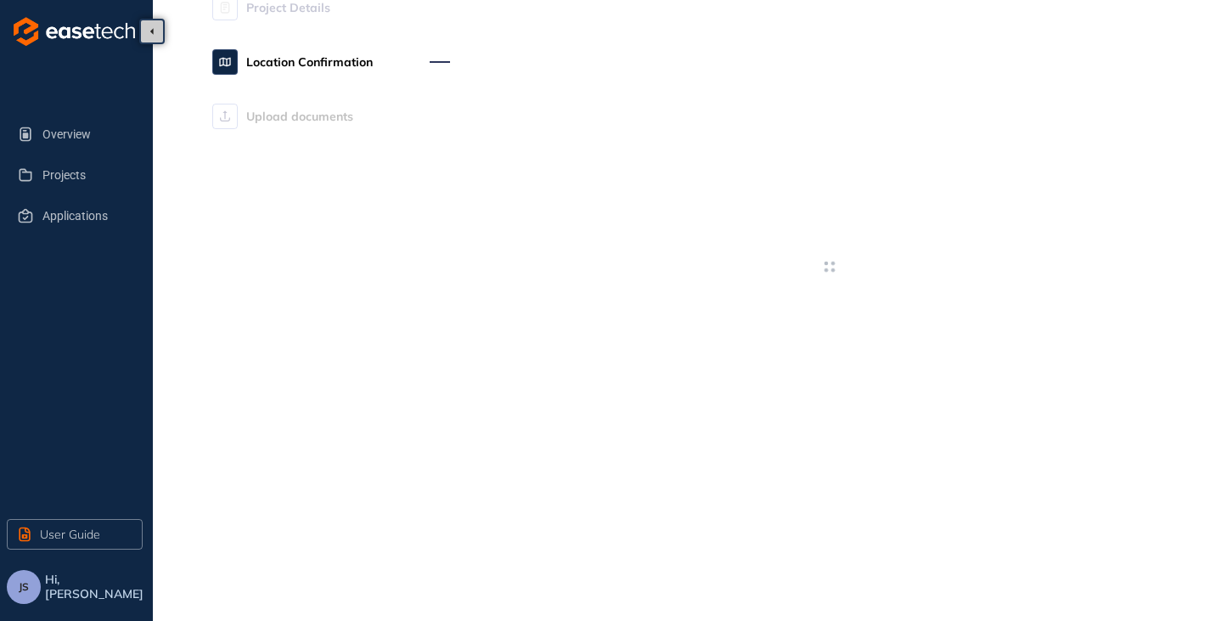
scroll to position [78, 0]
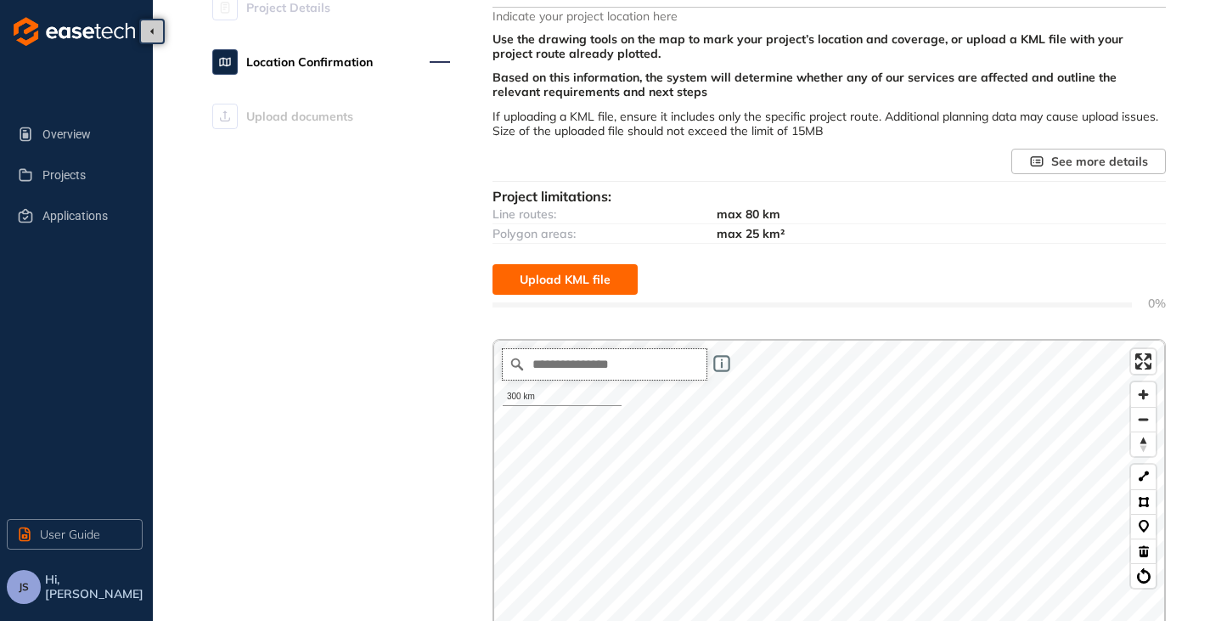
click at [601, 374] on input "Search place..." at bounding box center [605, 364] width 204 height 31
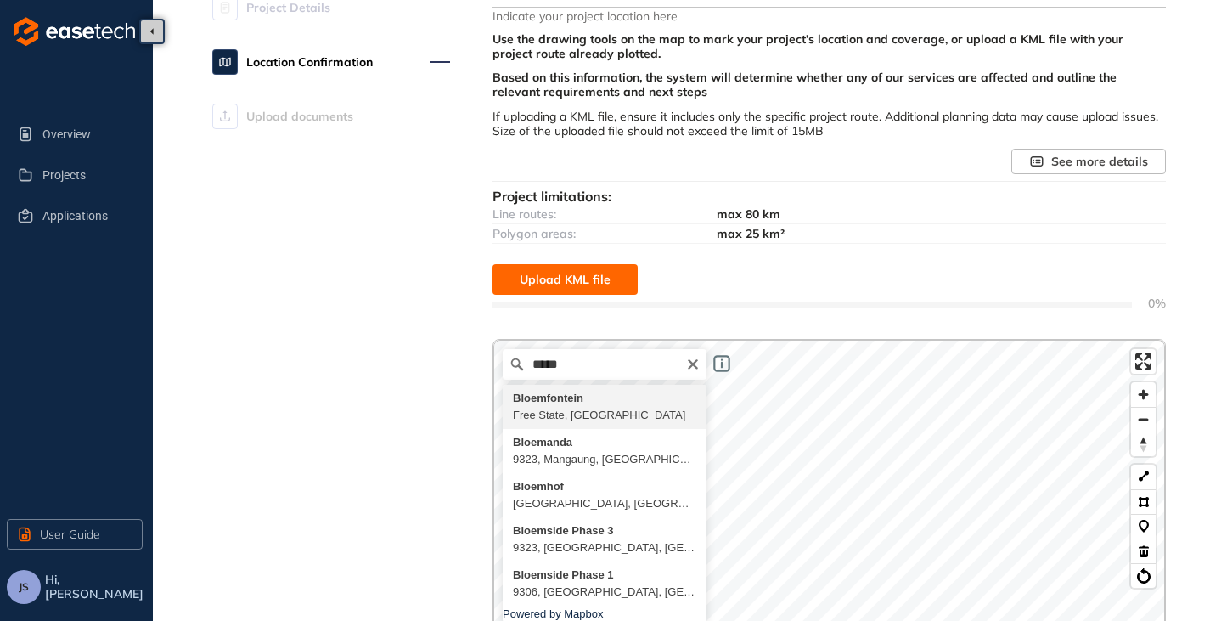
type input "**********"
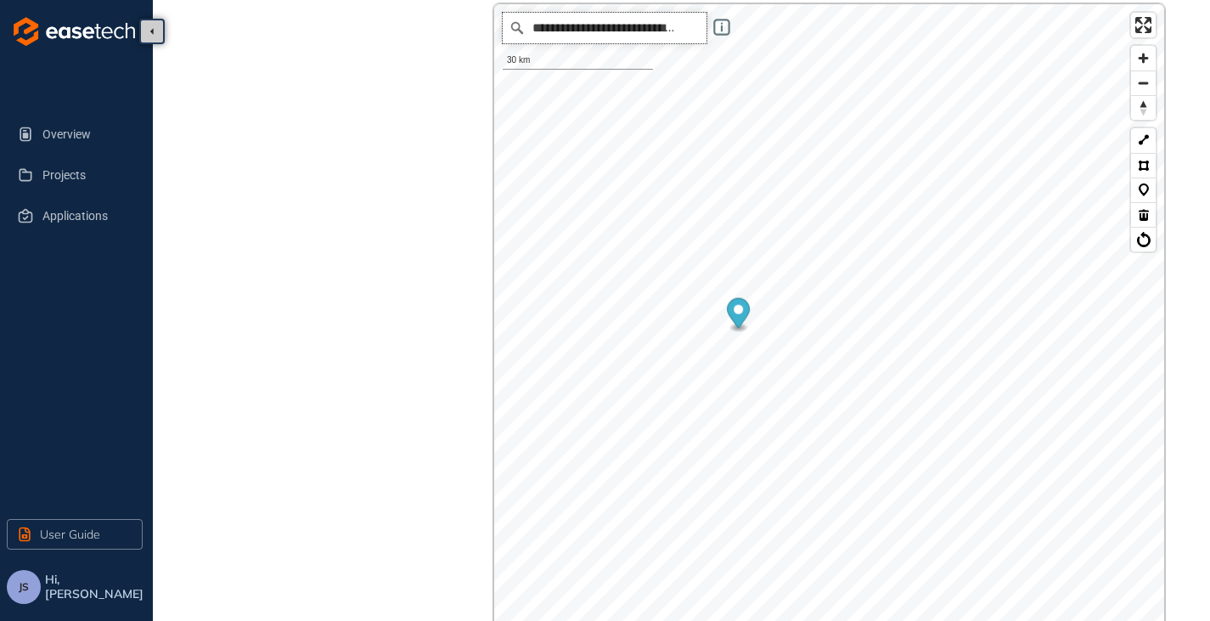
scroll to position [418, 0]
click at [1150, 161] on button at bounding box center [1143, 161] width 25 height 25
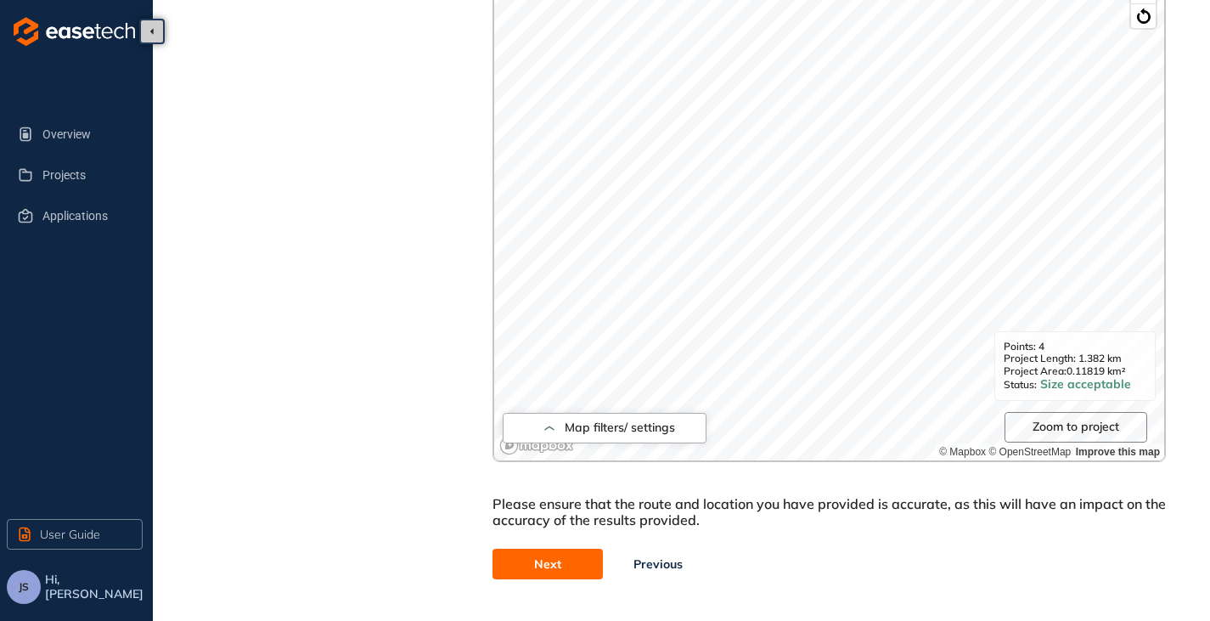
scroll to position [639, 0]
click at [523, 555] on button "Next" at bounding box center [548, 563] width 110 height 31
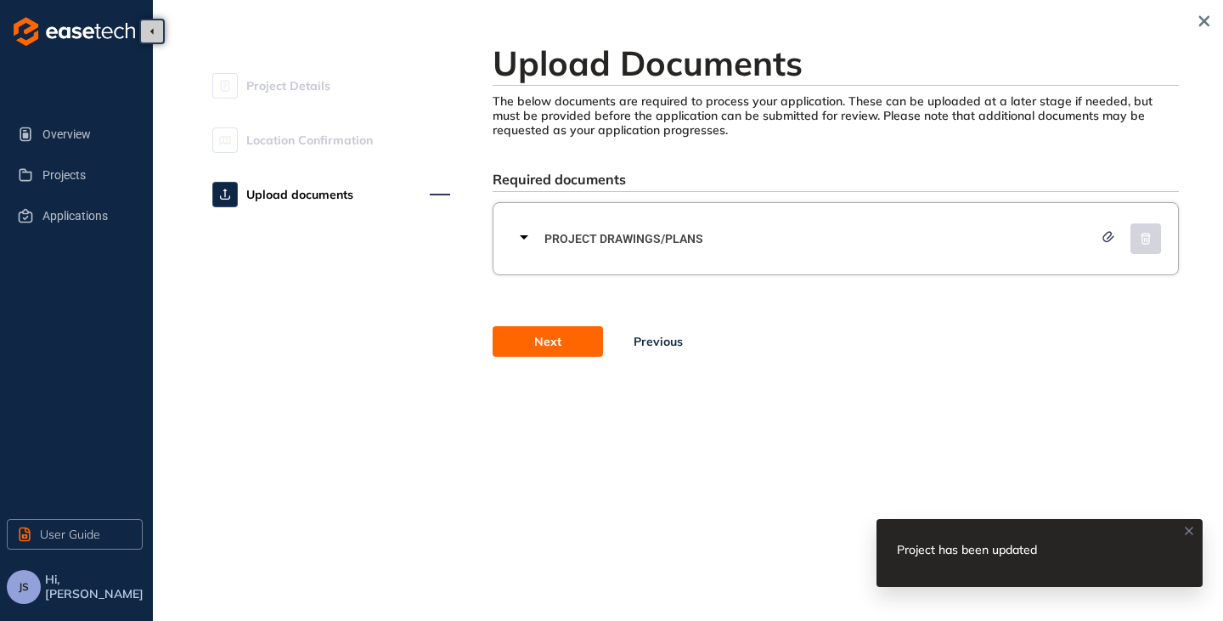
click at [559, 339] on span "Next" at bounding box center [547, 341] width 27 height 19
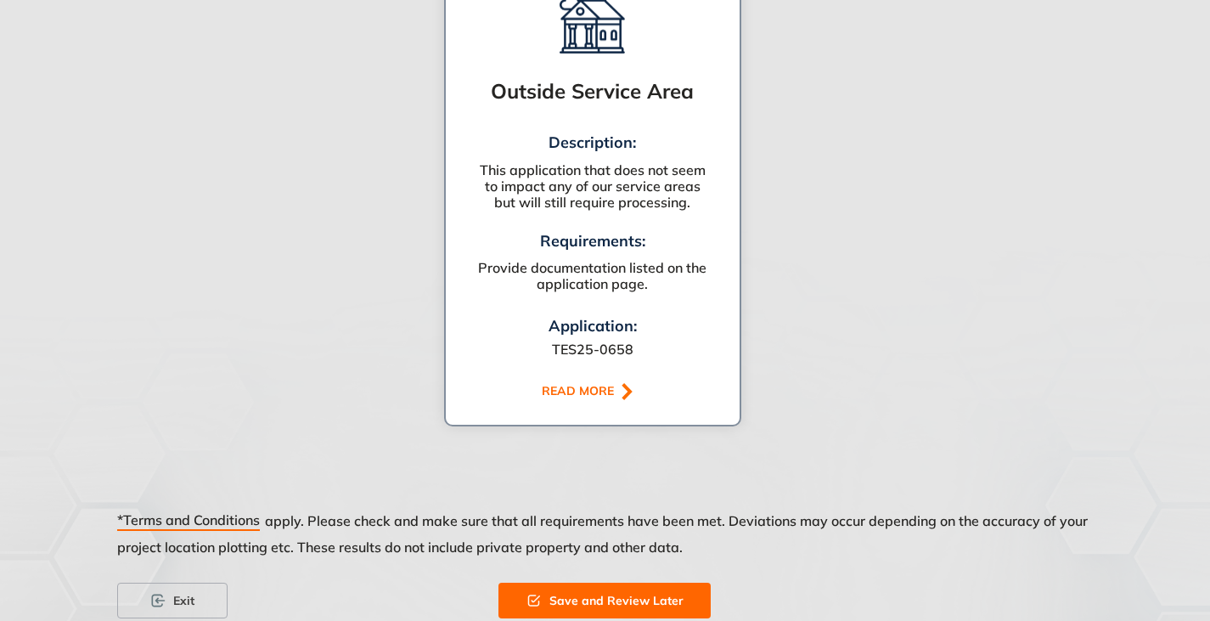
scroll to position [1067, 0]
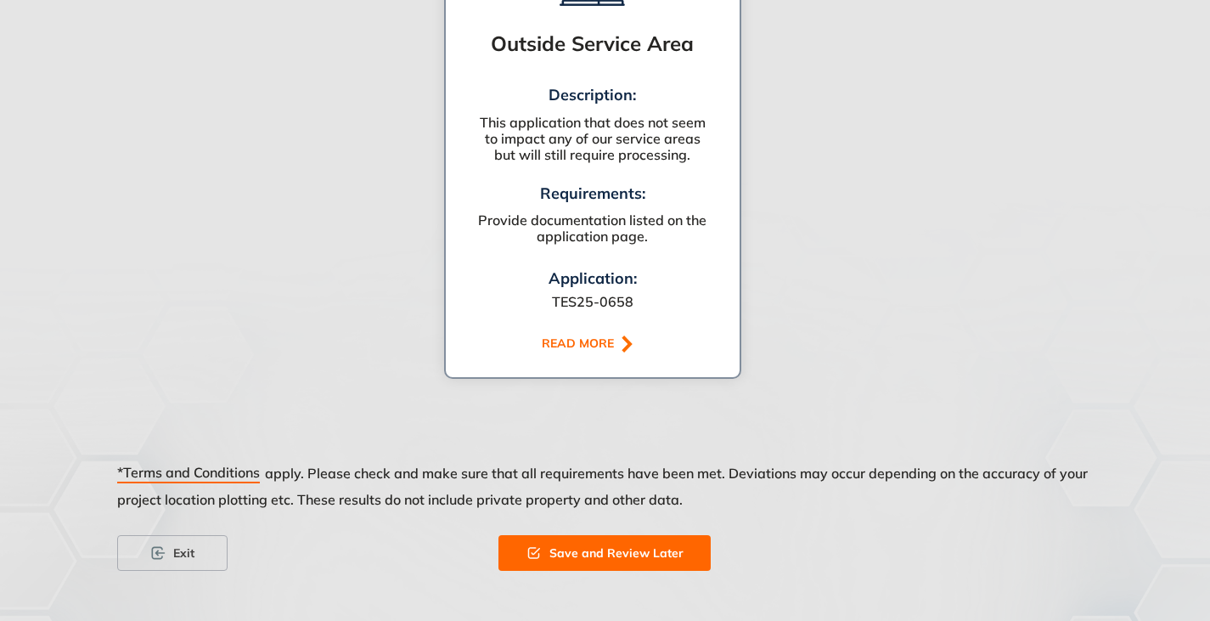
click at [588, 548] on span "Save and Review Later" at bounding box center [617, 553] width 134 height 19
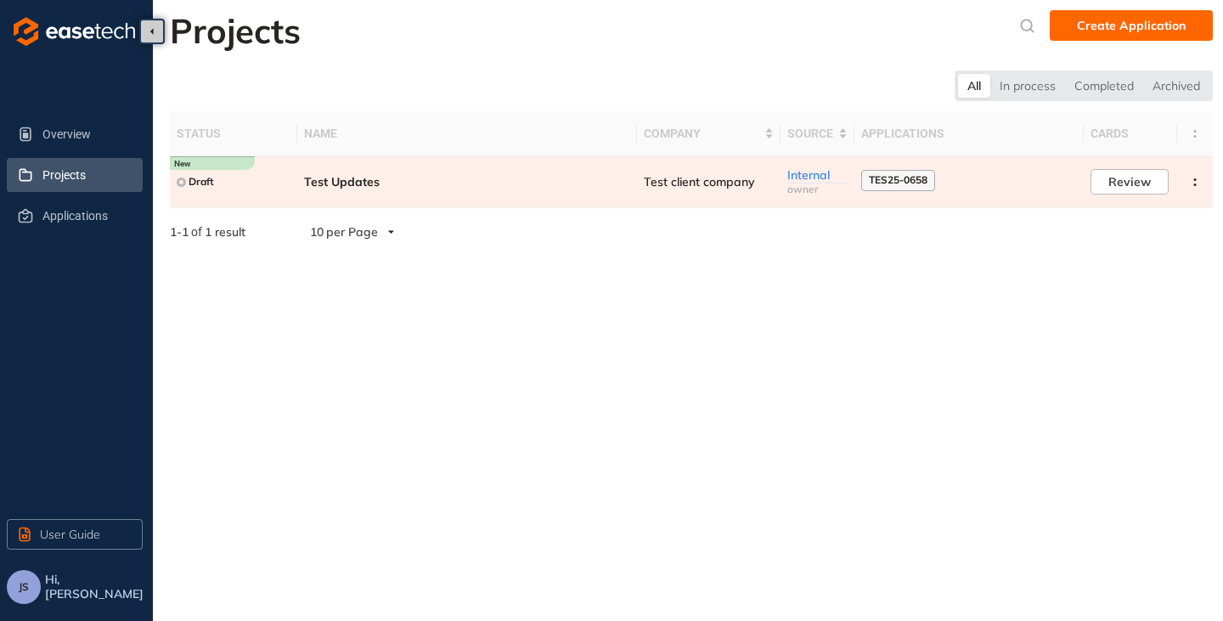
click at [343, 189] on td "Test Updates" at bounding box center [467, 182] width 340 height 52
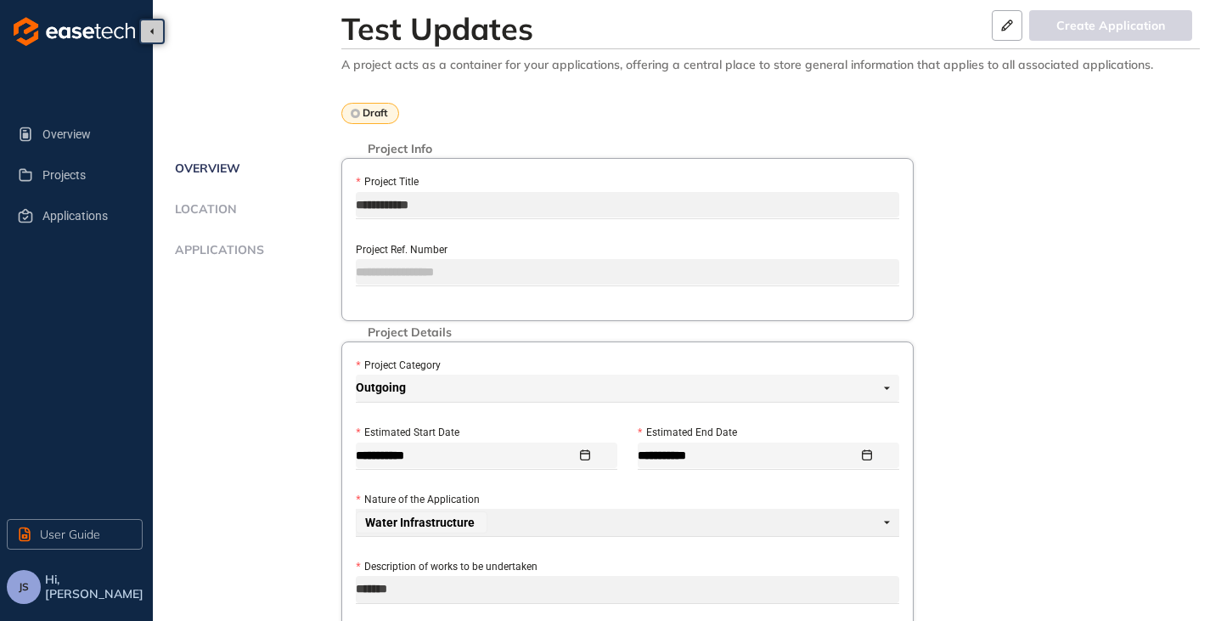
click at [238, 248] on span "Applications" at bounding box center [217, 250] width 94 height 14
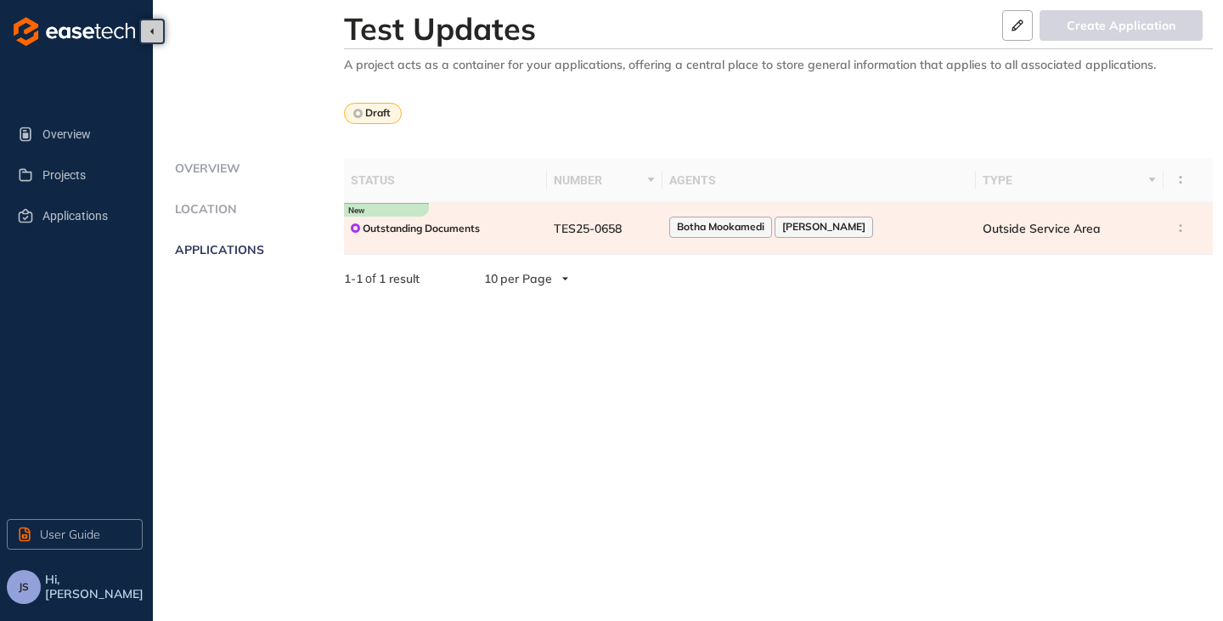
click at [598, 235] on span "TES25-0658" at bounding box center [588, 228] width 68 height 15
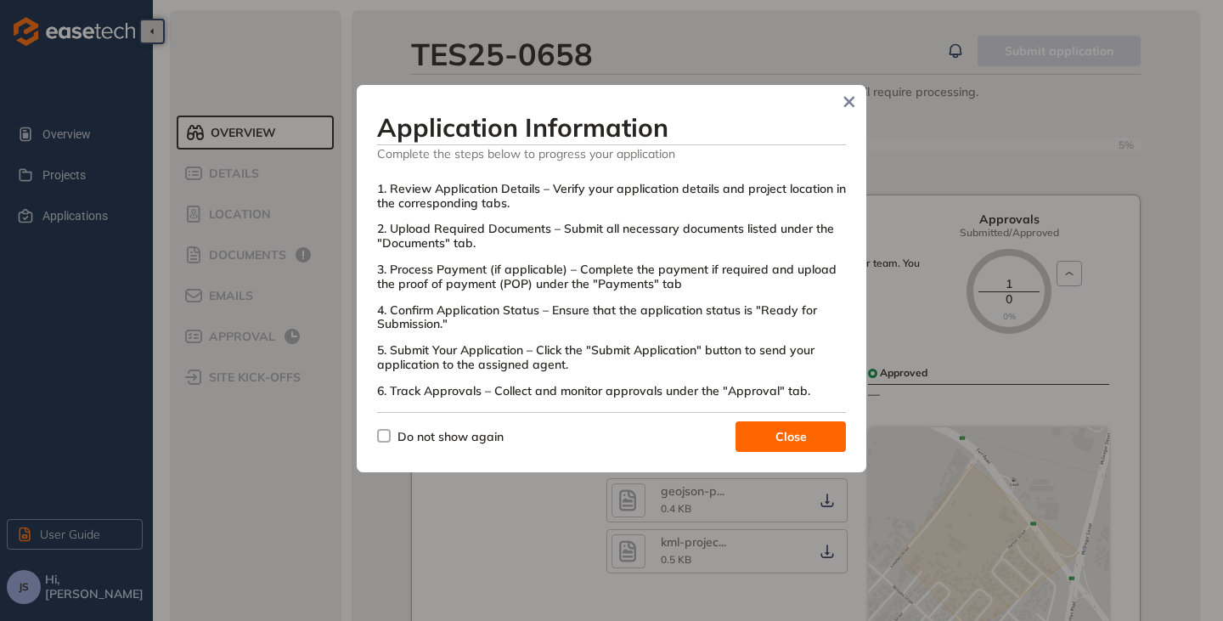
click at [805, 450] on button "Close" at bounding box center [791, 436] width 110 height 31
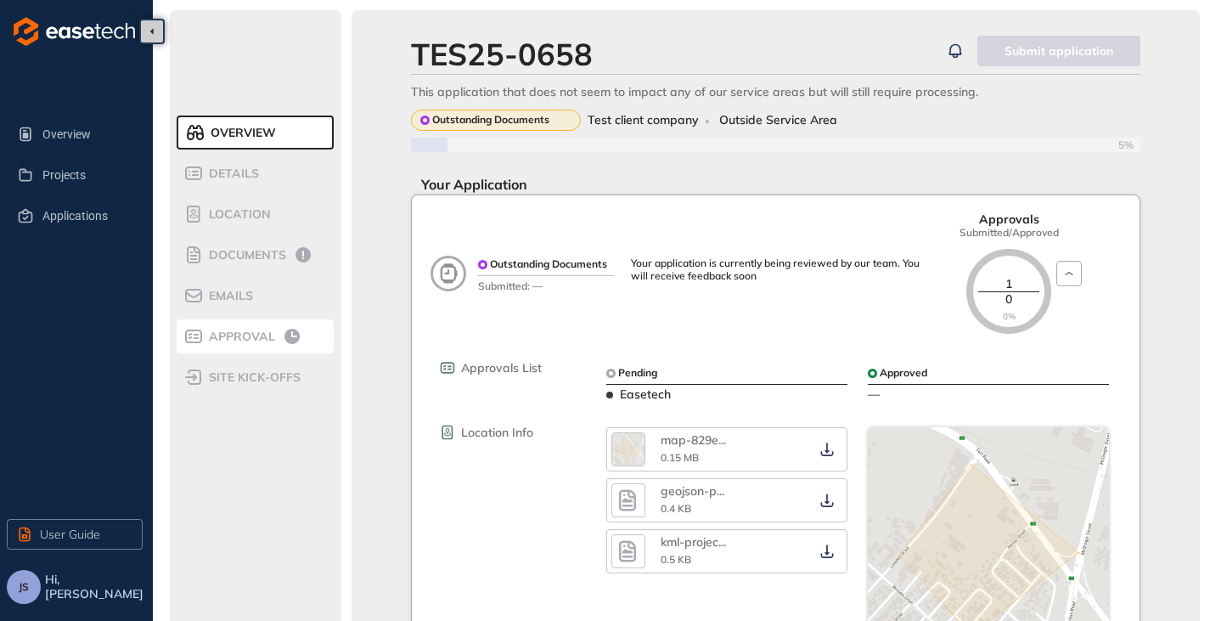
click at [211, 341] on span "Approval" at bounding box center [239, 337] width 71 height 14
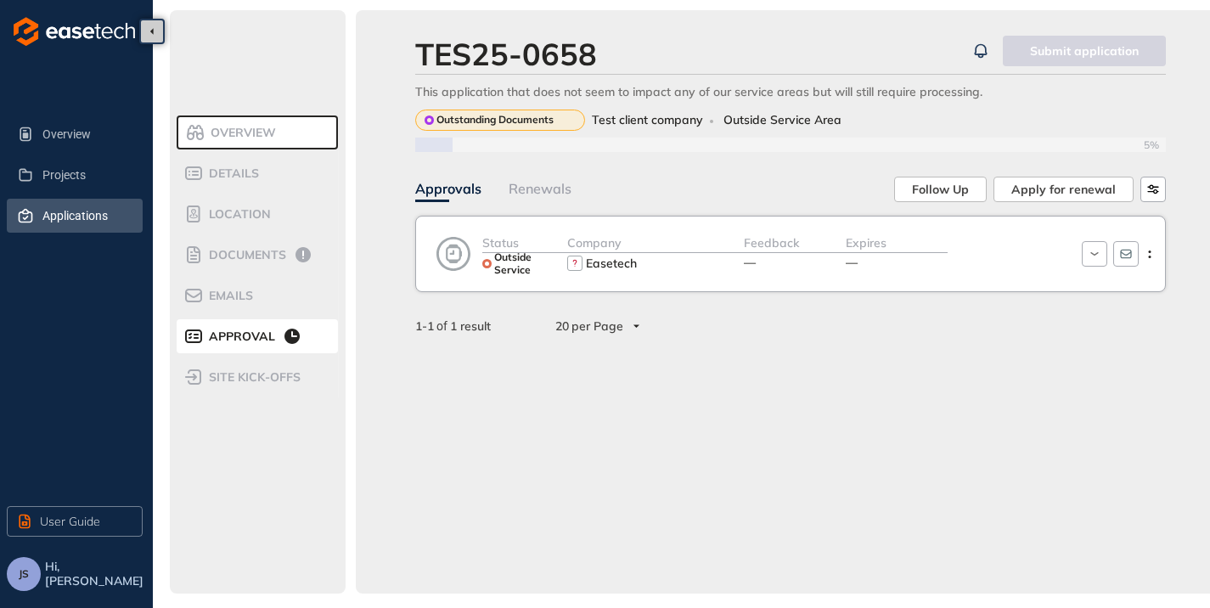
click at [56, 217] on span "Applications" at bounding box center [85, 216] width 87 height 34
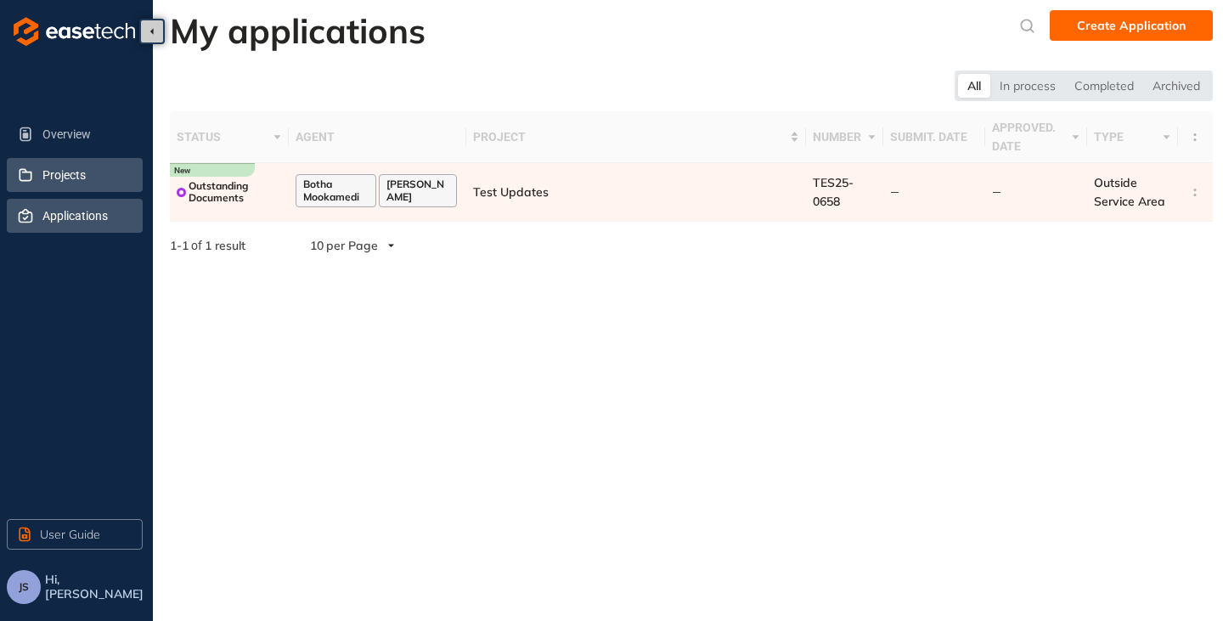
click at [50, 172] on span "Projects" at bounding box center [85, 175] width 87 height 34
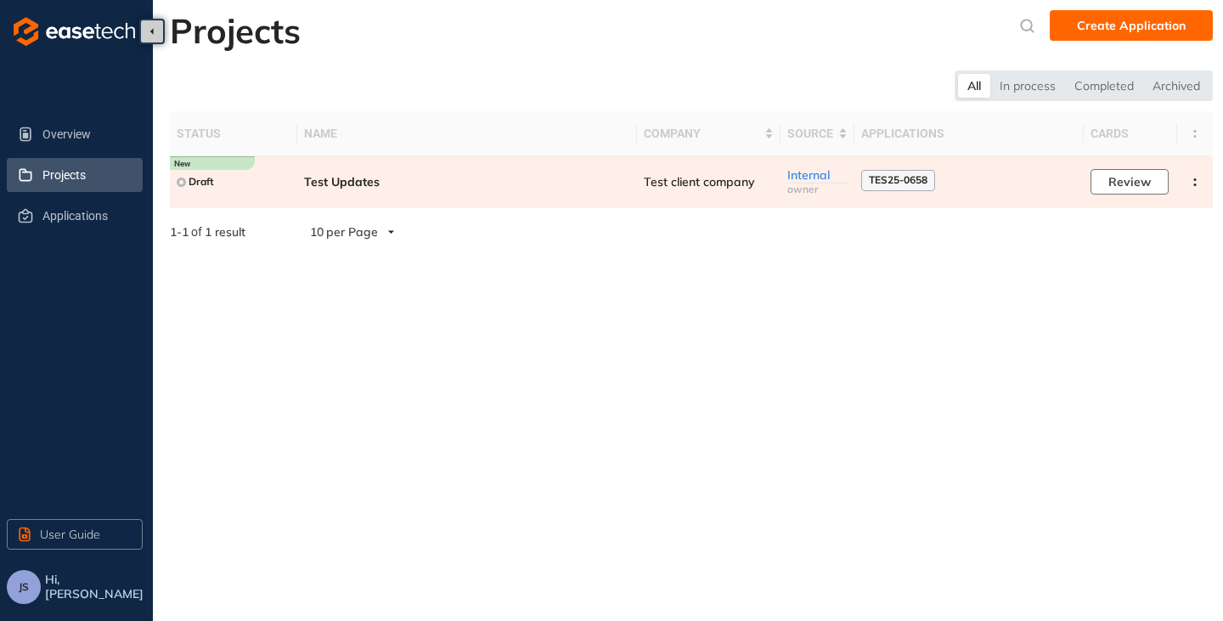
click at [1131, 179] on span "Review" at bounding box center [1129, 181] width 42 height 19
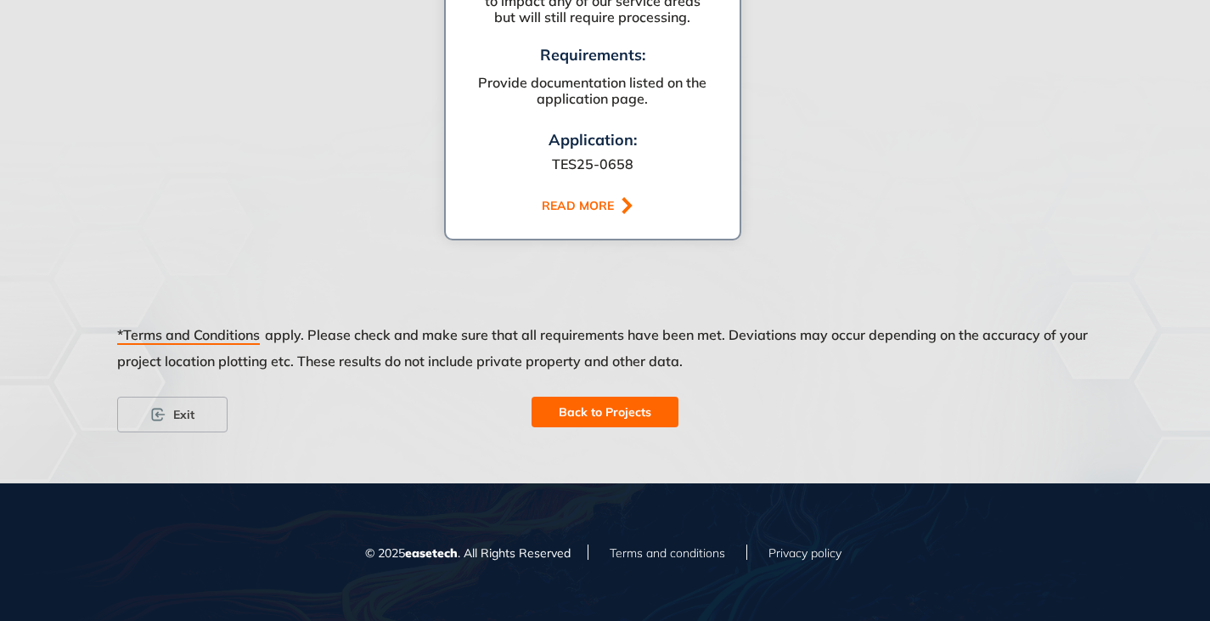
scroll to position [1186, 0]
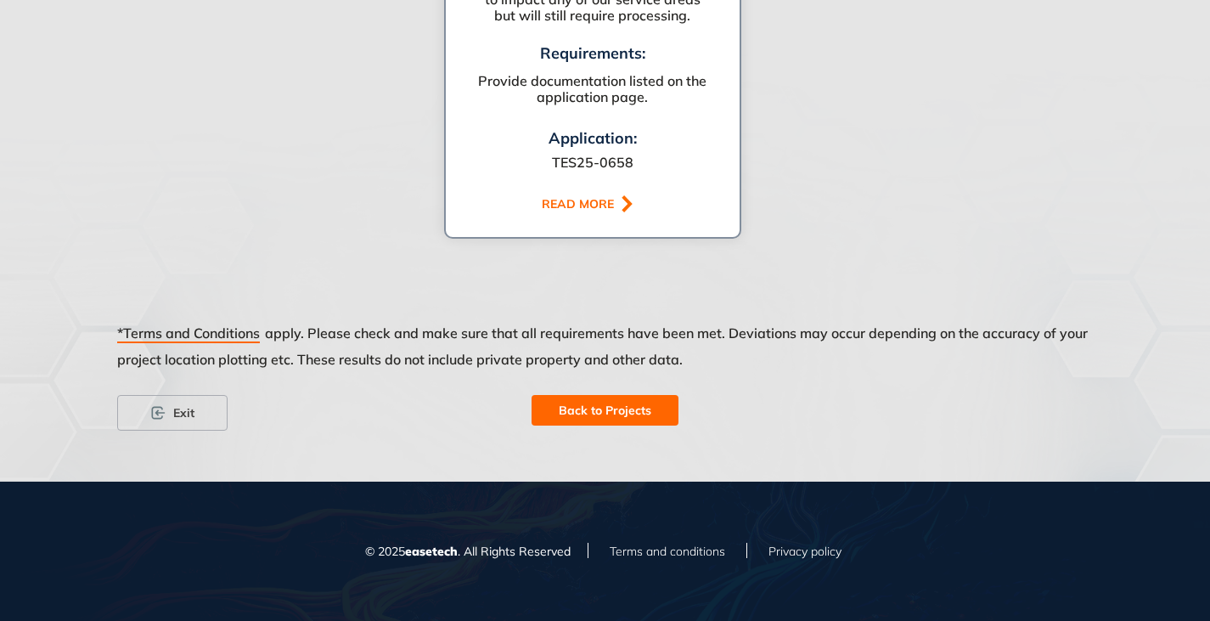
click at [591, 384] on div "*Terms and Conditions apply. Please check and make sure that all requirements h…" at bounding box center [605, 357] width 977 height 76
click at [589, 407] on span "Back to Projects" at bounding box center [605, 410] width 93 height 19
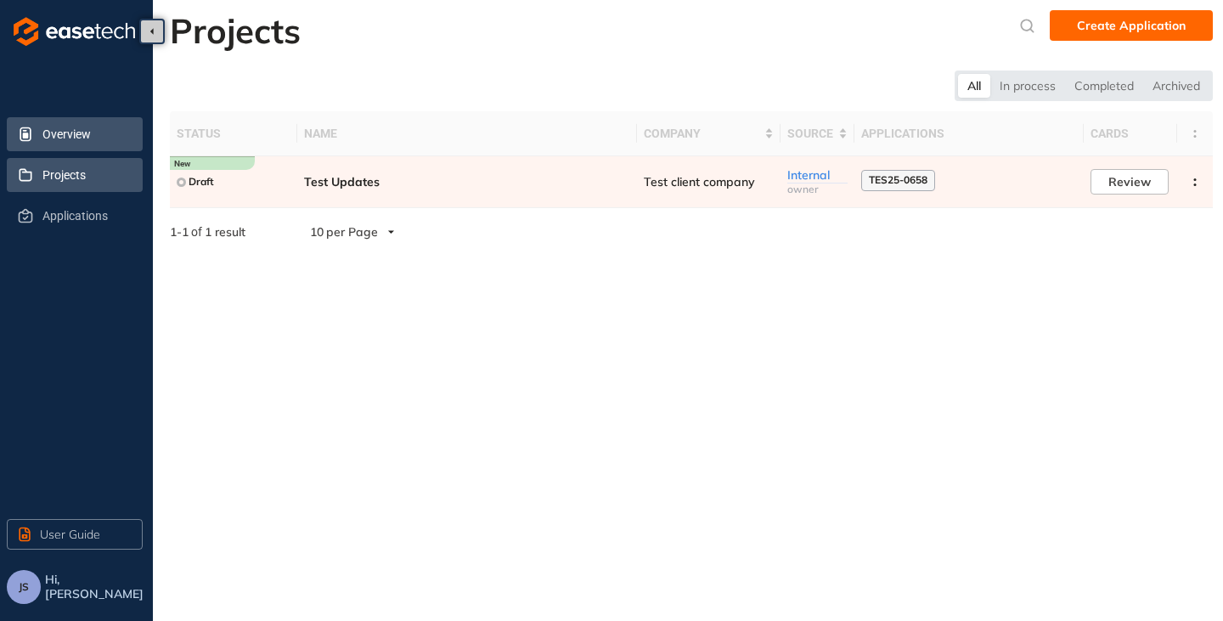
click at [63, 140] on span "Overview" at bounding box center [85, 134] width 87 height 34
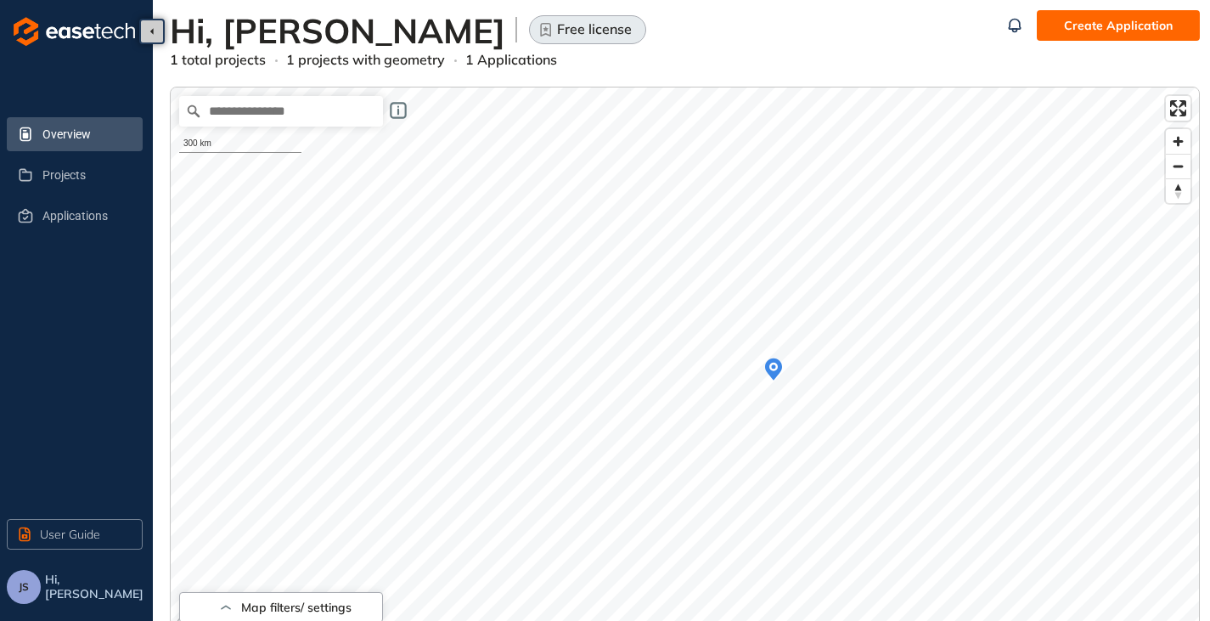
click at [769, 367] on icon "Map marker" at bounding box center [773, 369] width 17 height 22
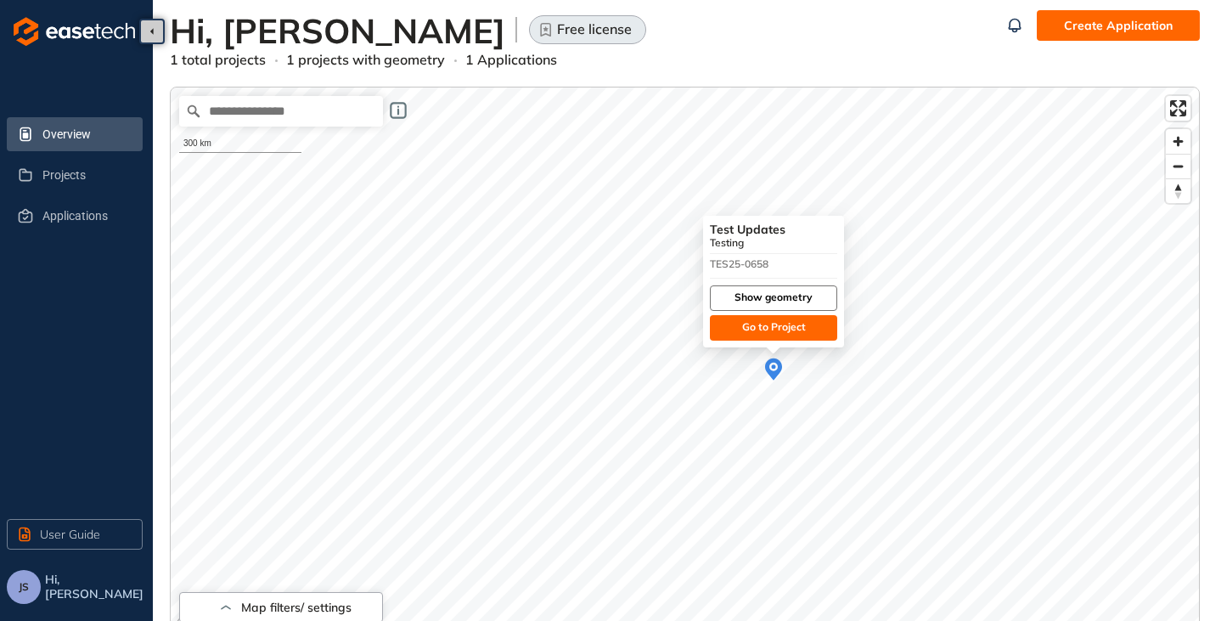
click at [772, 290] on span "Show geometry" at bounding box center [774, 298] width 78 height 16
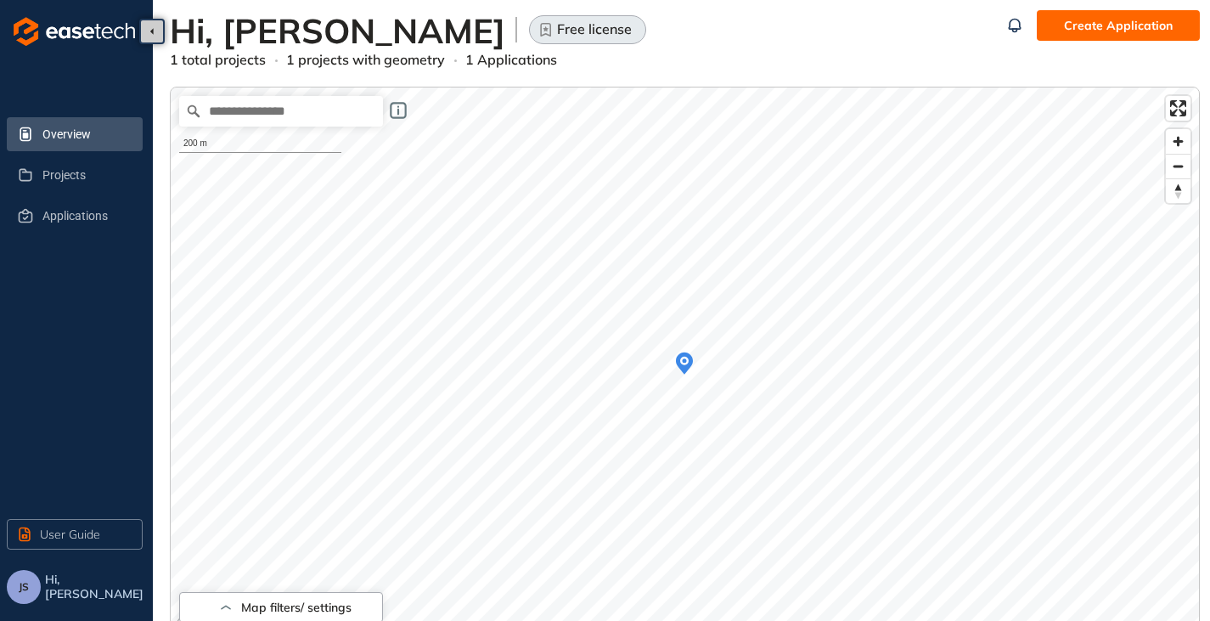
click at [691, 362] on icon "Map marker" at bounding box center [684, 363] width 17 height 22
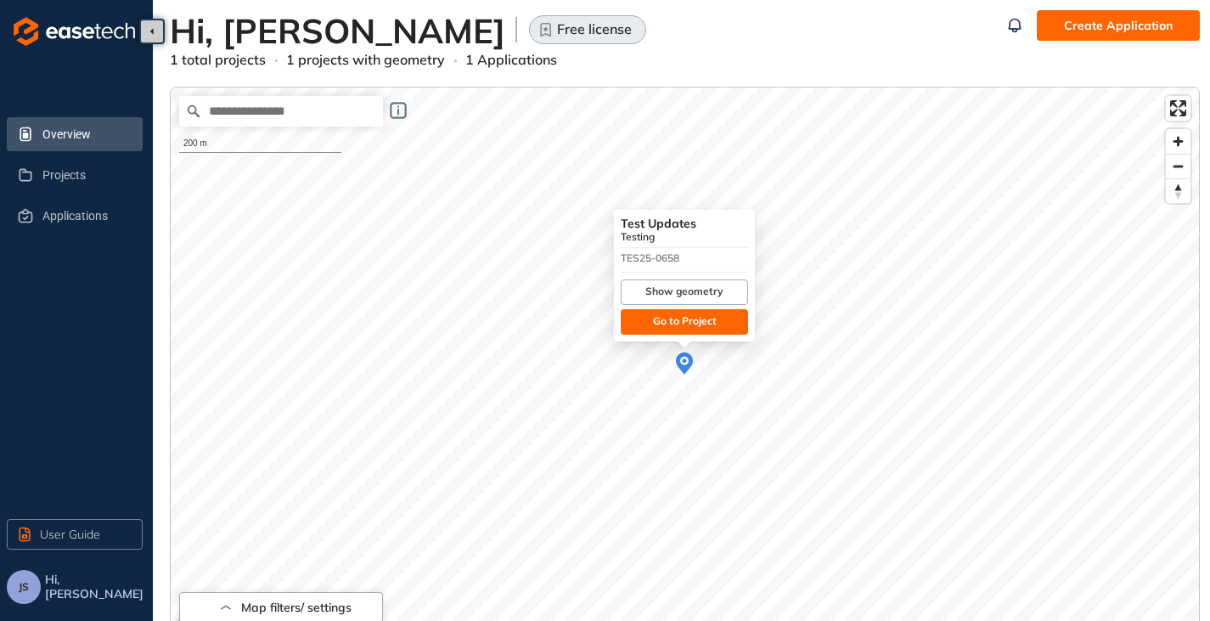
click at [73, 234] on ul "Overview Projects Applications" at bounding box center [76, 175] width 139 height 122
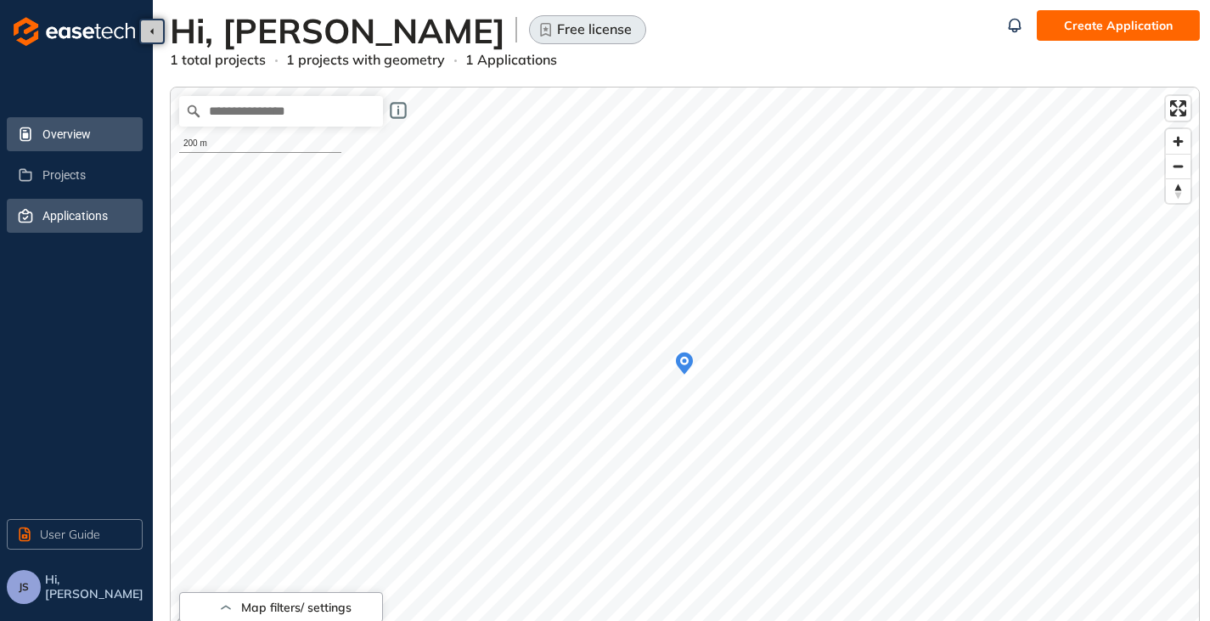
click at [73, 226] on span "Applications" at bounding box center [85, 216] width 87 height 34
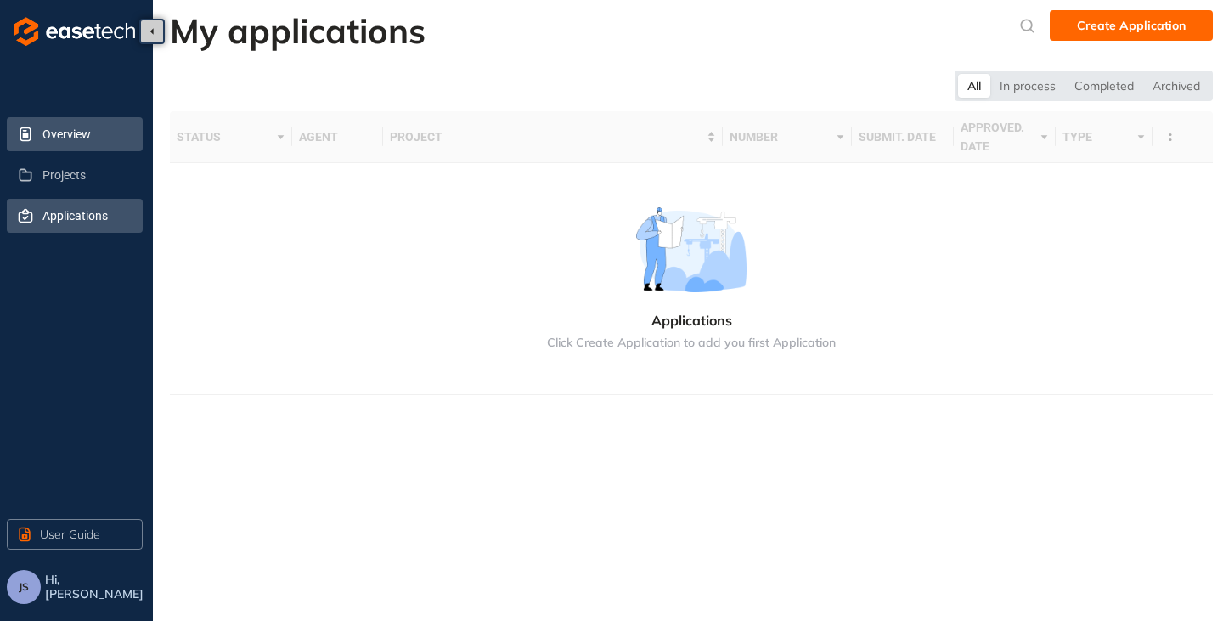
click at [60, 133] on span "Overview" at bounding box center [85, 134] width 87 height 34
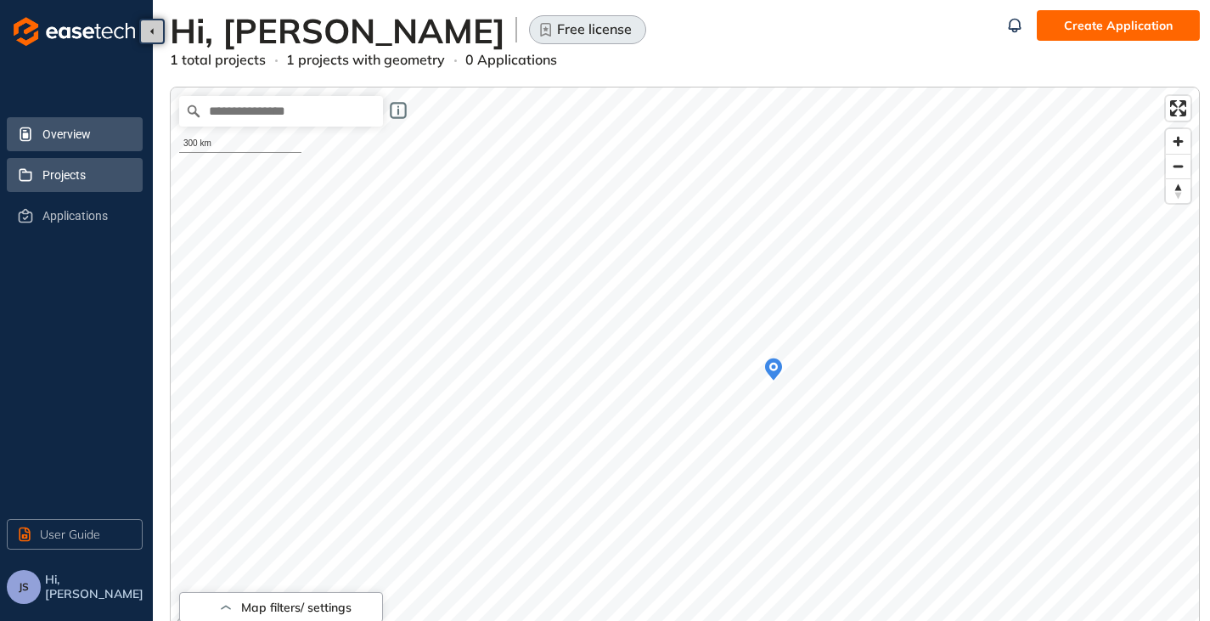
click at [93, 183] on span "Projects" at bounding box center [85, 175] width 87 height 34
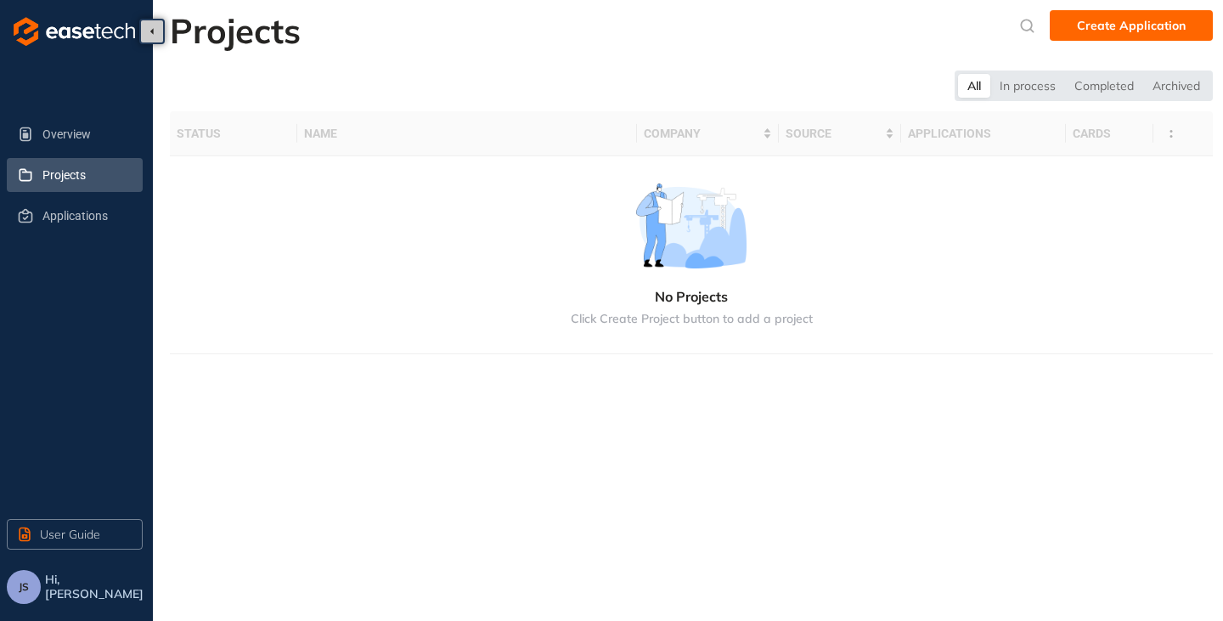
click at [62, 158] on span "Projects" at bounding box center [85, 175] width 87 height 34
click at [65, 137] on span "Overview" at bounding box center [85, 134] width 87 height 34
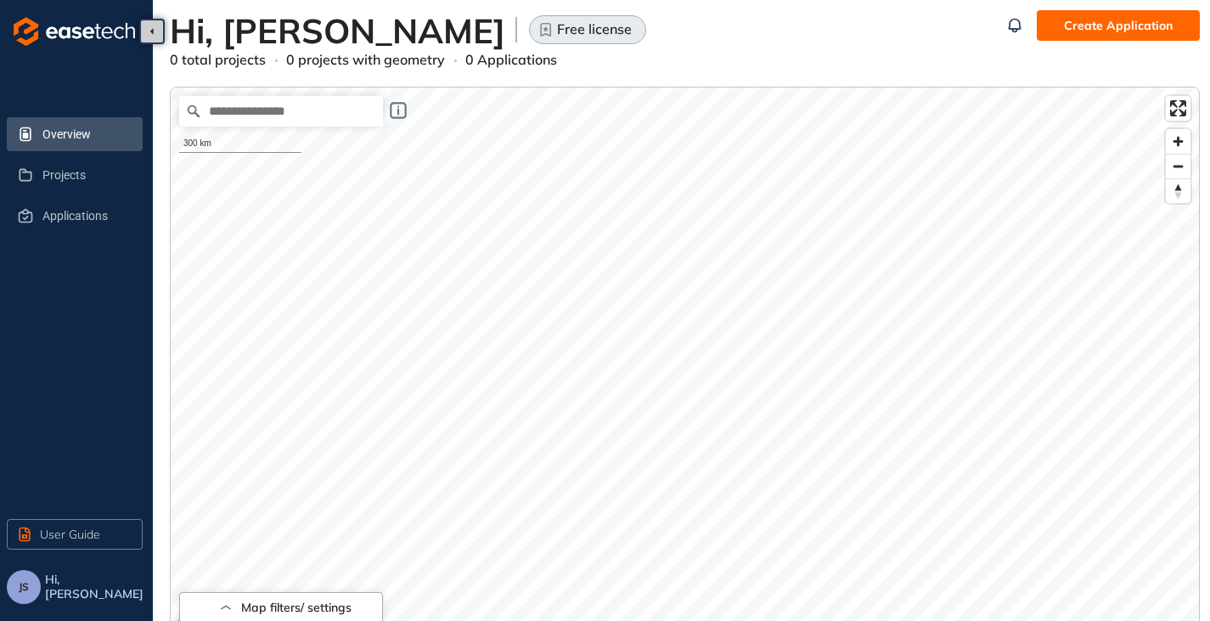
click at [21, 581] on span "JS" at bounding box center [24, 587] width 10 height 12
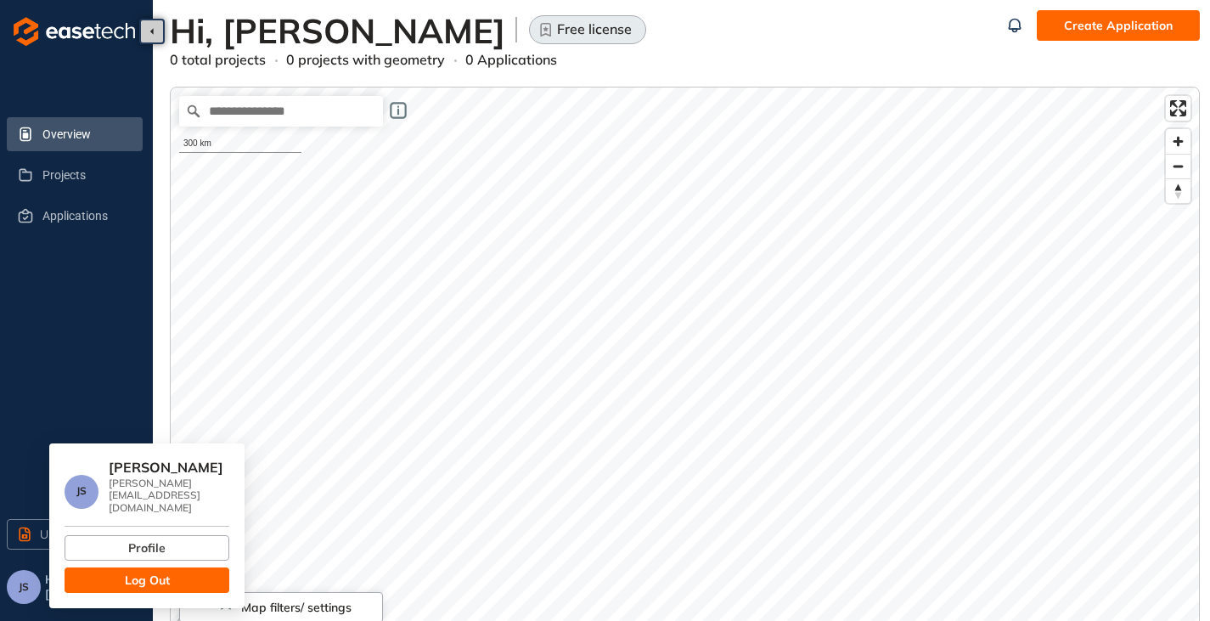
click at [127, 571] on span "Log Out" at bounding box center [147, 580] width 45 height 19
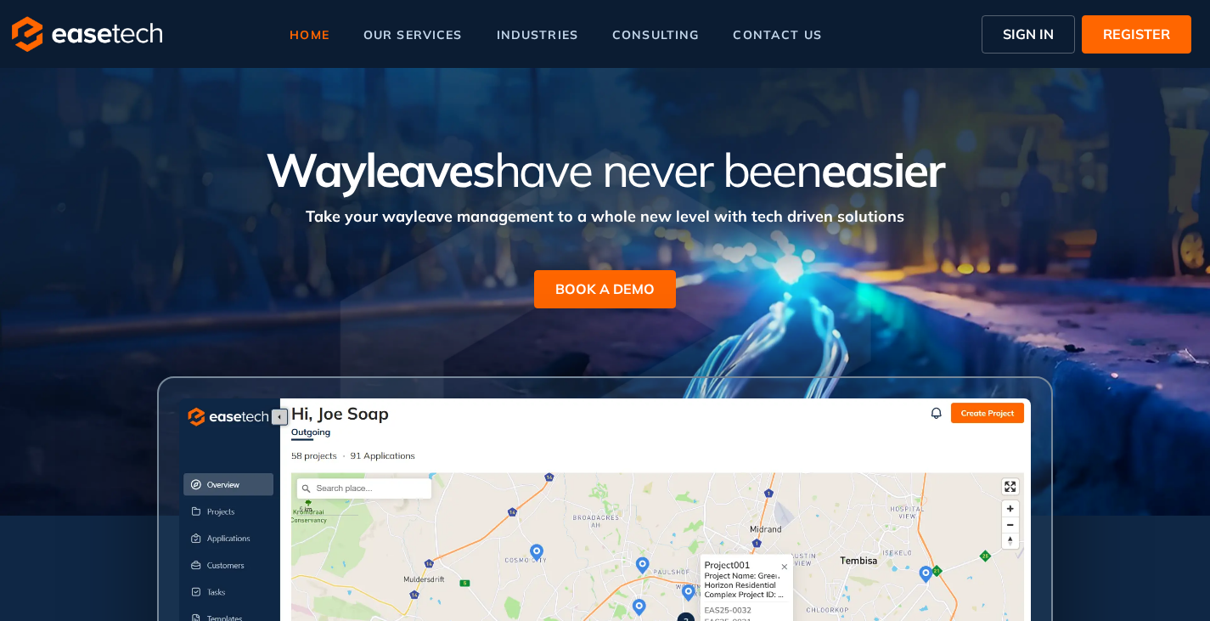
click at [1006, 43] on span "SIGN IN" at bounding box center [1028, 34] width 51 height 20
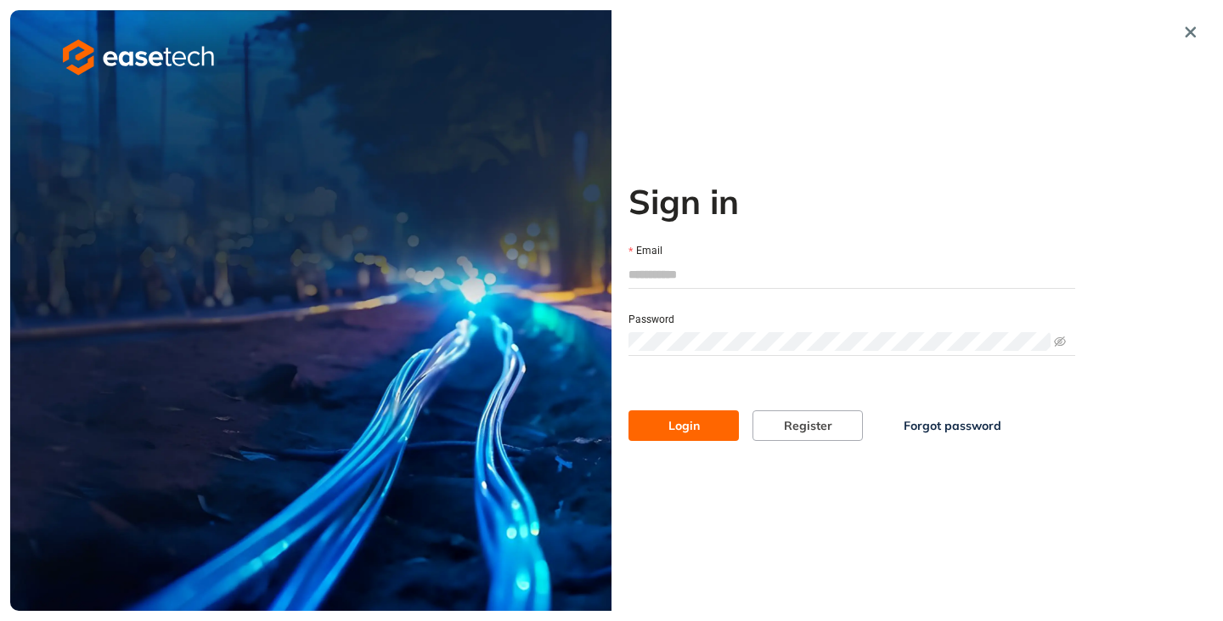
click at [680, 268] on input "Email" at bounding box center [852, 274] width 447 height 25
type input "**********"
click at [677, 417] on span "Login" at bounding box center [683, 425] width 31 height 19
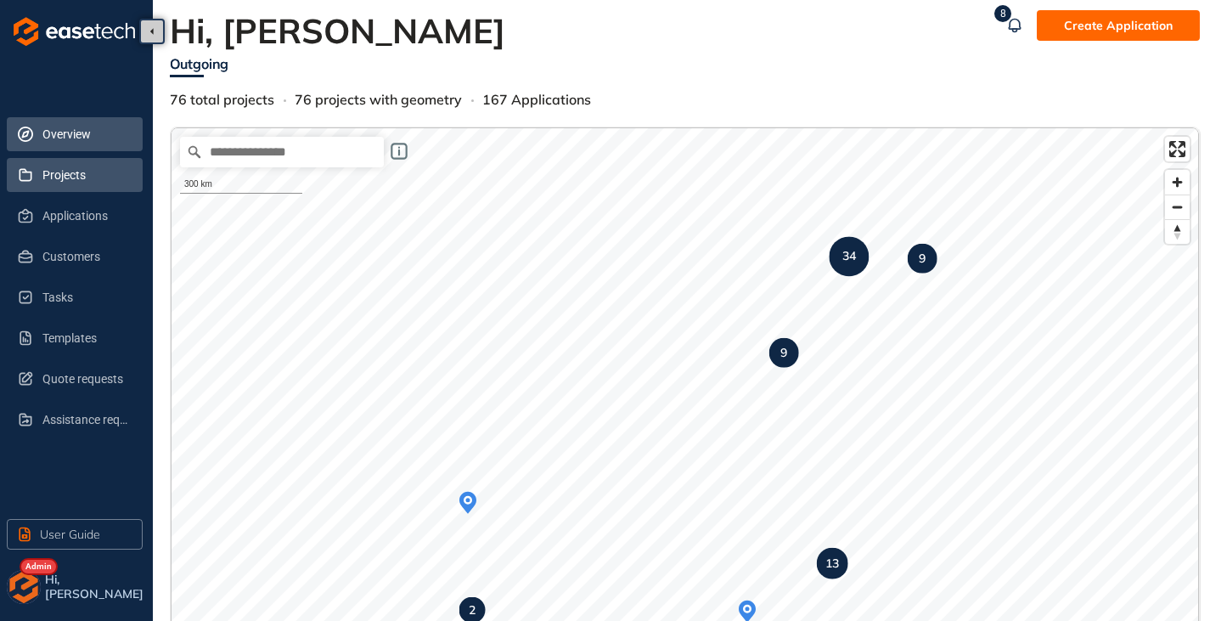
click at [66, 187] on span "Projects" at bounding box center [85, 175] width 87 height 34
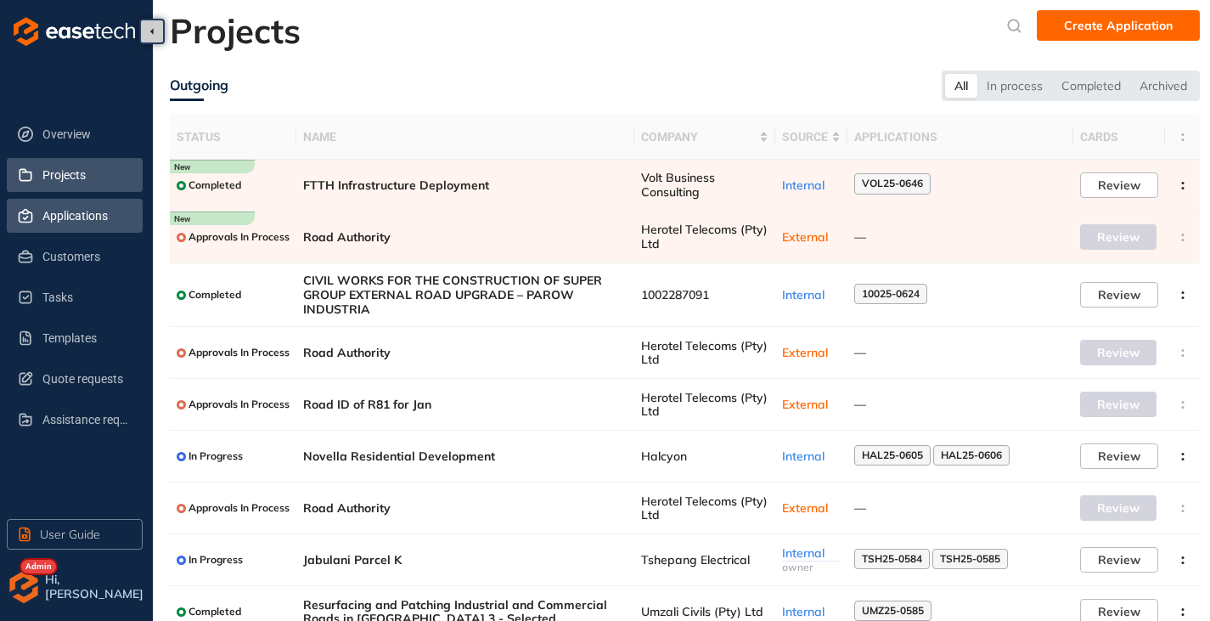
click at [66, 217] on span "Applications" at bounding box center [85, 216] width 87 height 34
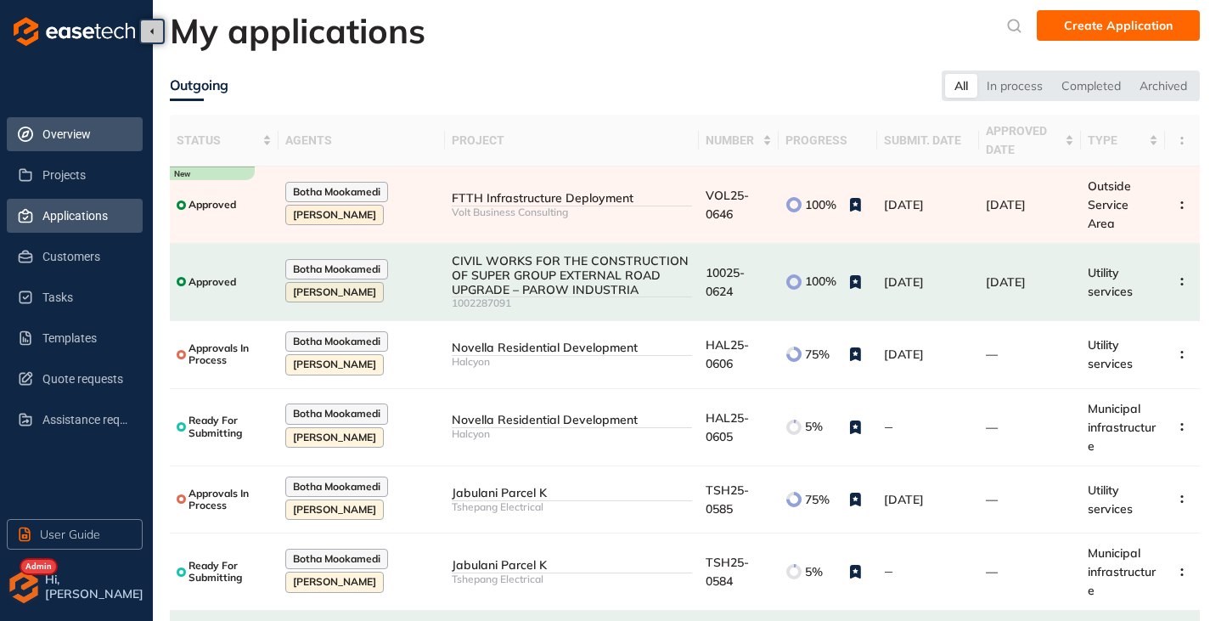
click at [85, 126] on span "Overview" at bounding box center [85, 134] width 87 height 34
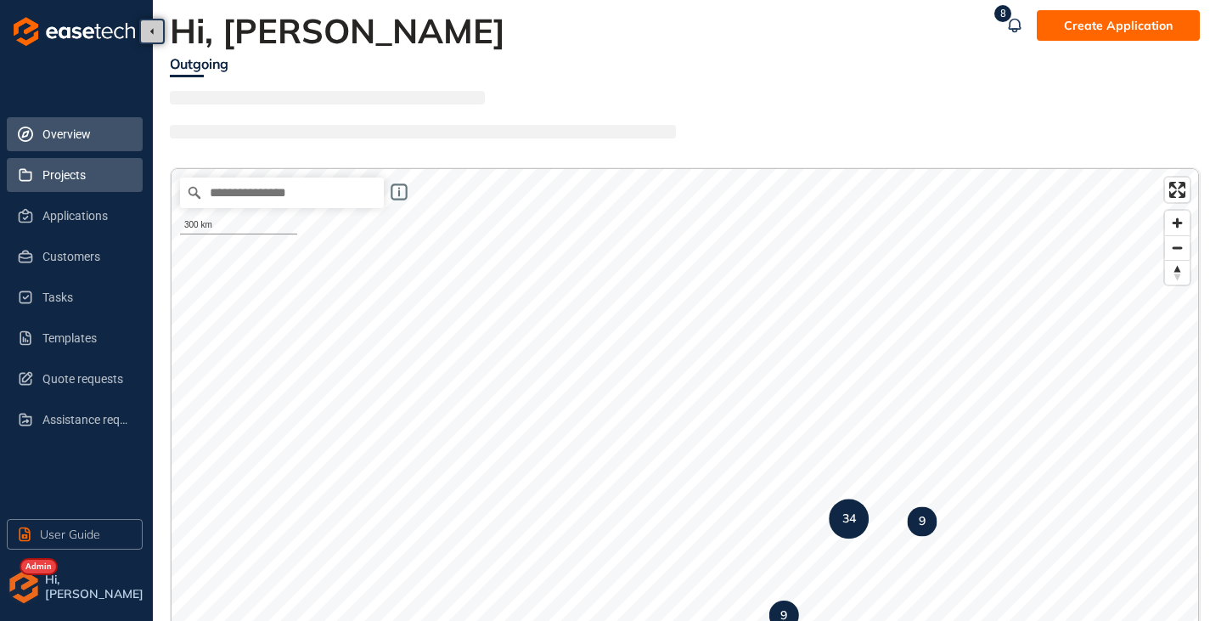
click at [61, 172] on span "Projects" at bounding box center [85, 175] width 87 height 34
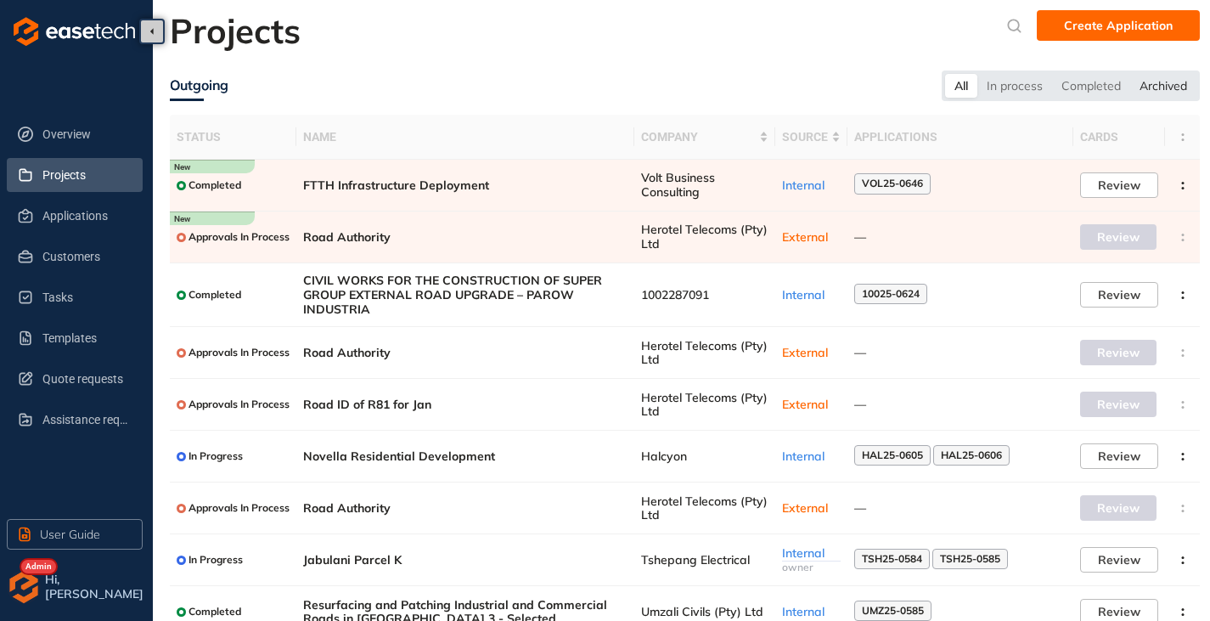
click at [1162, 74] on div "Archived" at bounding box center [1164, 86] width 66 height 24
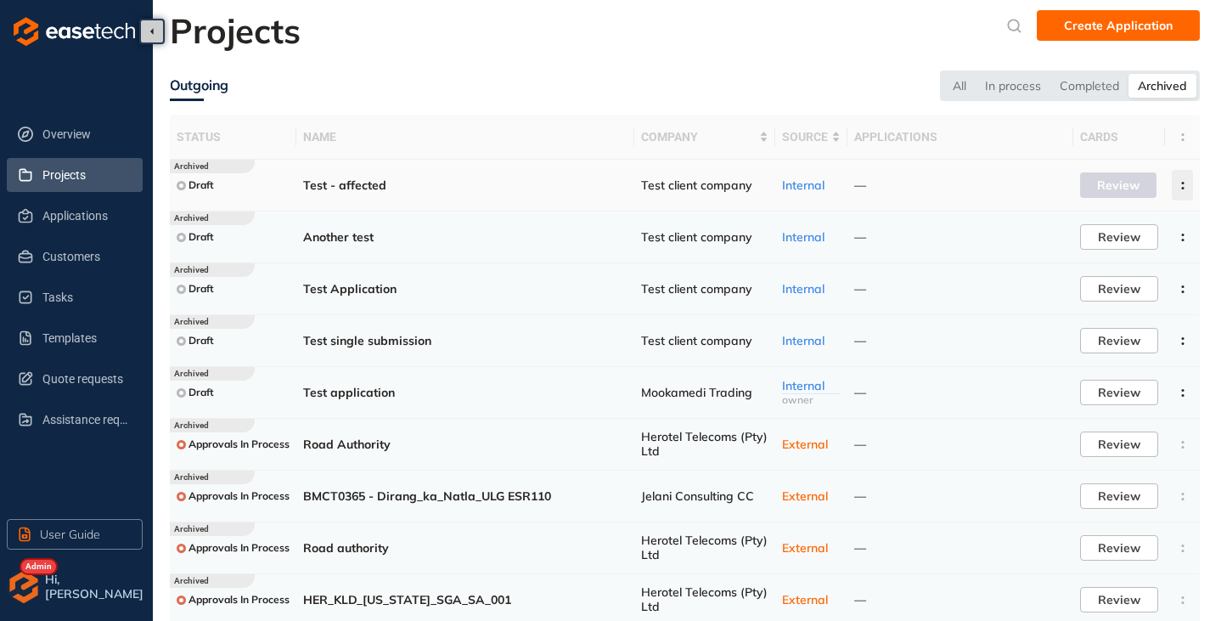
click at [1189, 188] on icon "button" at bounding box center [1183, 186] width 17 height 8
click at [1088, 260] on span "Delete project" at bounding box center [1099, 259] width 81 height 14
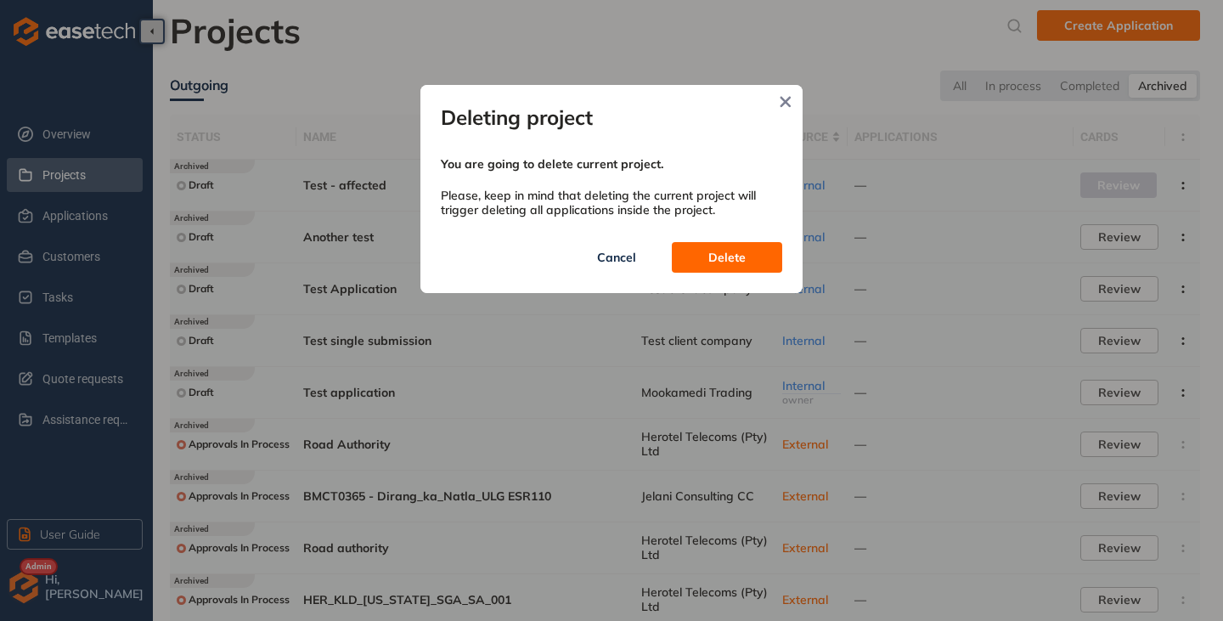
click at [703, 259] on button "Delete" at bounding box center [727, 257] width 110 height 31
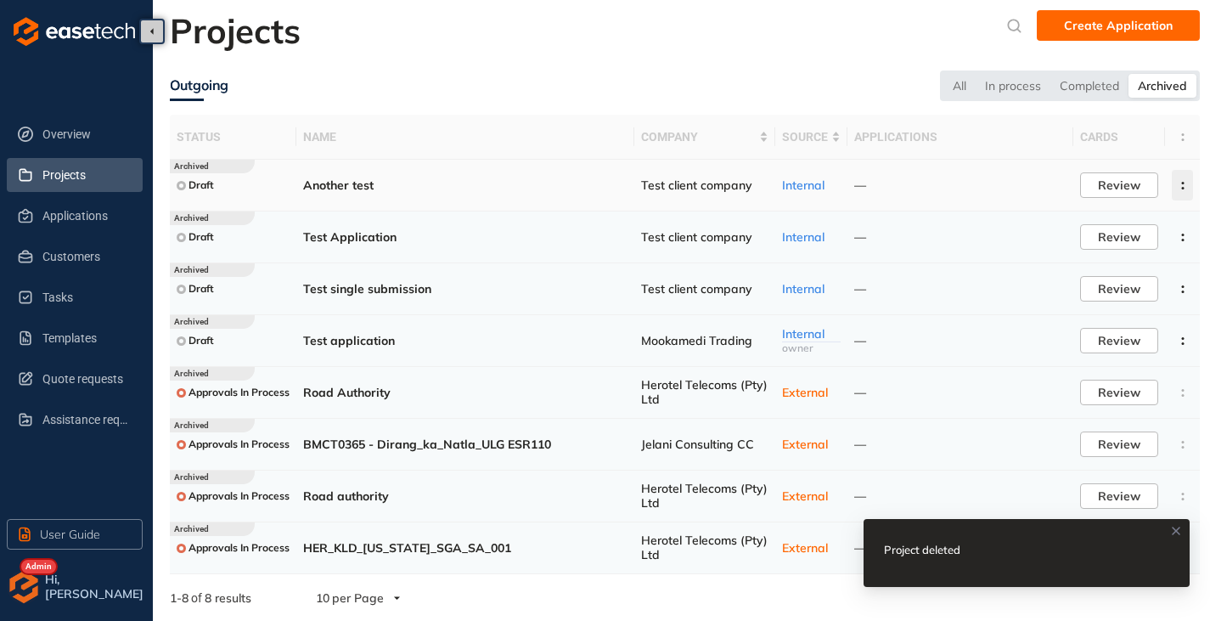
click at [1184, 186] on icon "button" at bounding box center [1183, 186] width 17 height 8
click at [1107, 261] on span "Delete project" at bounding box center [1099, 259] width 81 height 14
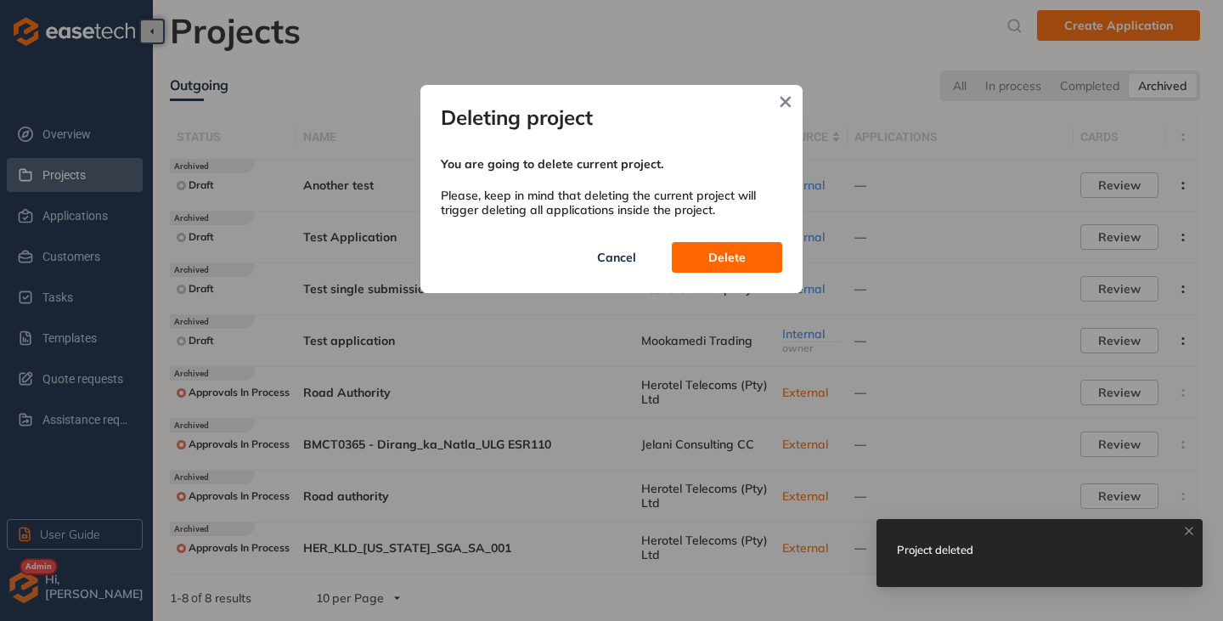
click at [709, 243] on button "Delete" at bounding box center [727, 257] width 110 height 31
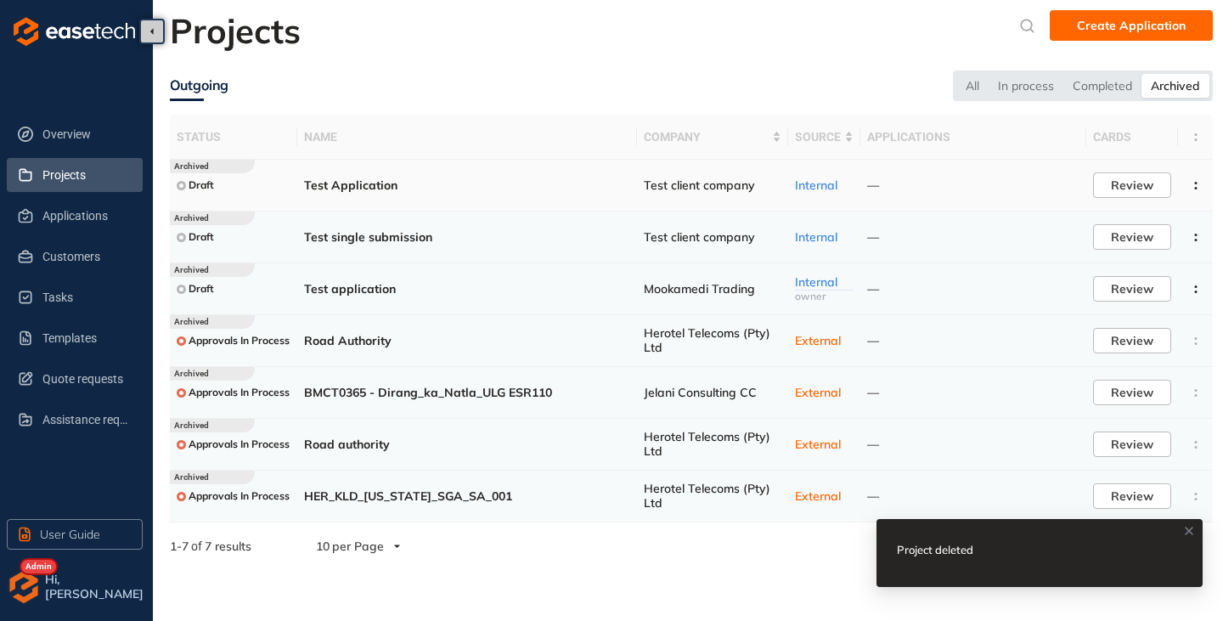
click at [1184, 184] on td at bounding box center [1195, 186] width 35 height 52
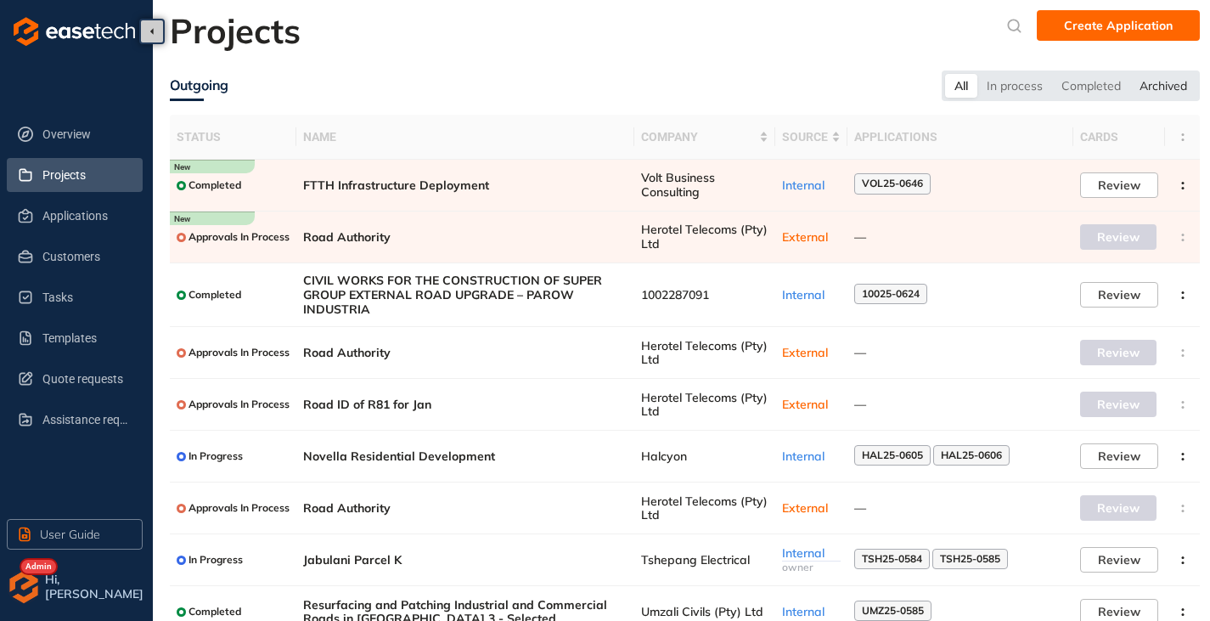
click at [1193, 87] on div "Archived" at bounding box center [1164, 86] width 66 height 24
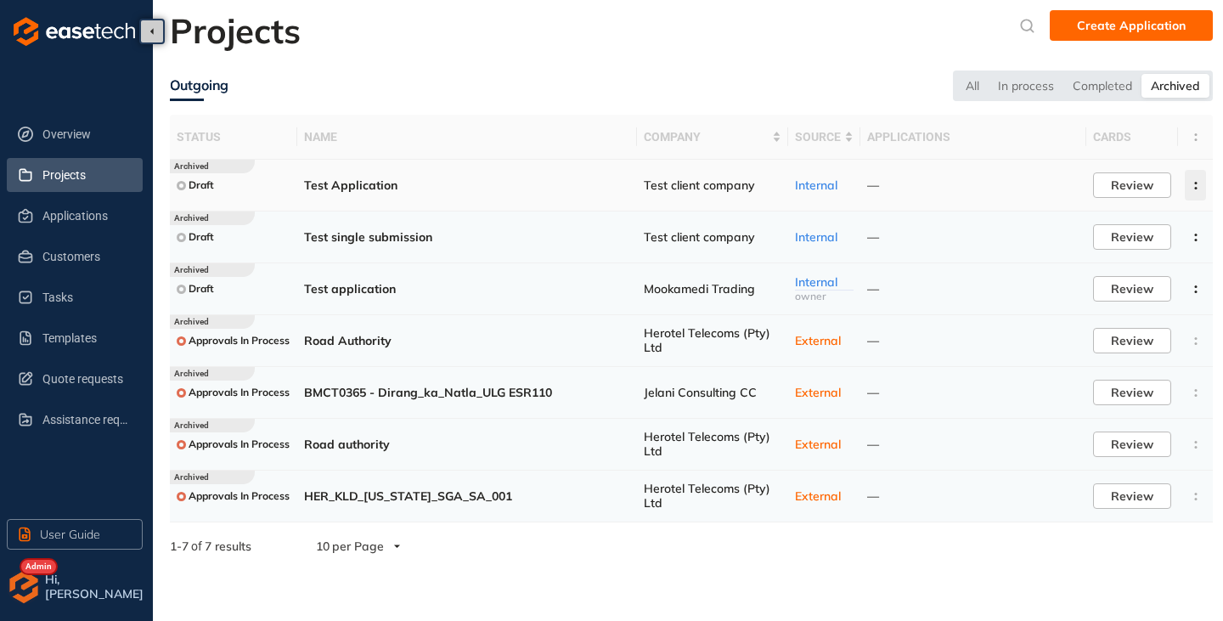
click at [1196, 183] on circle "button" at bounding box center [1195, 183] width 3 height 3
click at [1111, 259] on span "Delete project" at bounding box center [1112, 259] width 81 height 14
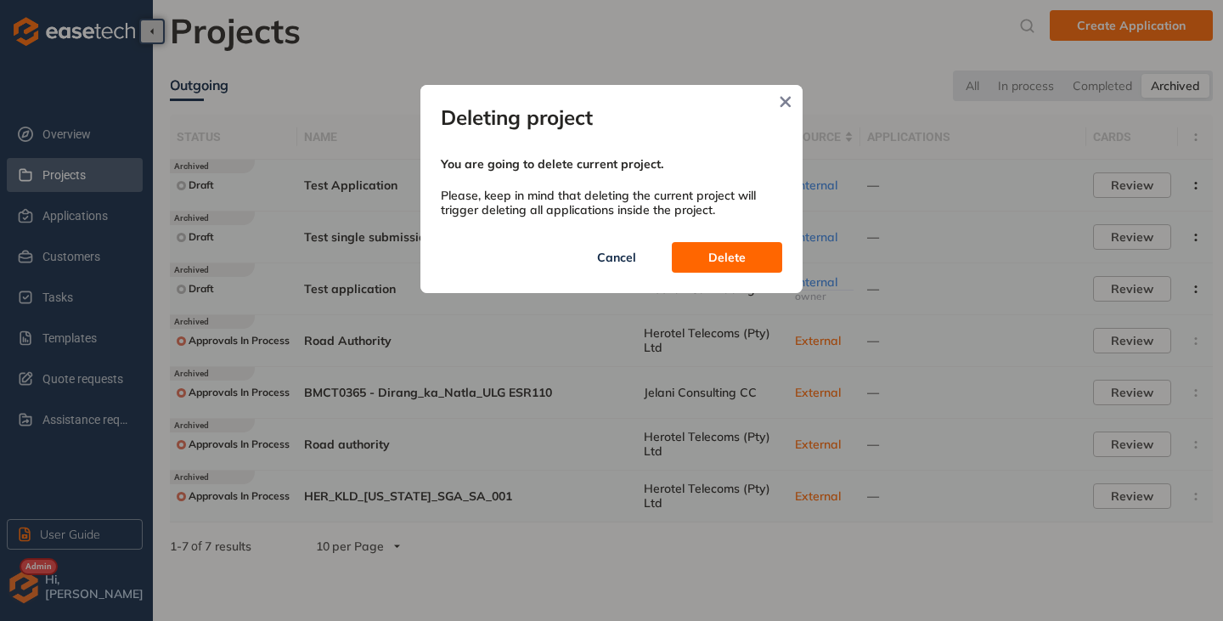
click at [748, 257] on button "Delete" at bounding box center [727, 257] width 110 height 31
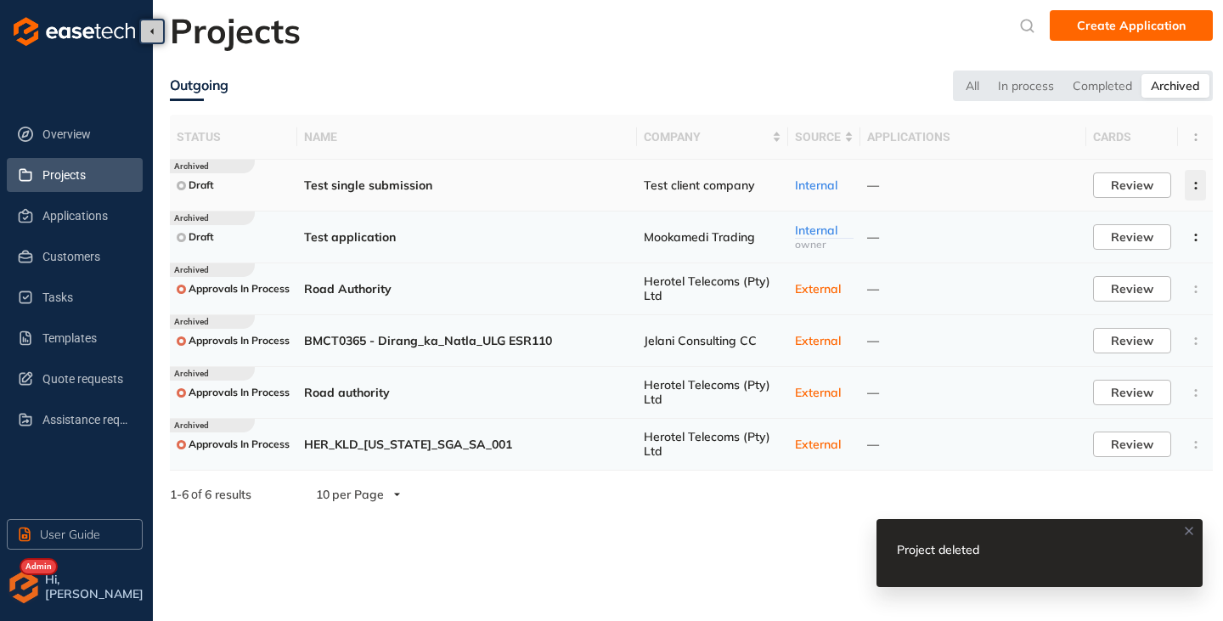
click at [1198, 179] on button "button" at bounding box center [1195, 185] width 21 height 31
click at [1131, 258] on span "Delete project" at bounding box center [1112, 259] width 81 height 14
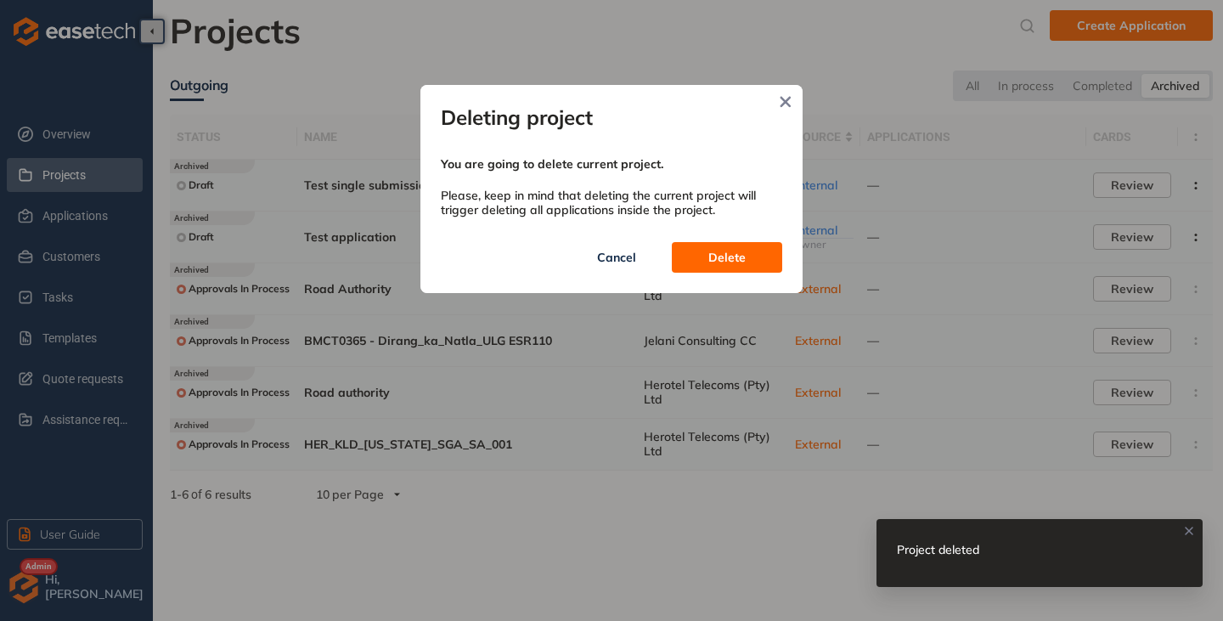
click at [745, 266] on span "Delete" at bounding box center [726, 257] width 37 height 19
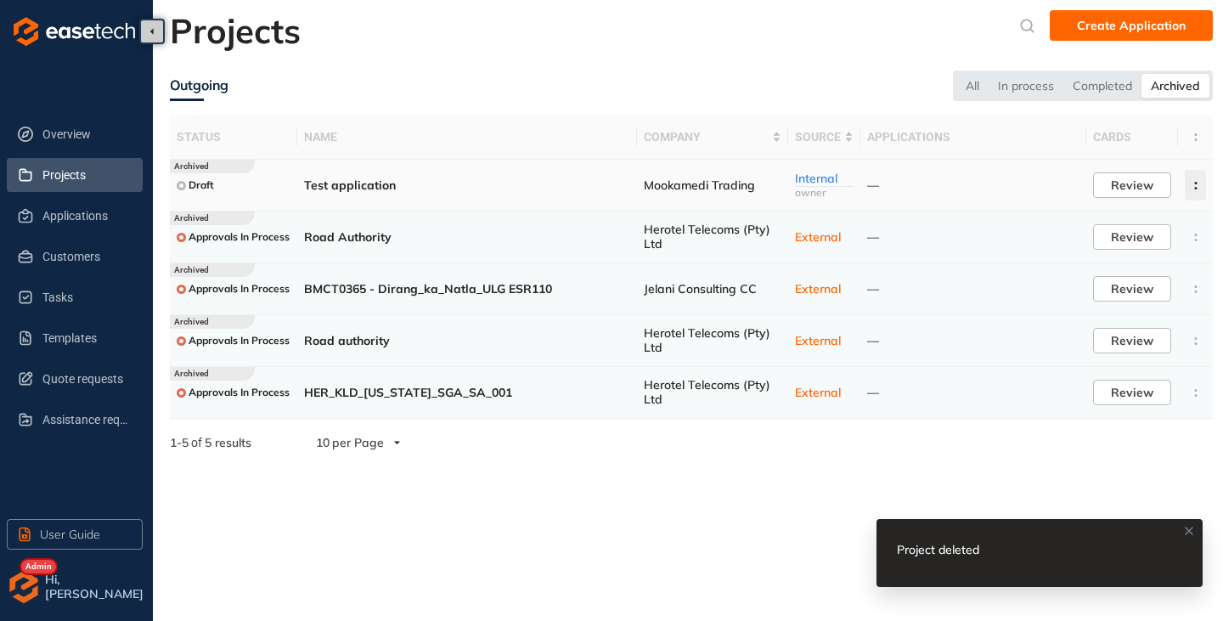
click at [1197, 189] on icon "button" at bounding box center [1195, 186] width 17 height 8
click at [1115, 257] on span "Delete project" at bounding box center [1112, 259] width 81 height 14
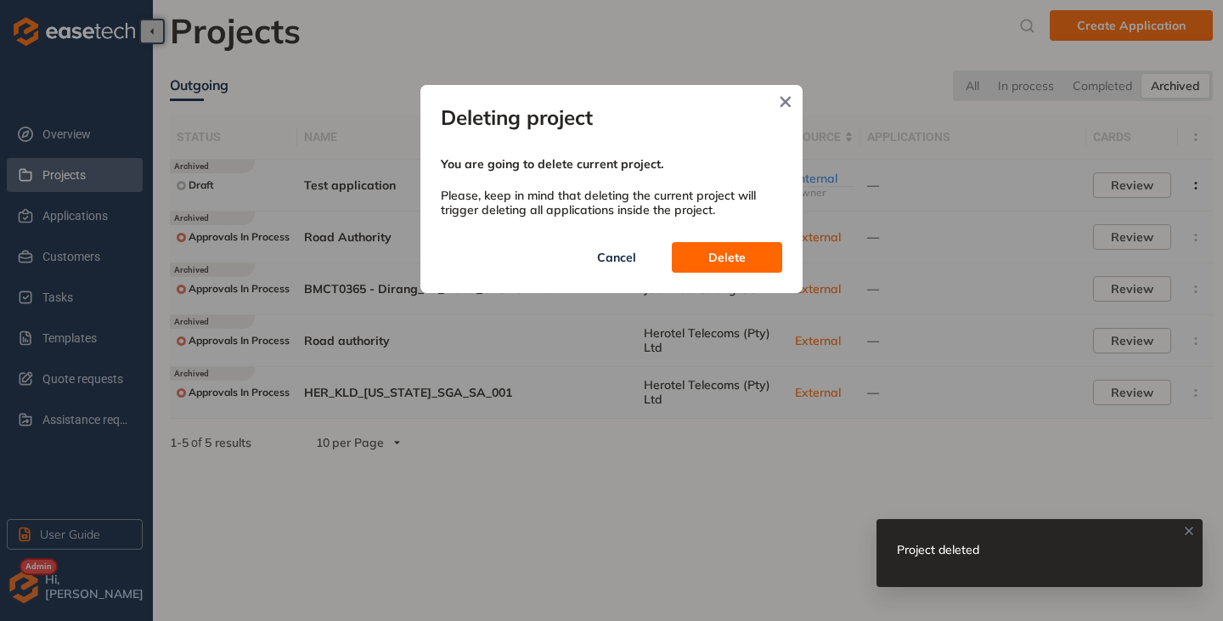
click at [770, 248] on button "Delete" at bounding box center [727, 257] width 110 height 31
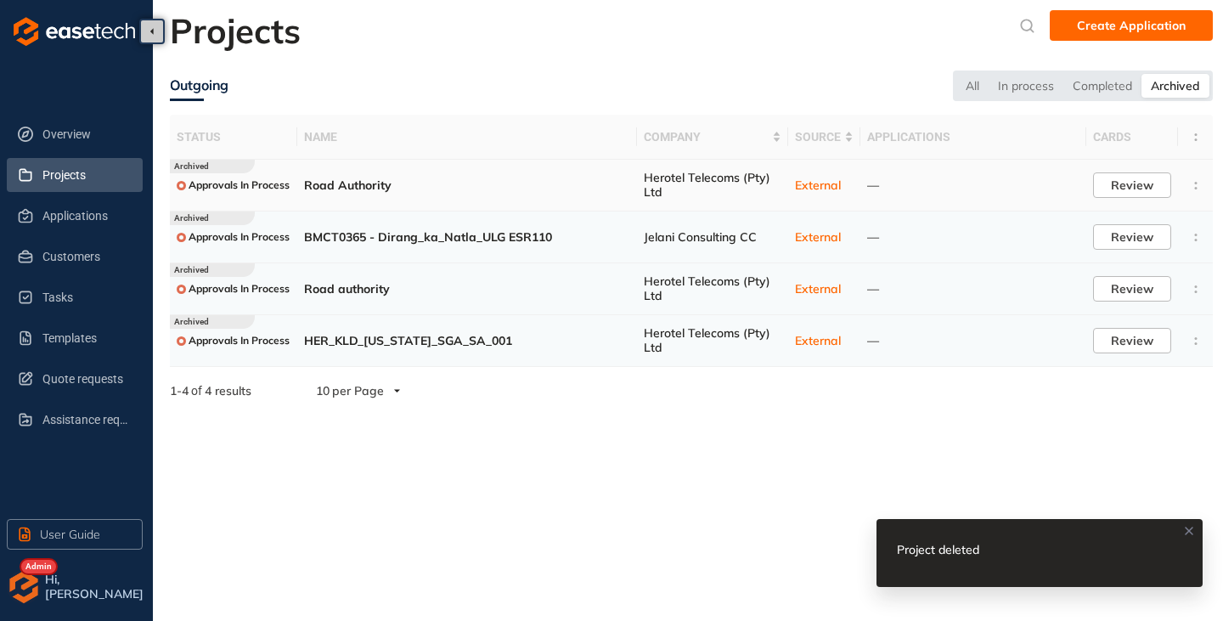
click at [1197, 183] on td at bounding box center [1195, 186] width 35 height 52
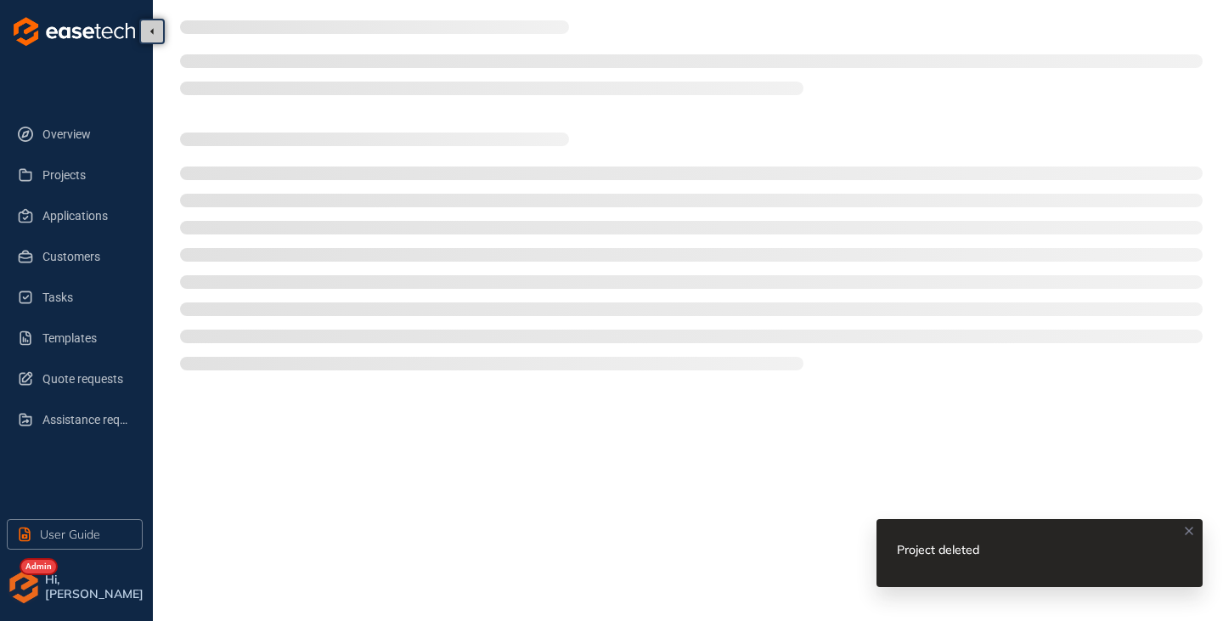
type textarea "**********"
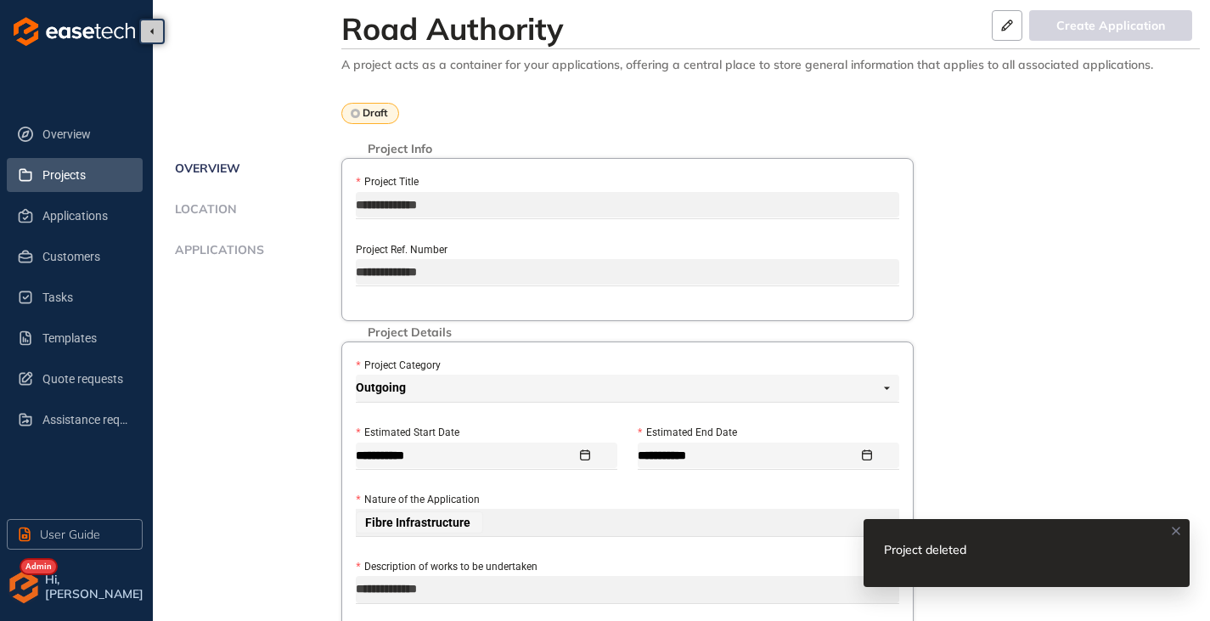
click at [68, 178] on span "Projects" at bounding box center [85, 175] width 87 height 34
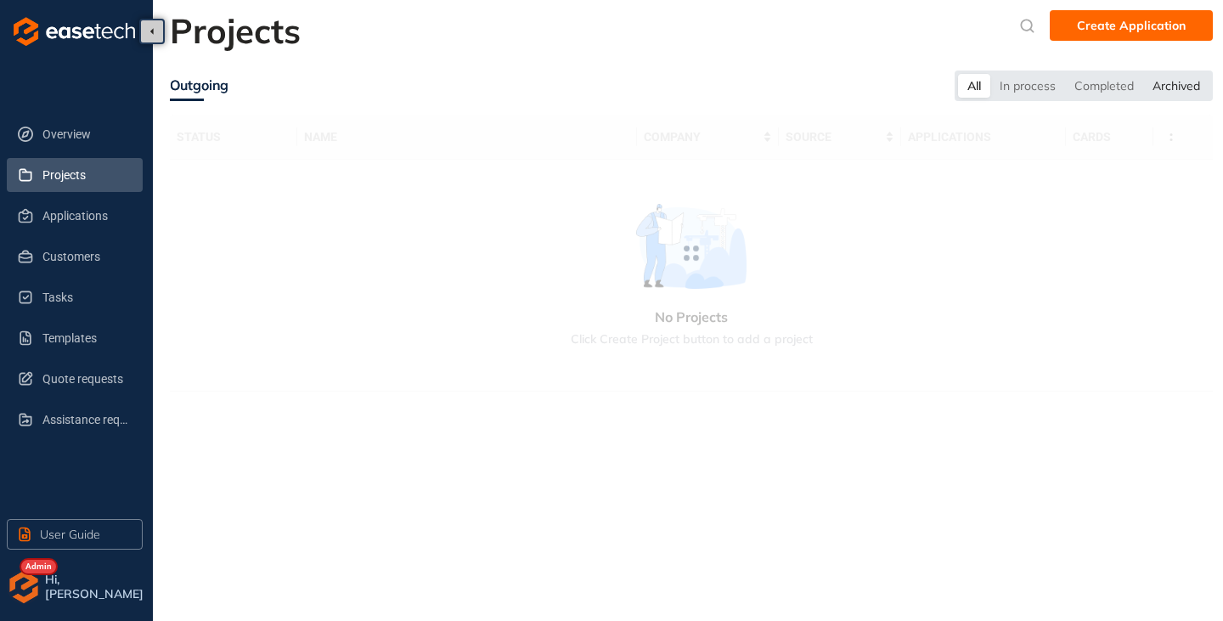
click at [1176, 83] on div "Archived" at bounding box center [1176, 86] width 66 height 24
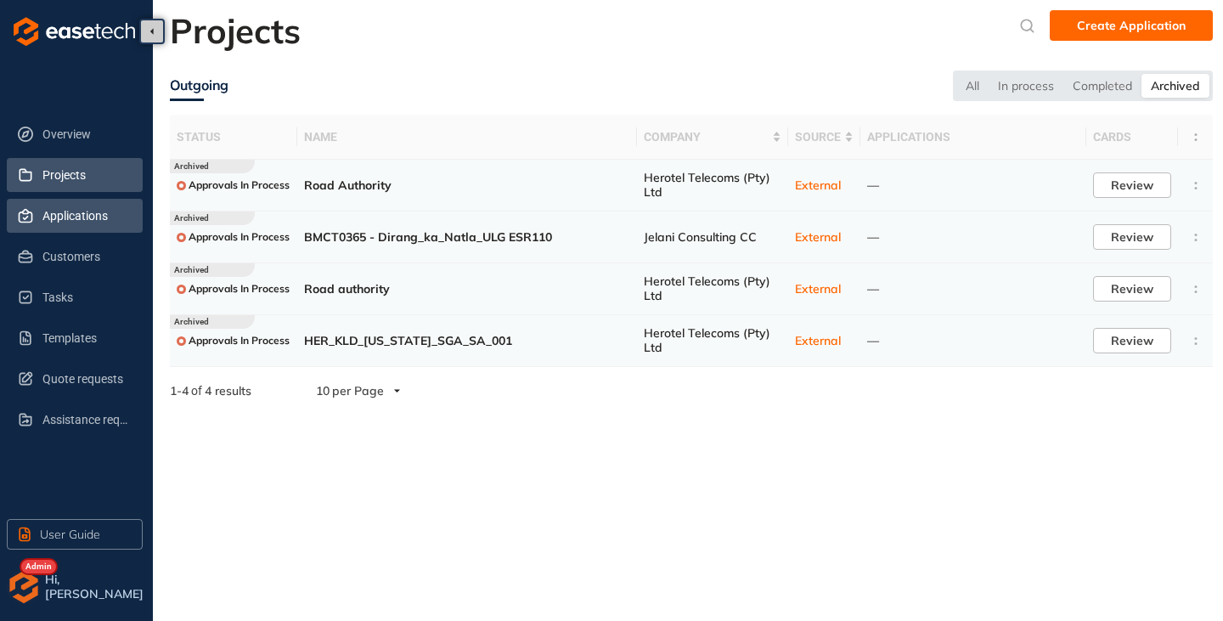
click at [52, 220] on span "Applications" at bounding box center [85, 216] width 87 height 34
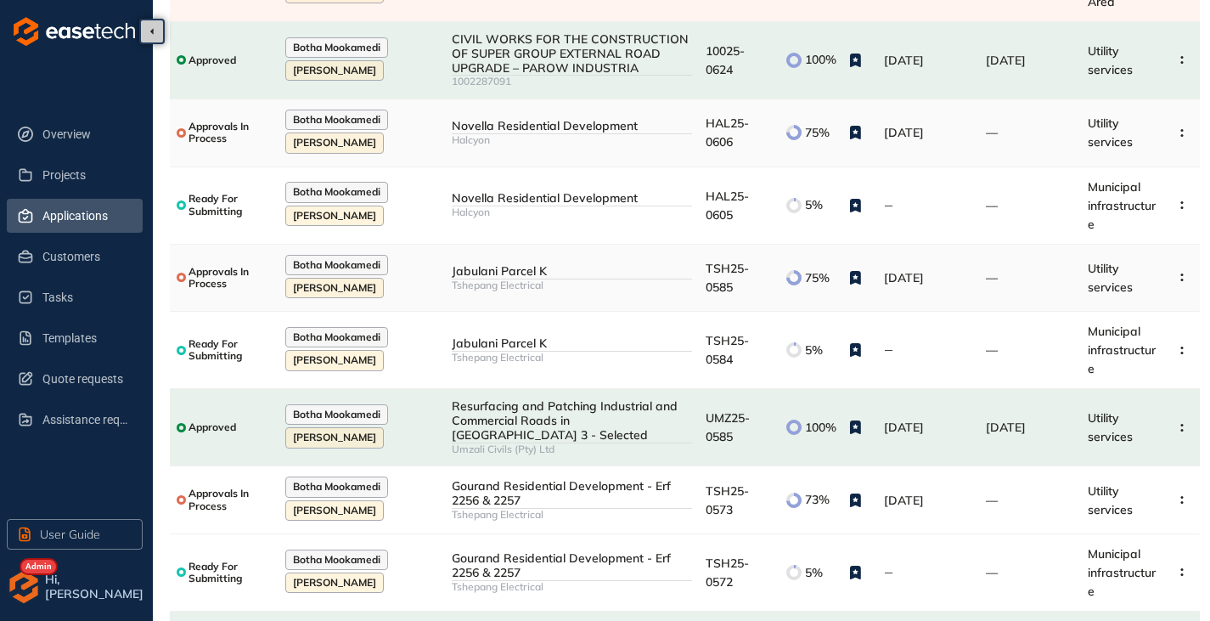
scroll to position [255, 0]
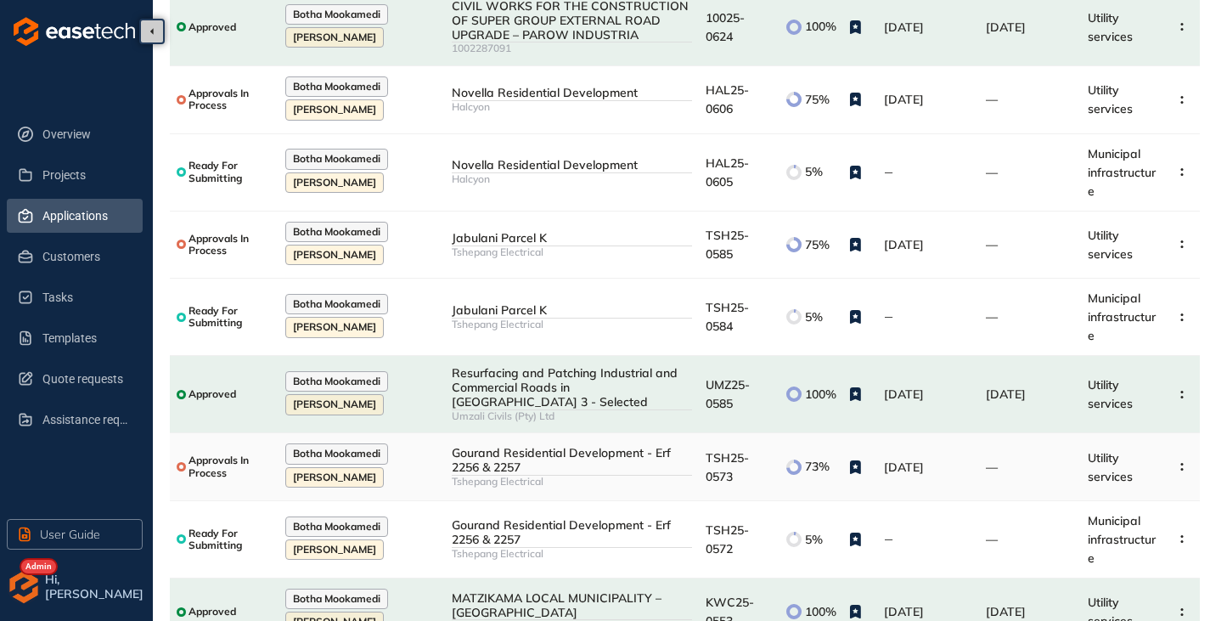
click at [564, 446] on div "Gourand Residential Development - Erf 2256 & 2257" at bounding box center [572, 460] width 240 height 29
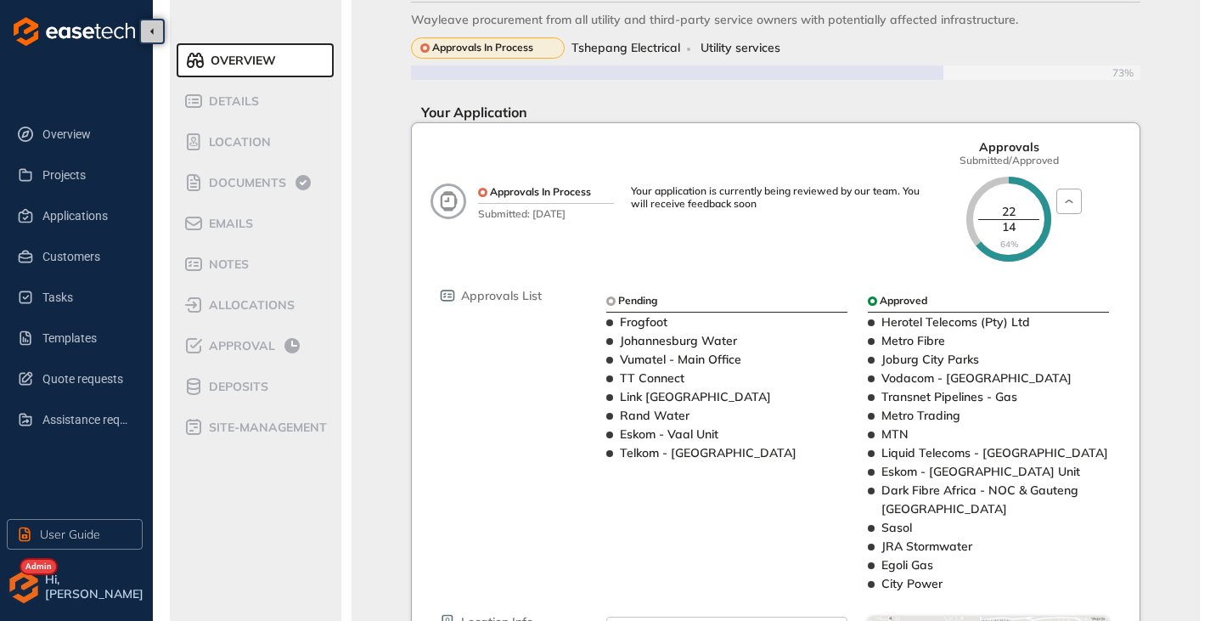
scroll to position [170, 0]
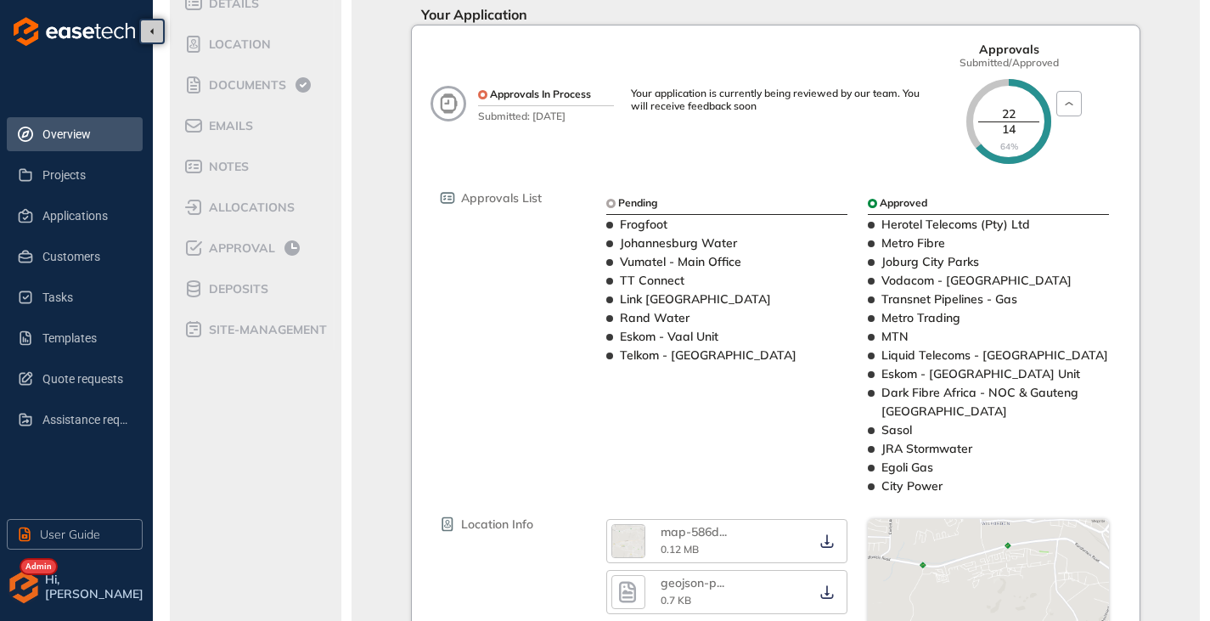
click at [77, 135] on span "Overview" at bounding box center [85, 134] width 87 height 34
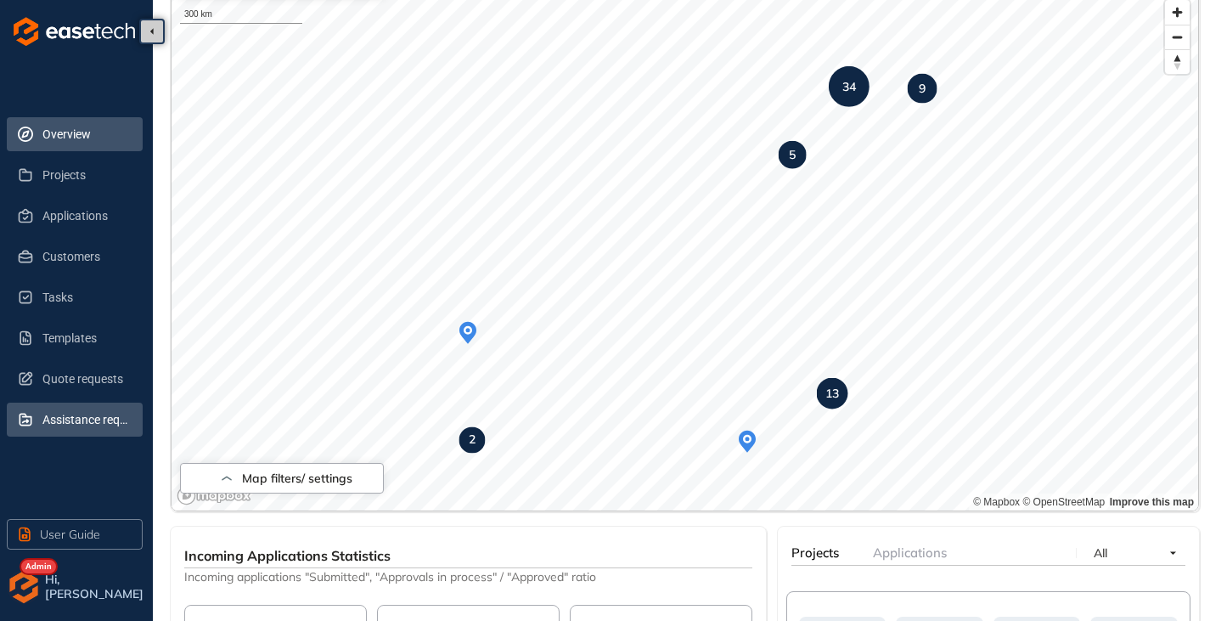
click at [72, 420] on span "Assistance requests" at bounding box center [85, 420] width 87 height 34
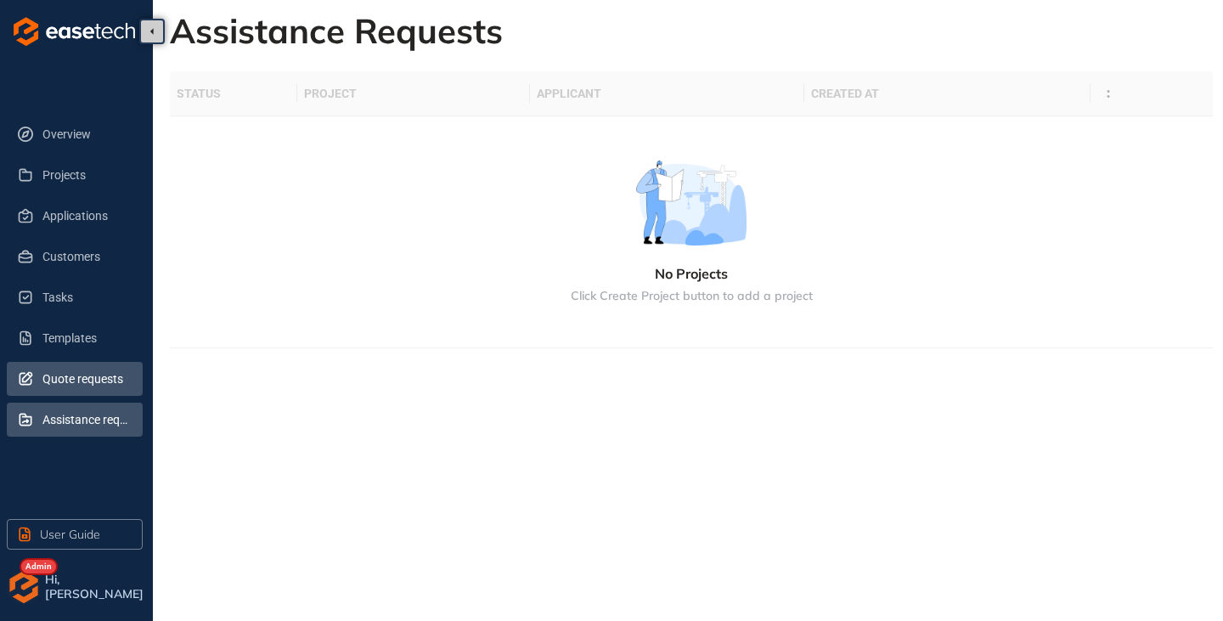
click at [66, 376] on span "Quote requests" at bounding box center [85, 379] width 87 height 34
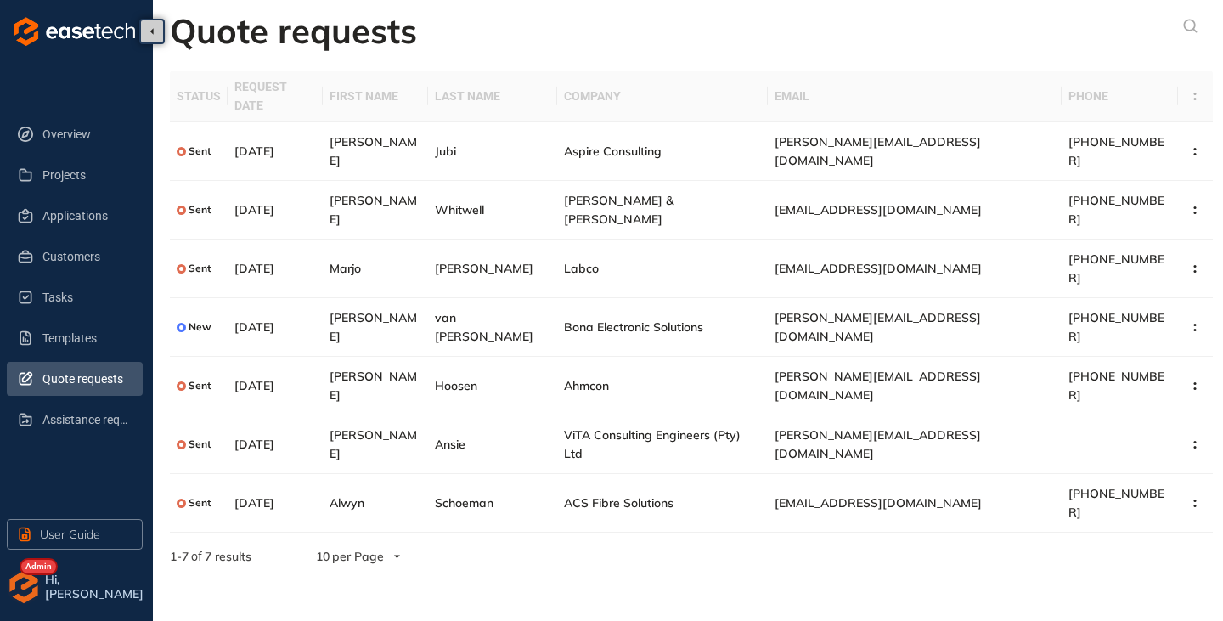
click at [29, 586] on img "button" at bounding box center [24, 587] width 34 height 34
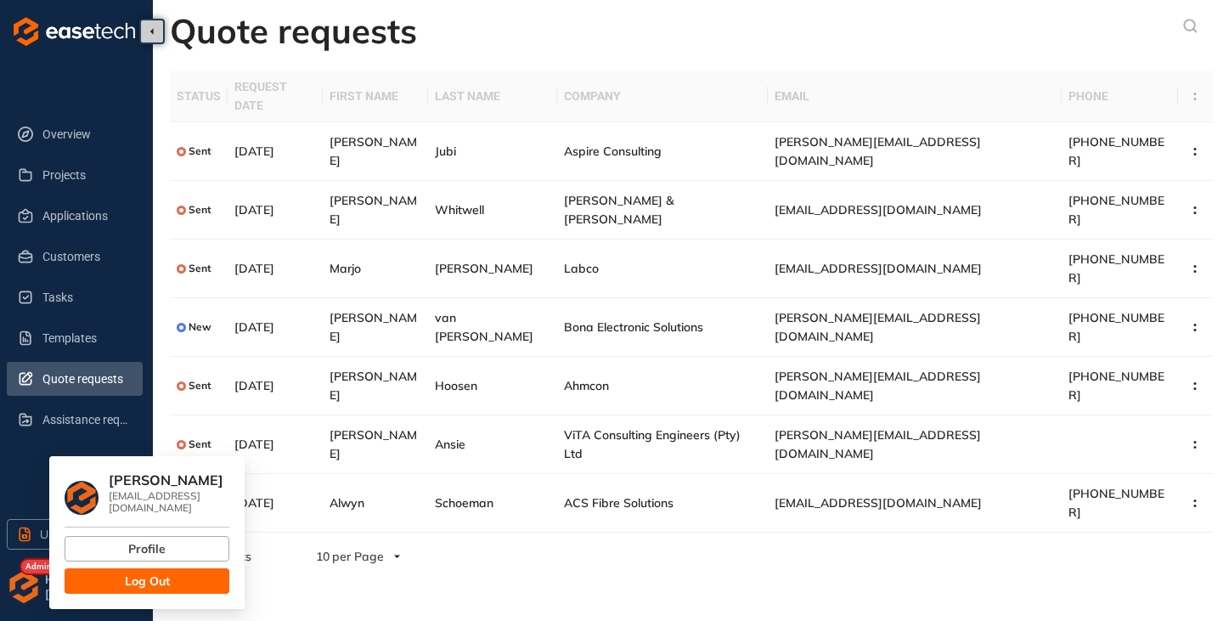
click at [96, 569] on button "Log Out" at bounding box center [147, 580] width 165 height 25
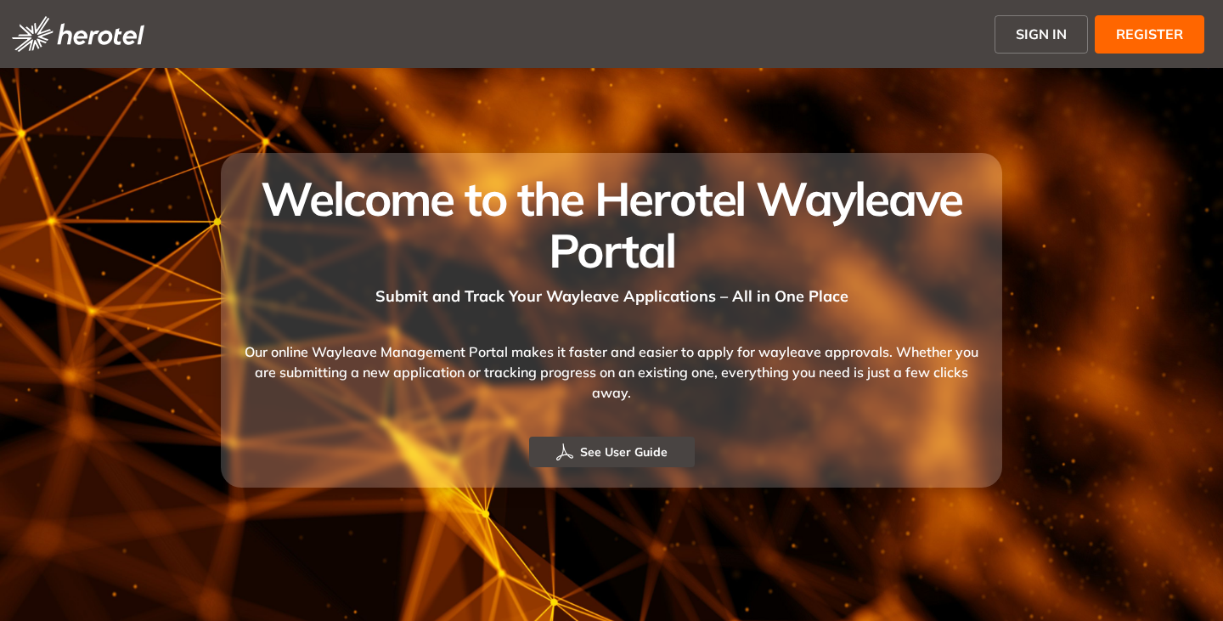
click at [1017, 39] on span "SIGN IN" at bounding box center [1041, 34] width 51 height 20
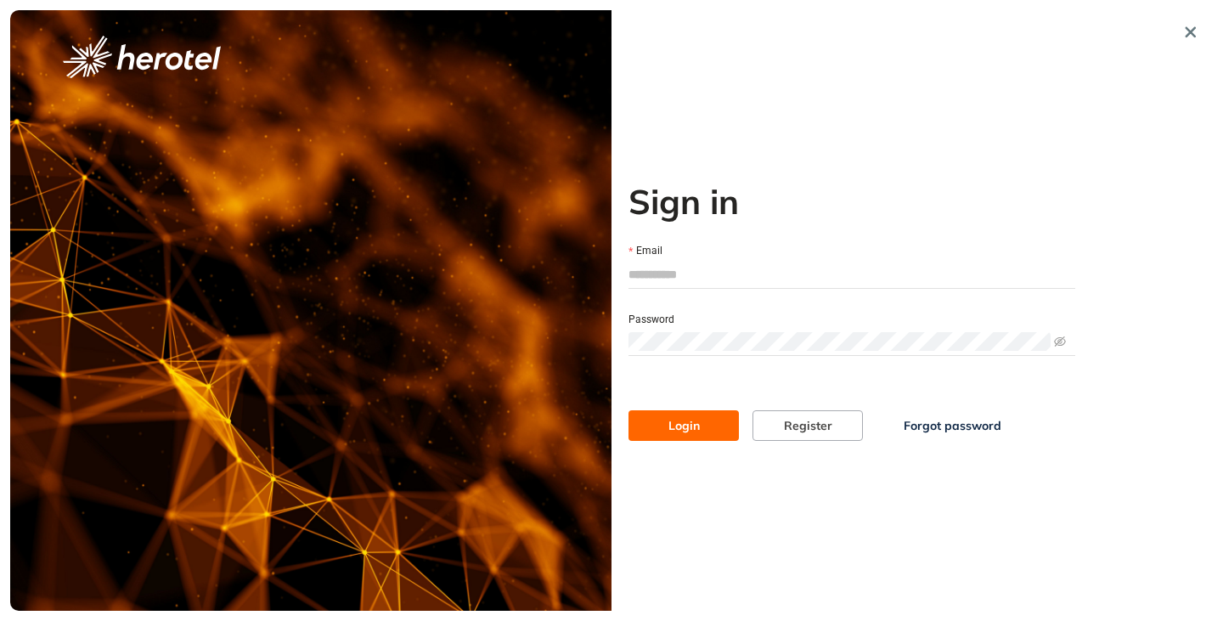
click at [735, 273] on input "Email" at bounding box center [852, 274] width 447 height 25
type input "**********"
click at [629, 410] on button "Login" at bounding box center [684, 425] width 110 height 31
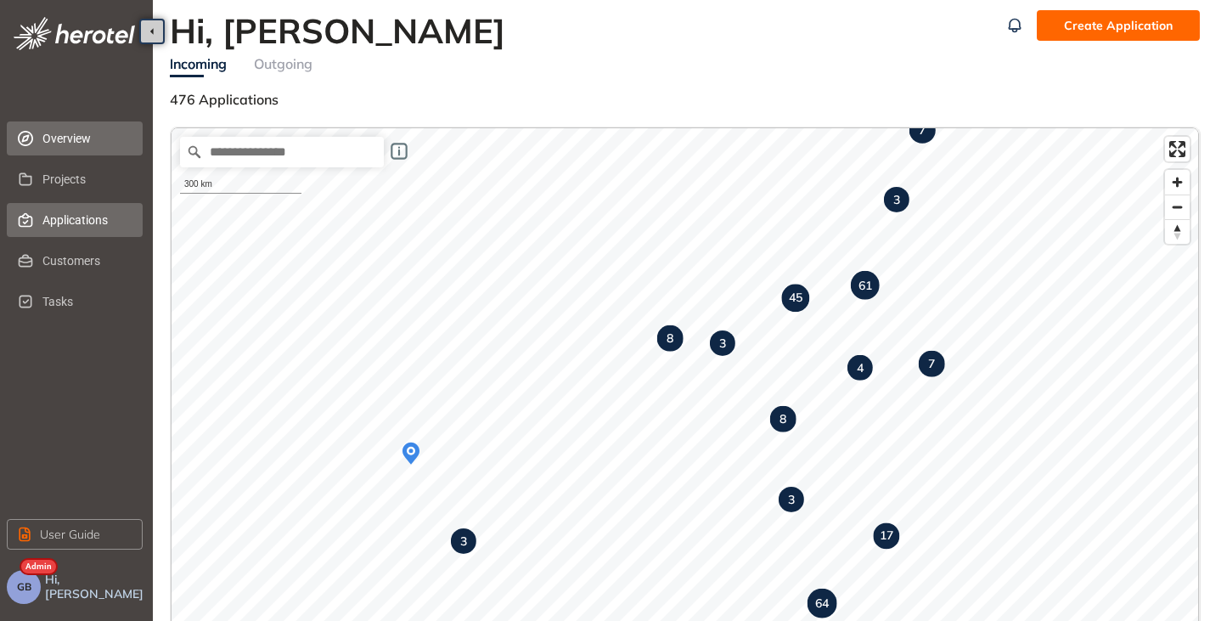
click at [52, 218] on span "Applications" at bounding box center [85, 220] width 87 height 34
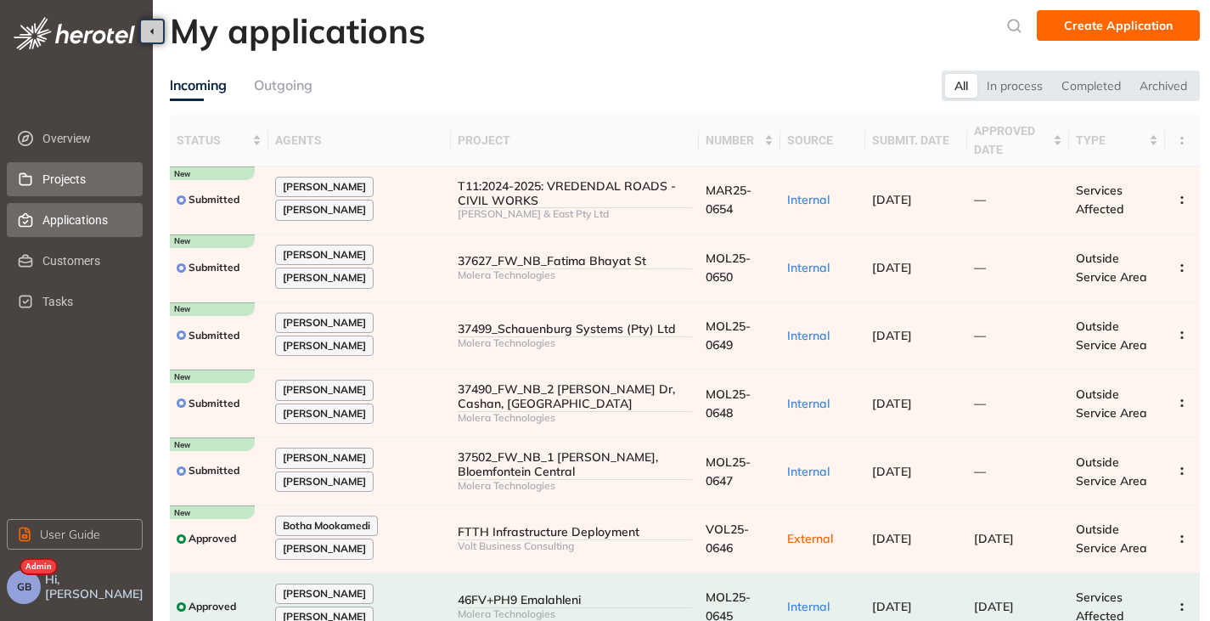
click at [70, 186] on span "Projects" at bounding box center [85, 179] width 87 height 34
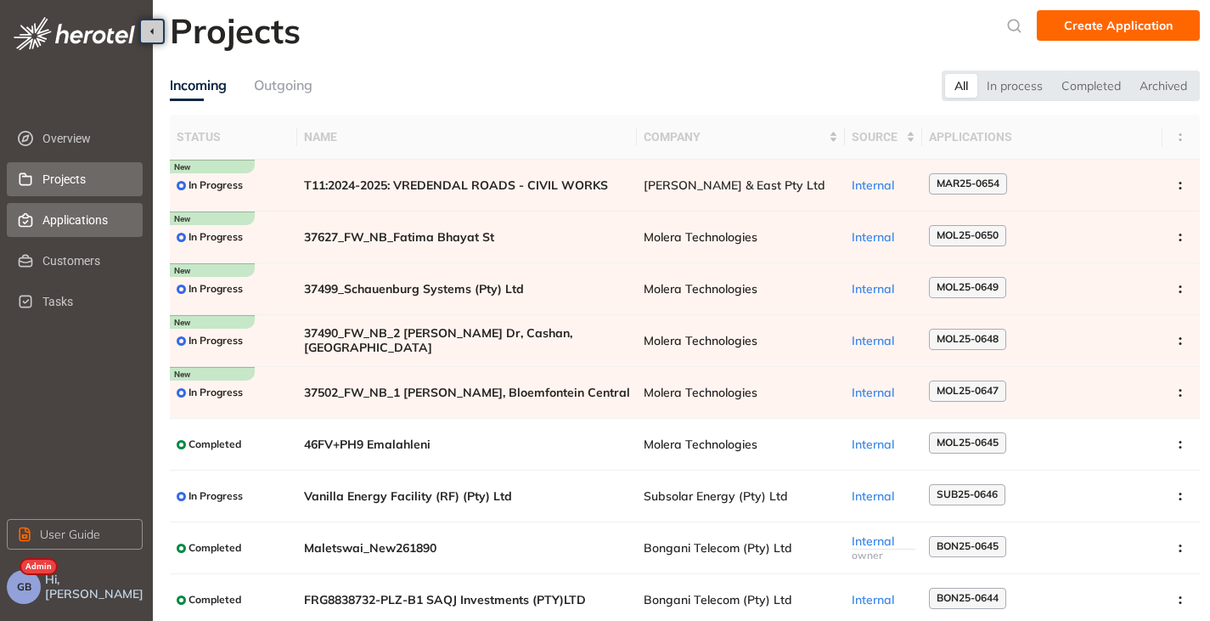
click at [68, 217] on span "Applications" at bounding box center [85, 220] width 87 height 34
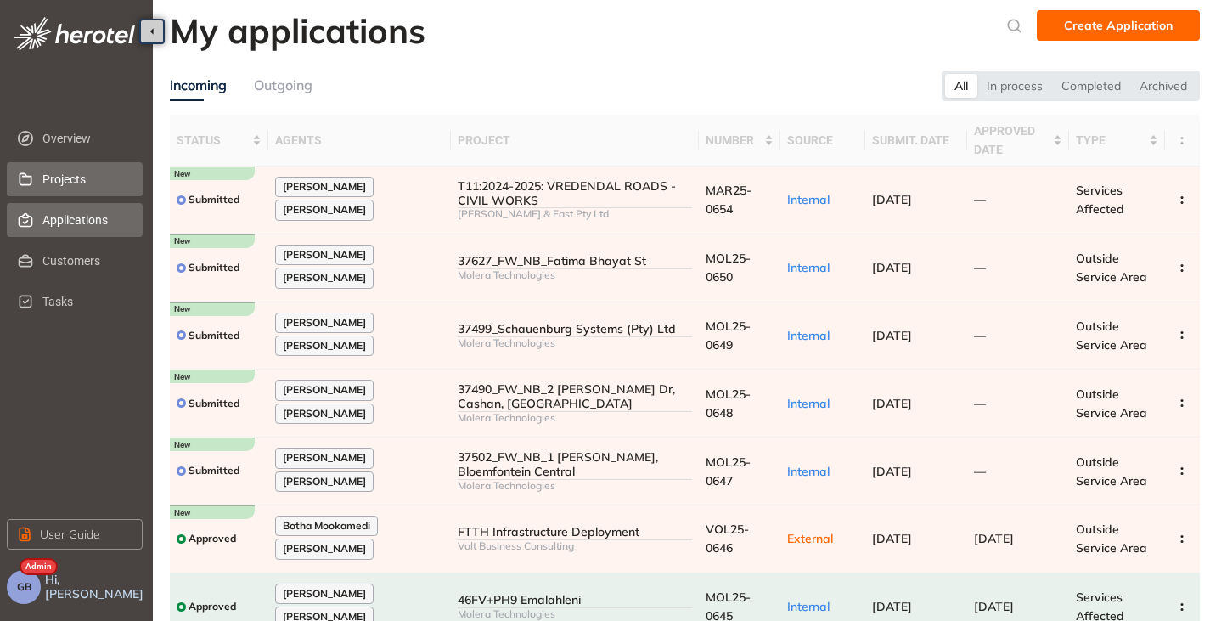
click at [42, 180] on li "Projects" at bounding box center [75, 179] width 136 height 34
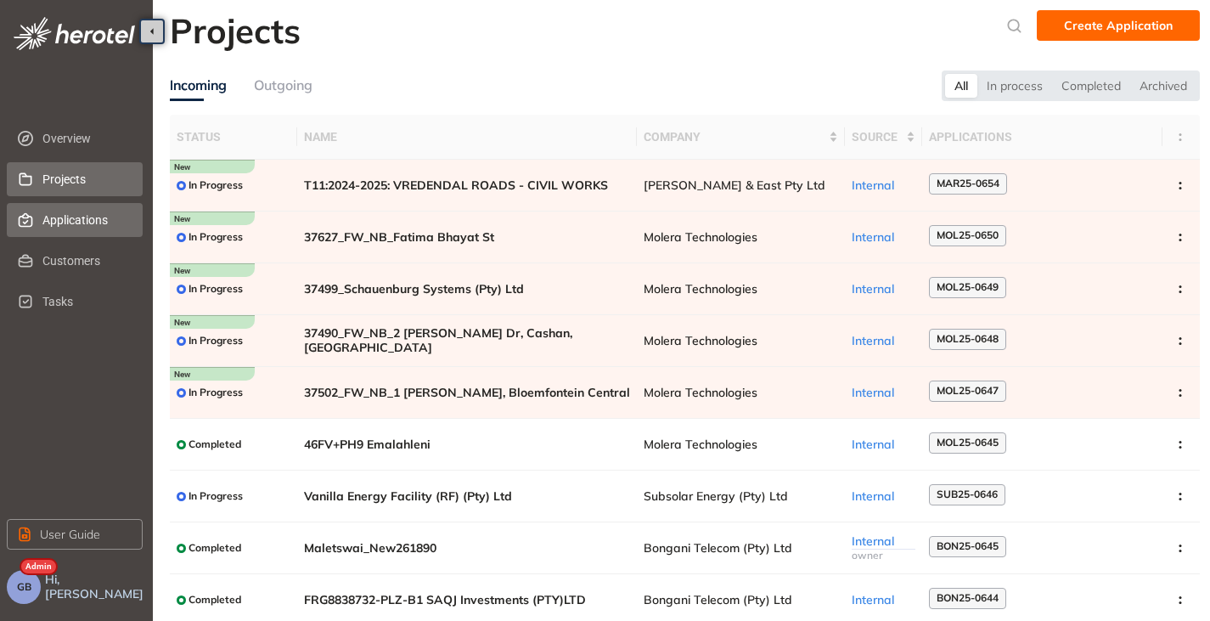
click at [80, 226] on span "Applications" at bounding box center [85, 220] width 87 height 34
